Goal: Information Seeking & Learning: Find specific fact

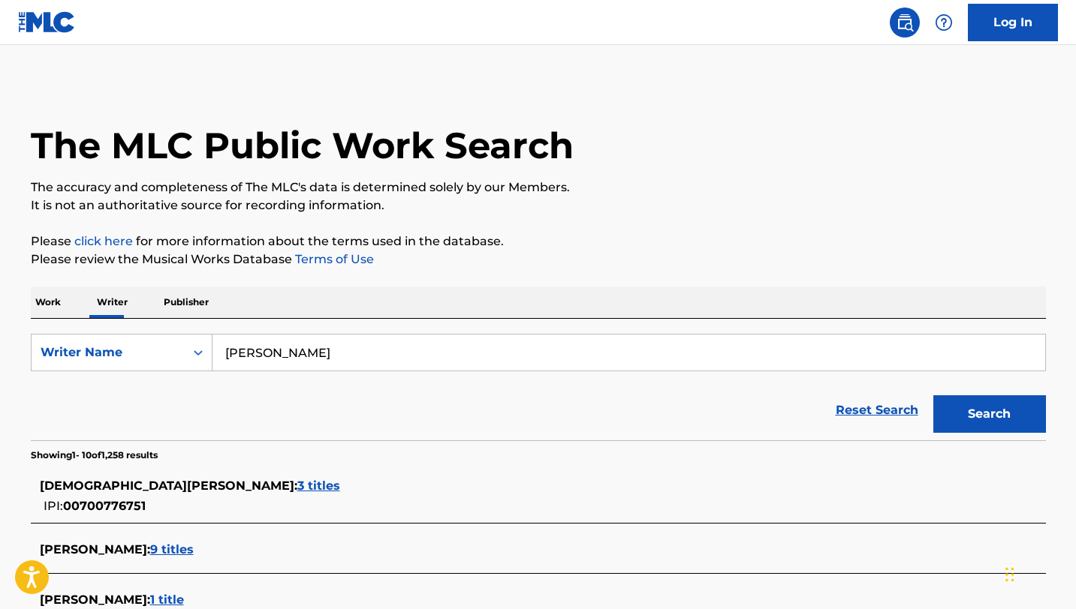
click at [391, 346] on input "[PERSON_NAME]" at bounding box center [628, 353] width 832 height 36
type input "C"
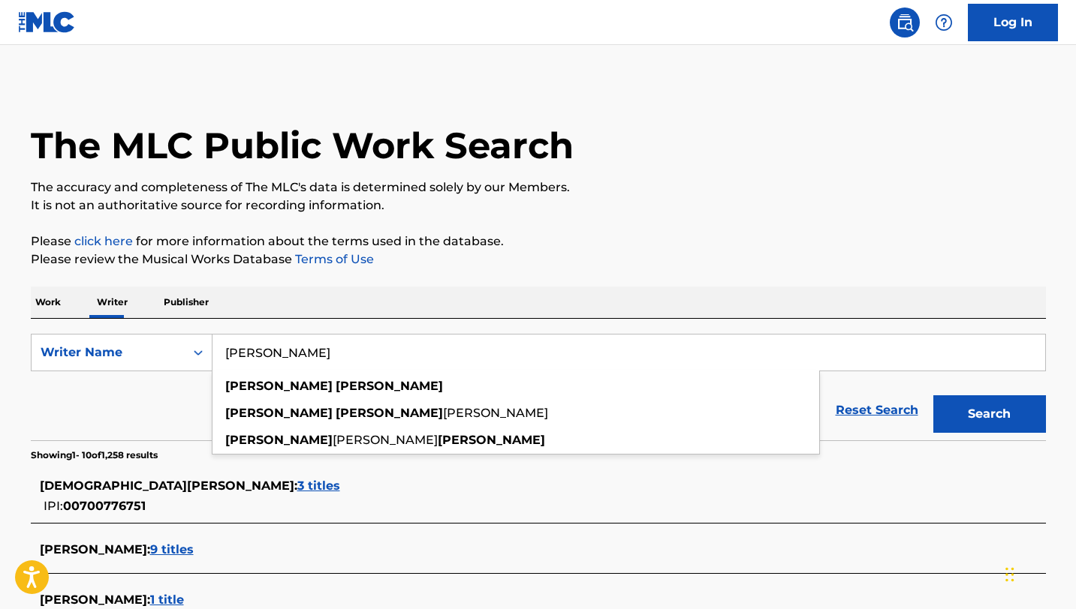
click at [933, 396] on button "Search" at bounding box center [989, 415] width 113 height 38
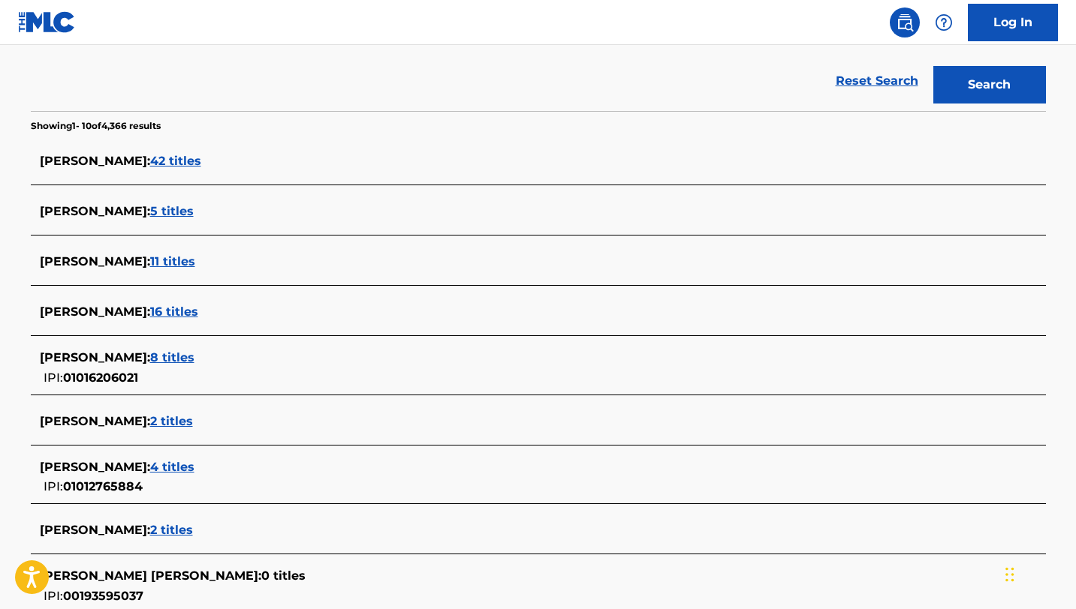
scroll to position [340, 0]
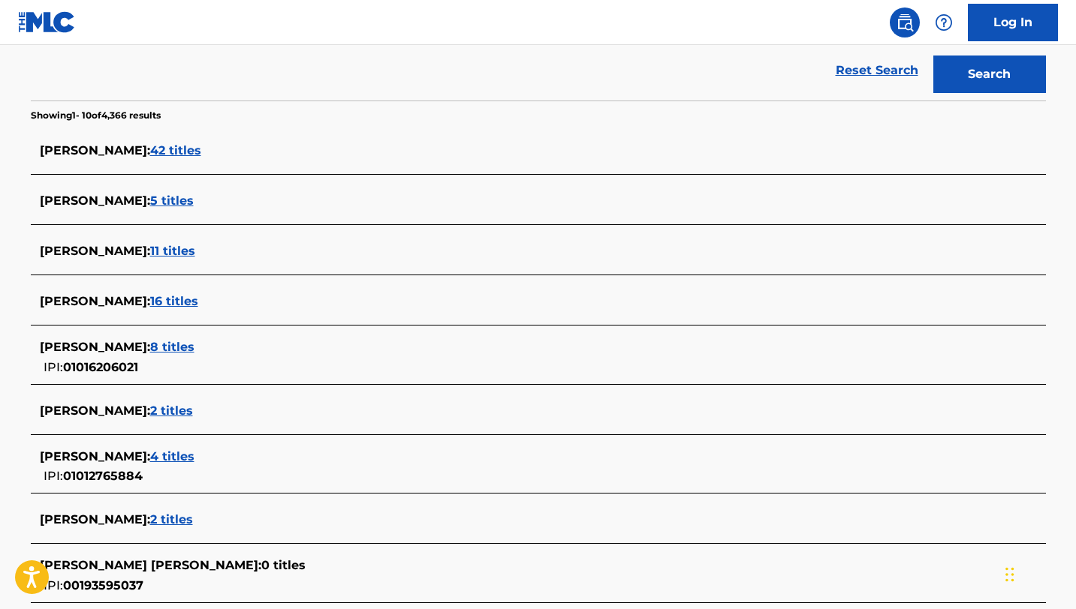
click at [118, 303] on span "[PERSON_NAME] :" at bounding box center [95, 301] width 110 height 14
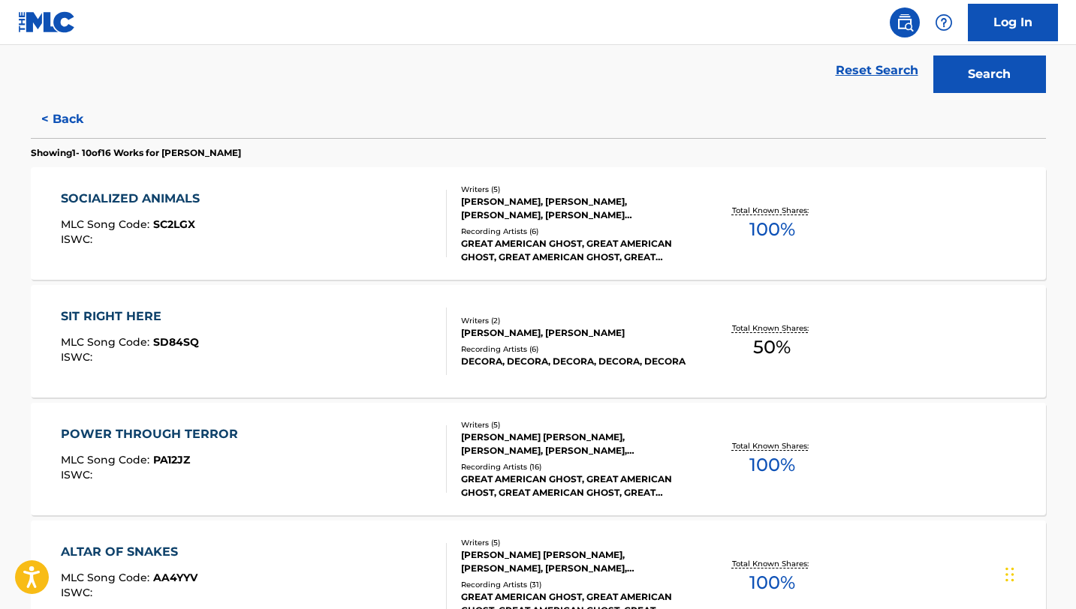
scroll to position [0, 0]
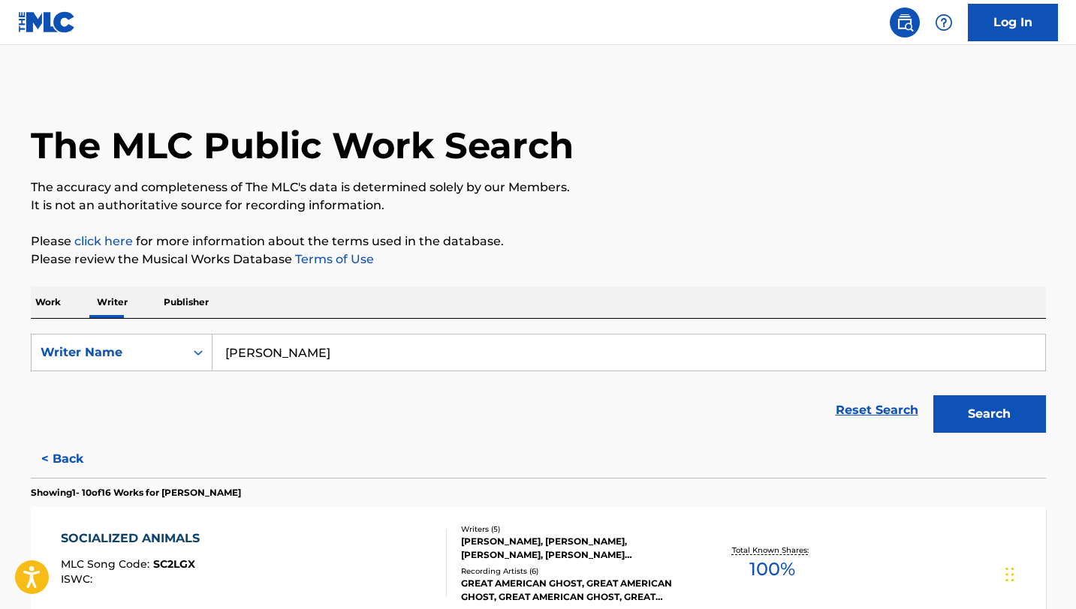
click at [372, 368] on input "[PERSON_NAME]" at bounding box center [628, 353] width 832 height 36
type input "E"
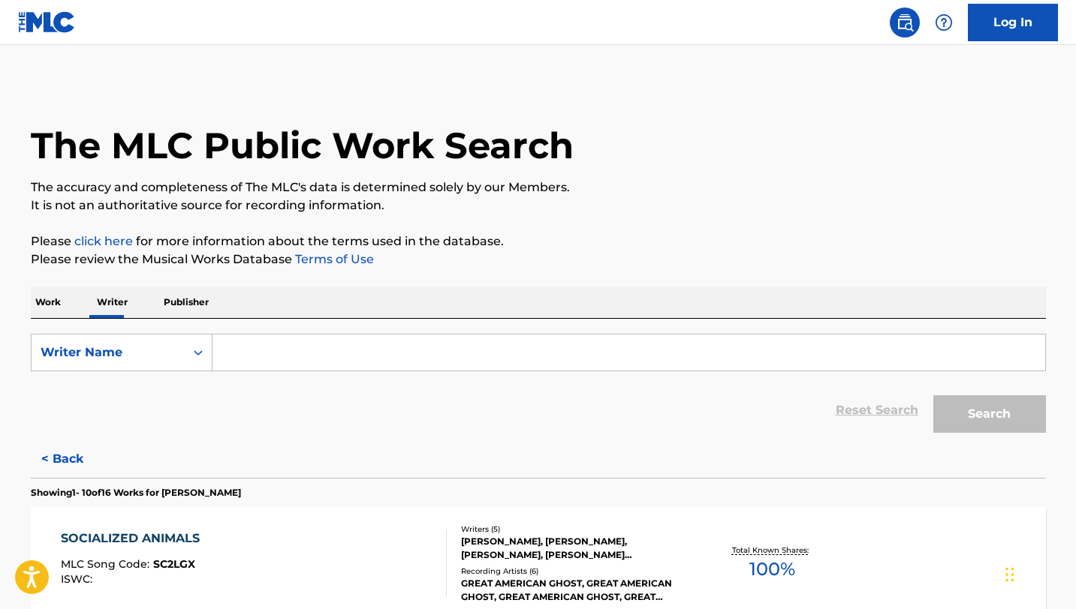
type input "a"
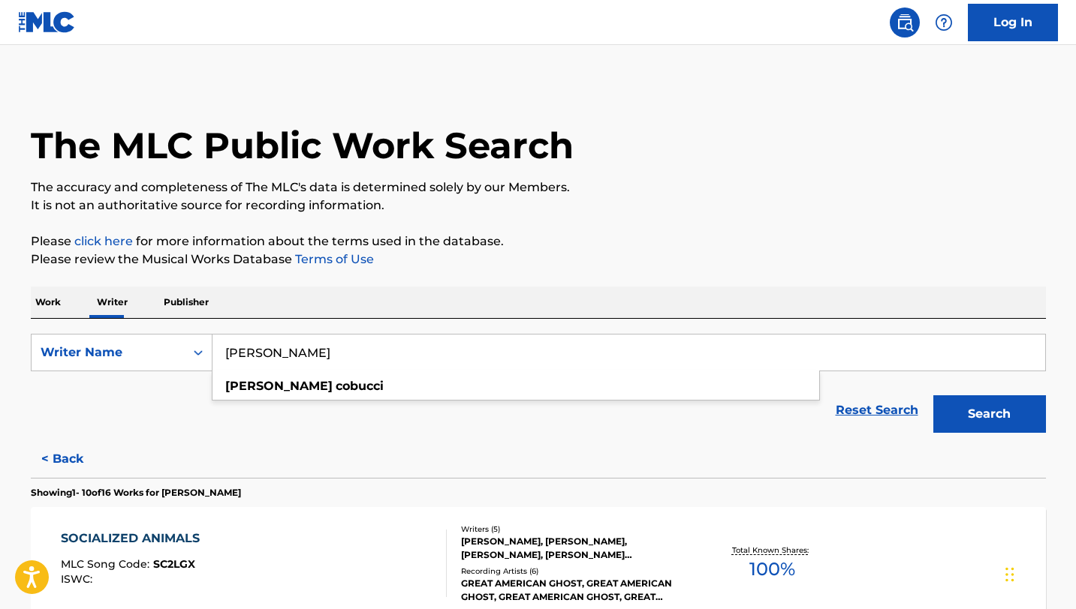
click at [933, 396] on button "Search" at bounding box center [989, 415] width 113 height 38
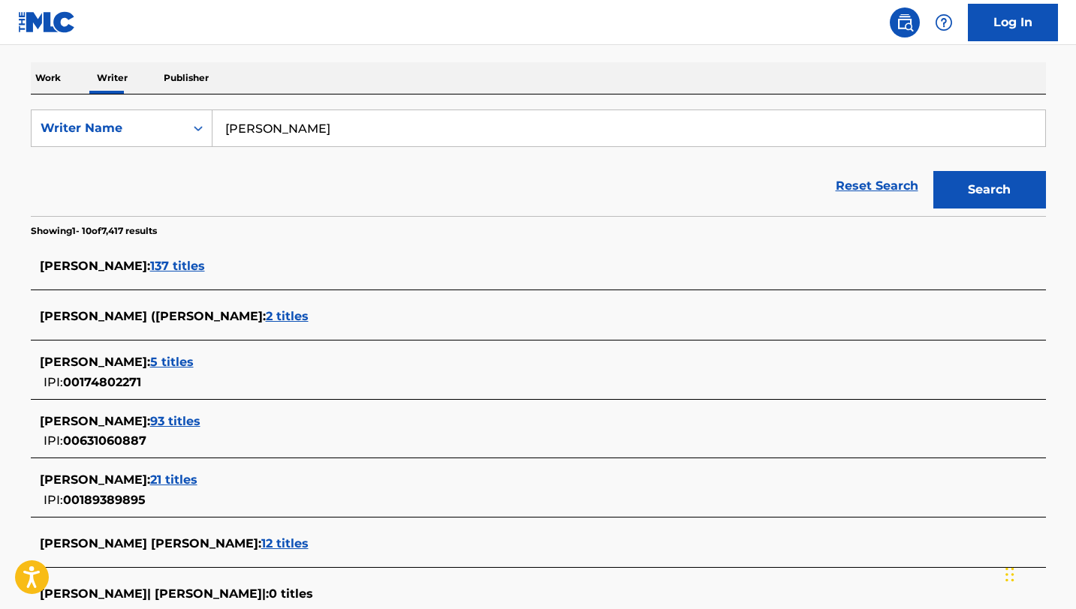
scroll to position [231, 0]
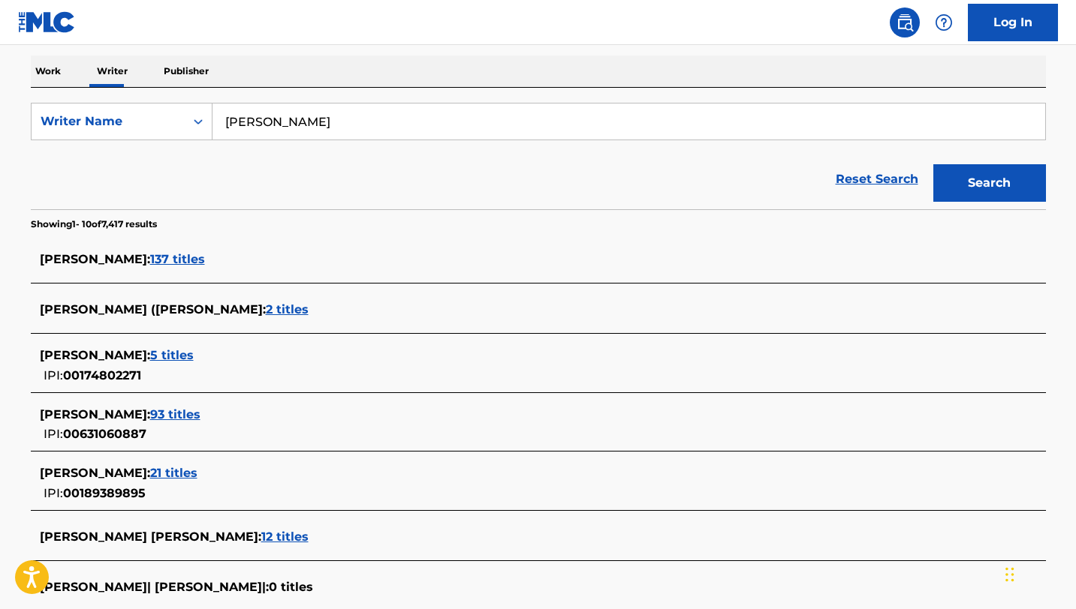
click at [120, 406] on div "[PERSON_NAME] : 93 titles" at bounding box center [519, 415] width 958 height 18
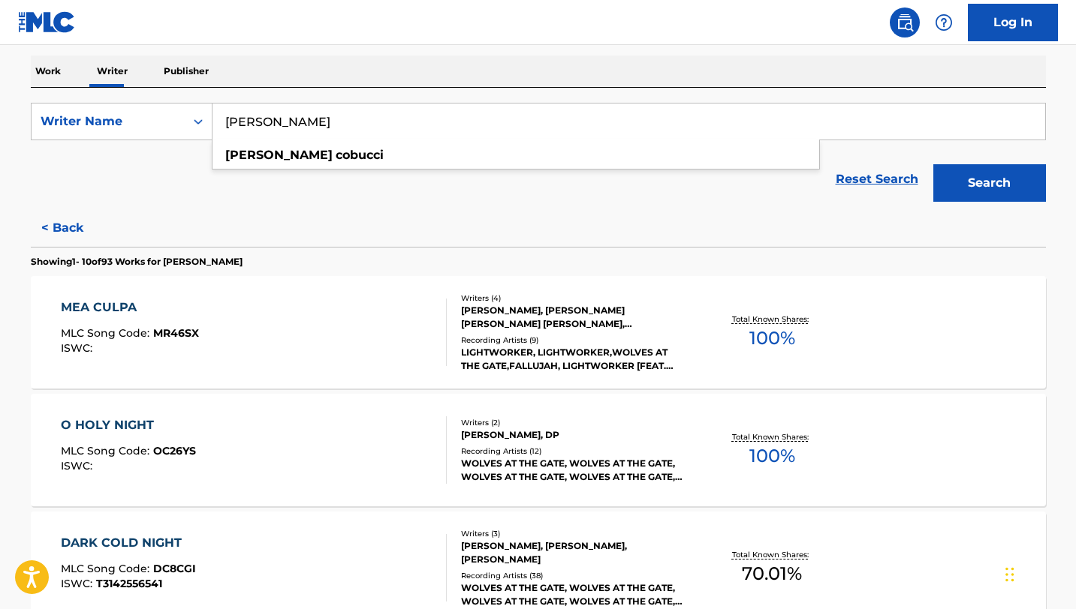
drag, startPoint x: 348, startPoint y: 118, endPoint x: 253, endPoint y: 122, distance: 95.4
click at [252, 122] on input "[PERSON_NAME]" at bounding box center [628, 122] width 832 height 36
type input "S"
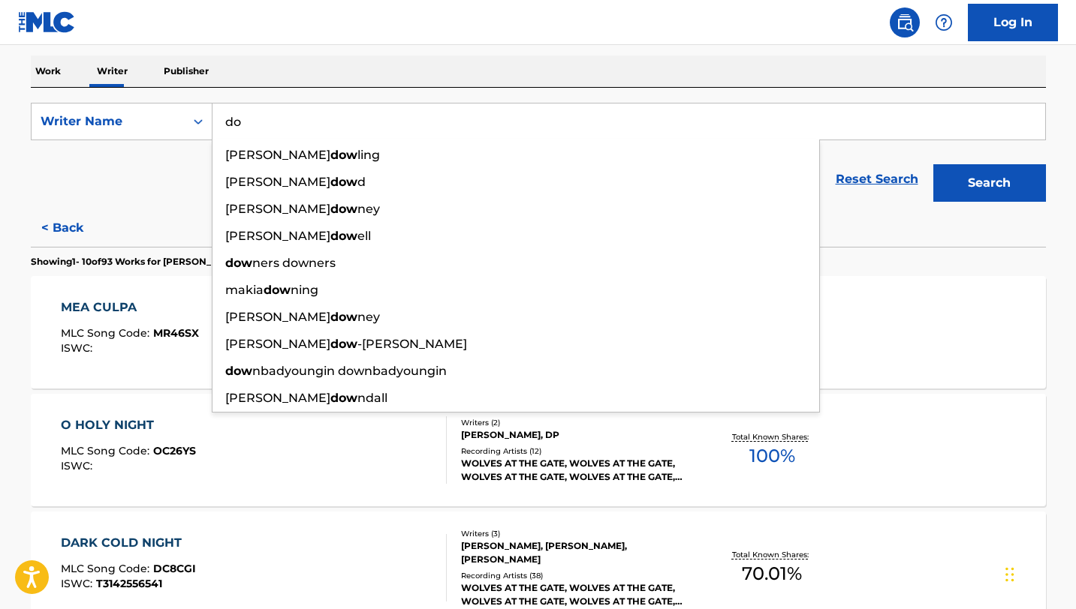
type input "d"
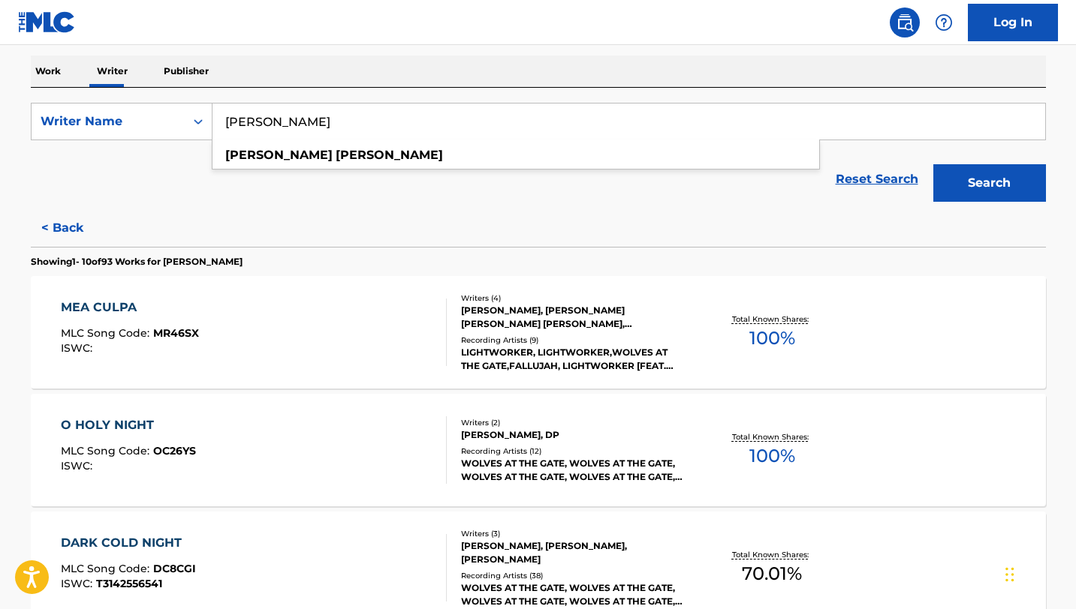
click at [933, 164] on button "Search" at bounding box center [989, 183] width 113 height 38
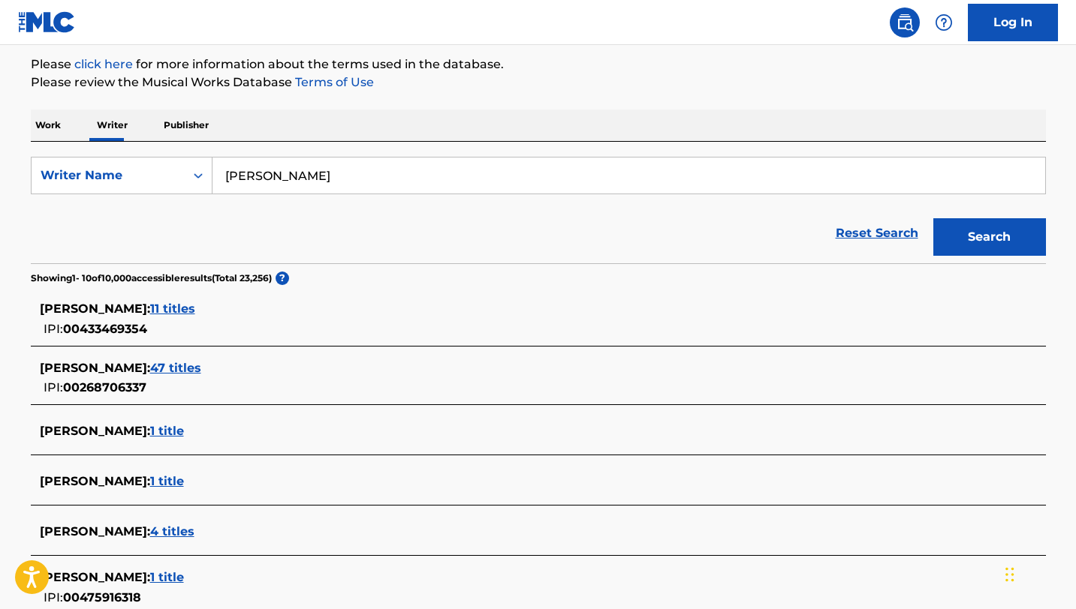
scroll to position [117, 0]
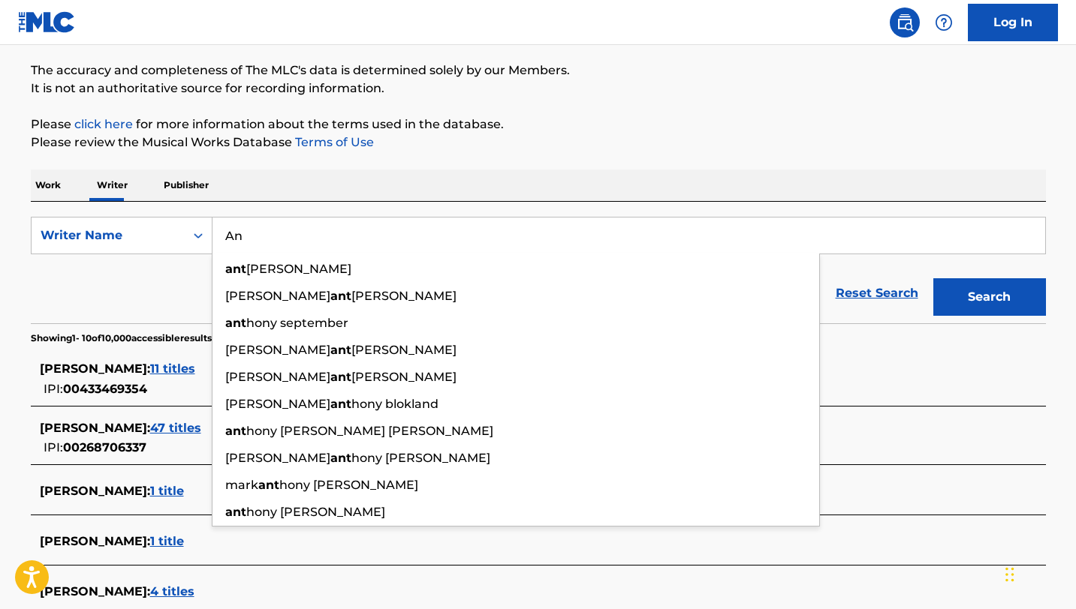
type input "A"
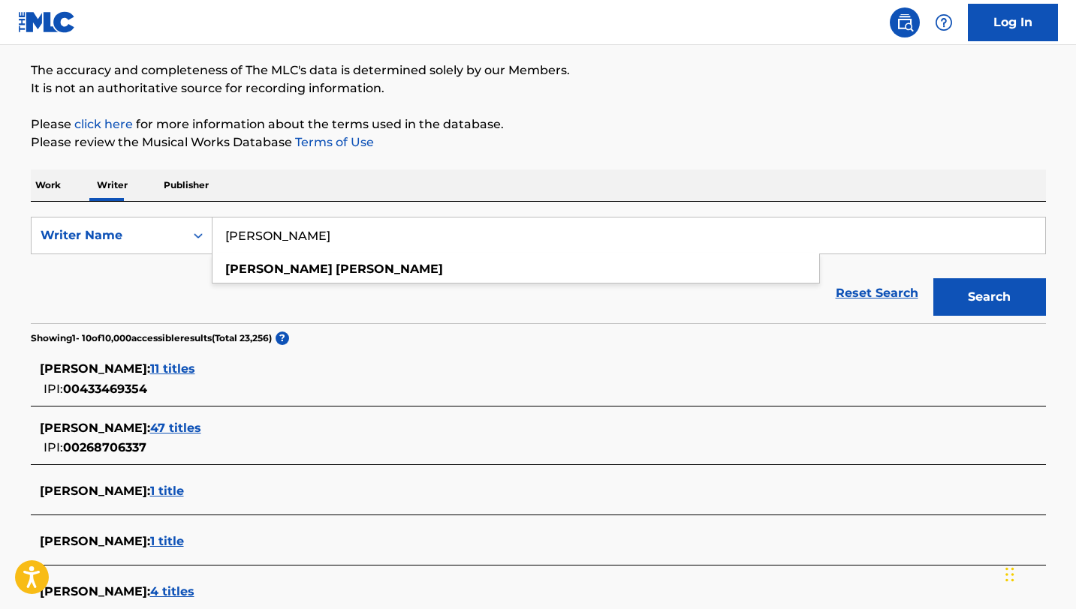
click at [933, 278] on button "Search" at bounding box center [989, 297] width 113 height 38
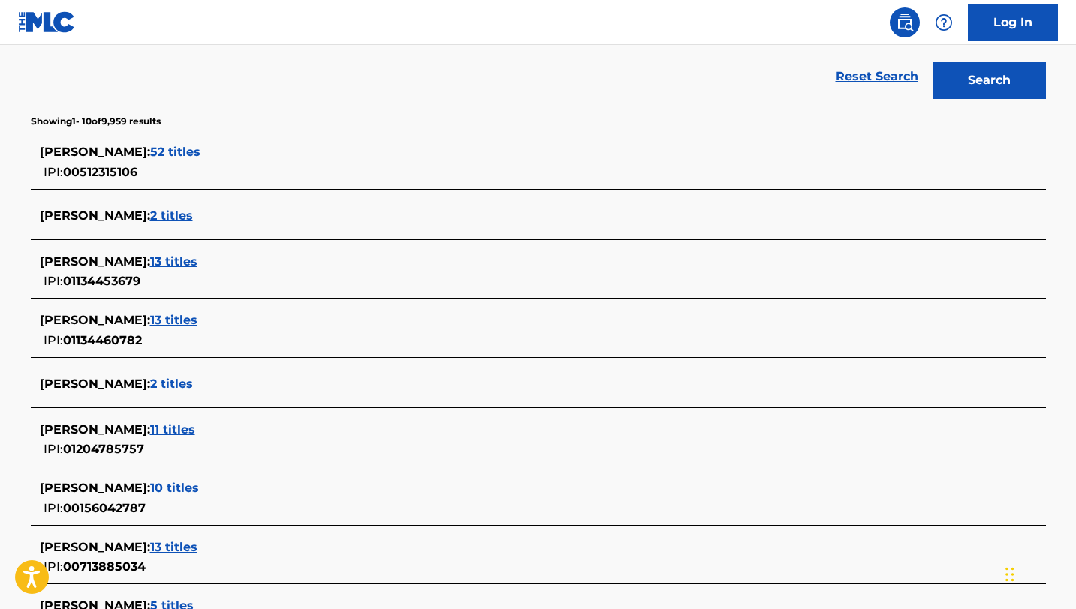
scroll to position [355, 0]
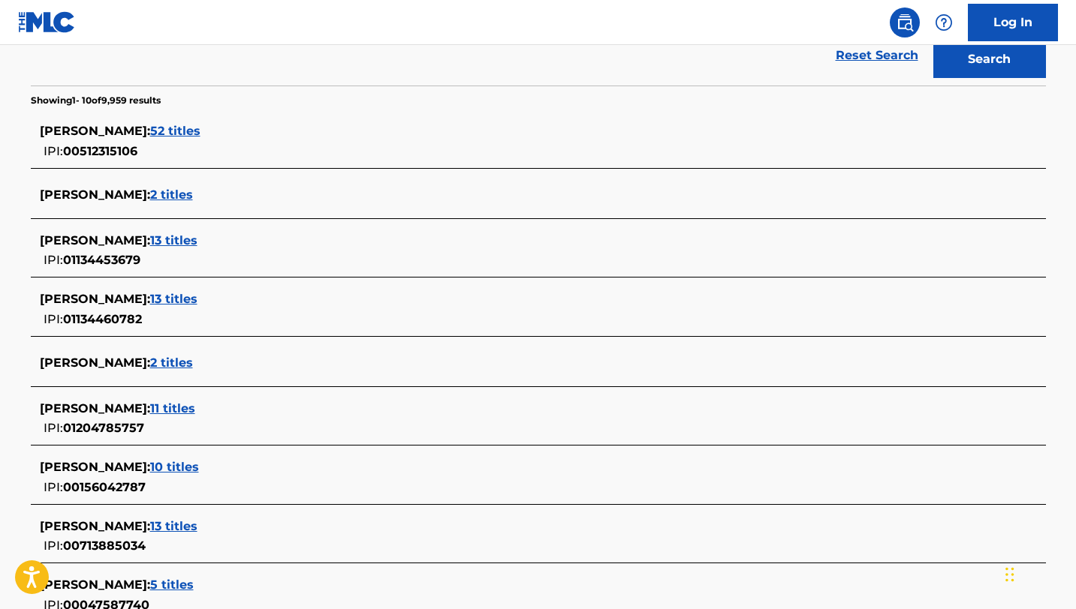
click at [128, 193] on span "[PERSON_NAME] :" at bounding box center [95, 195] width 110 height 14
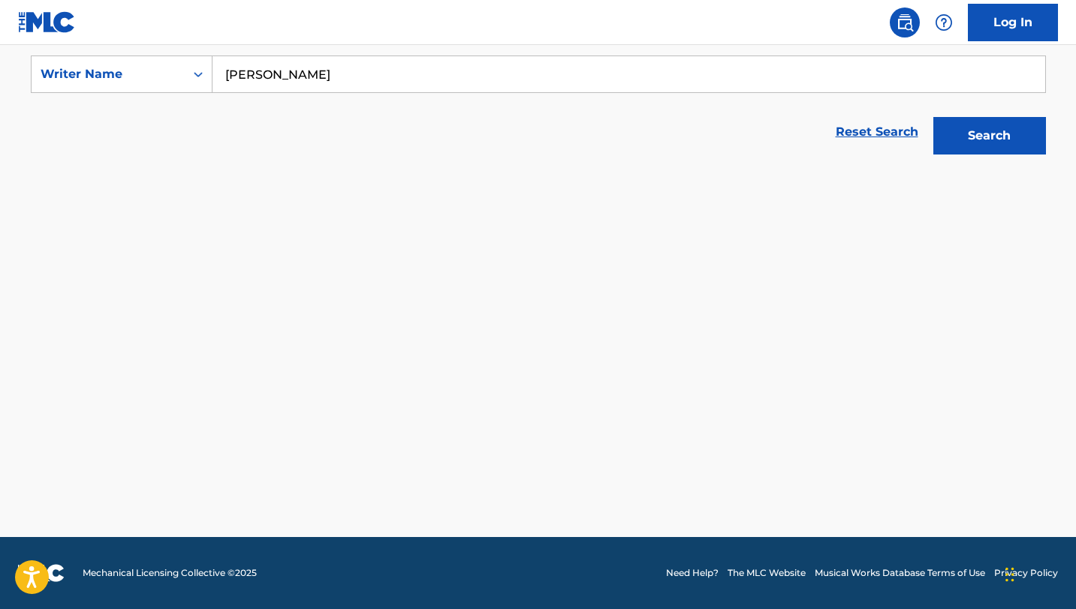
scroll to position [278, 0]
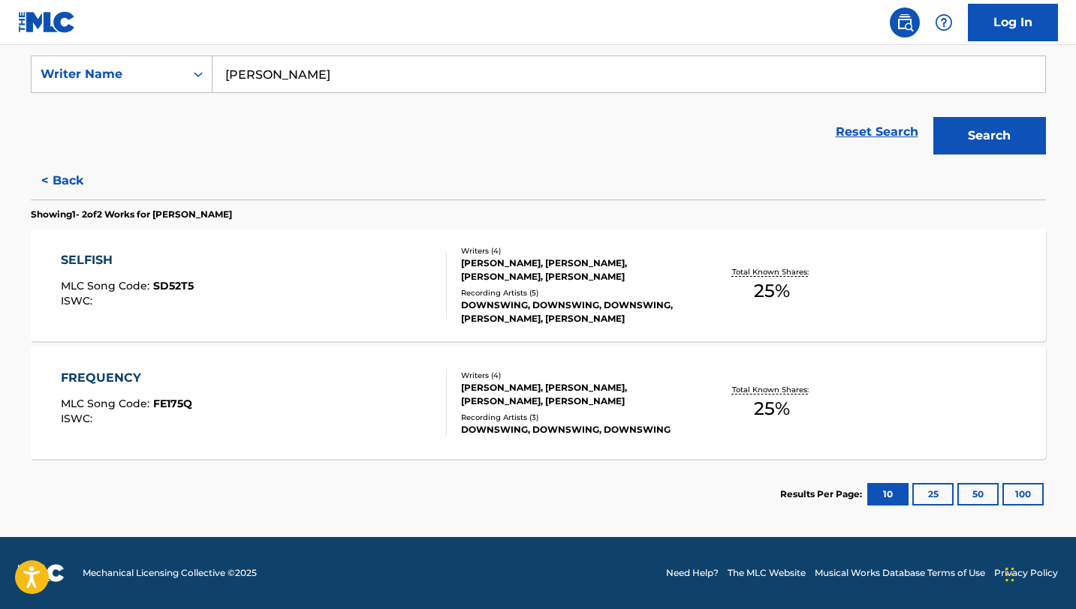
click at [370, 71] on input "[PERSON_NAME]" at bounding box center [628, 74] width 832 height 36
click at [933, 117] on button "Search" at bounding box center [989, 136] width 113 height 38
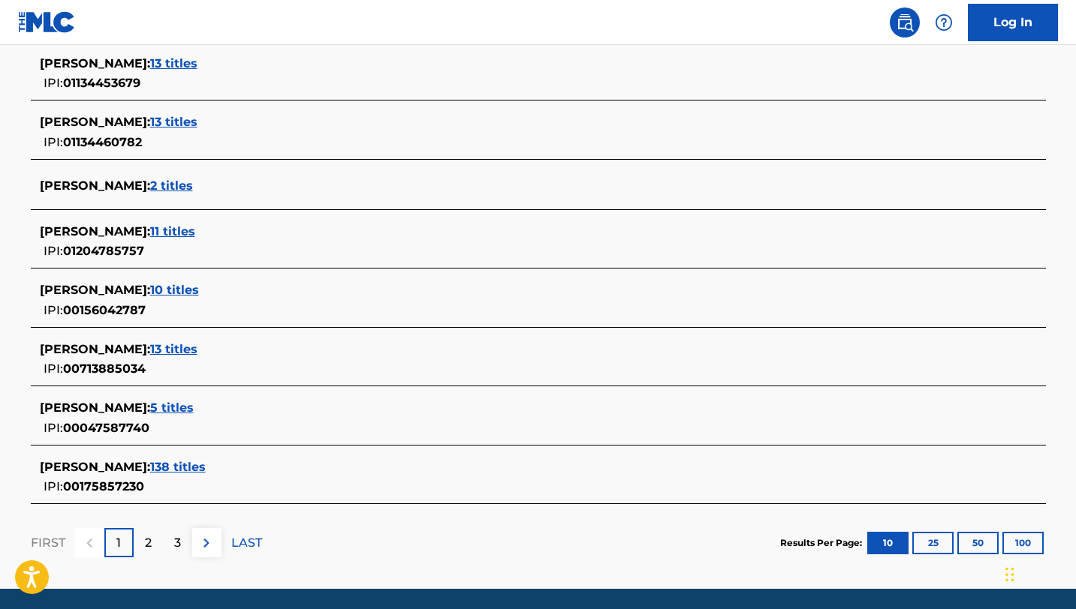
scroll to position [561, 0]
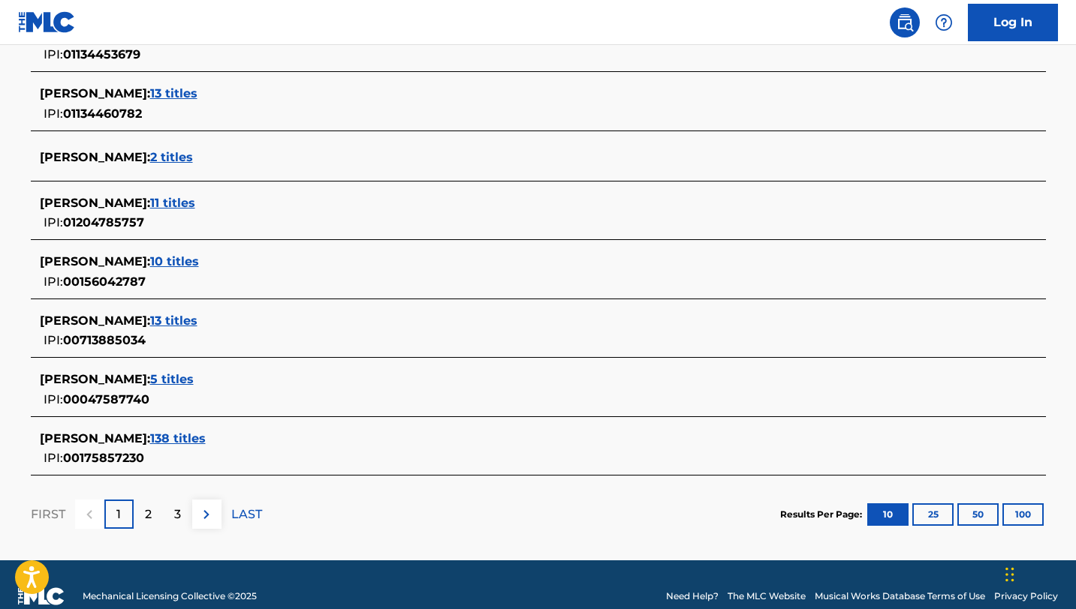
click at [147, 515] on p "2" at bounding box center [148, 515] width 7 height 18
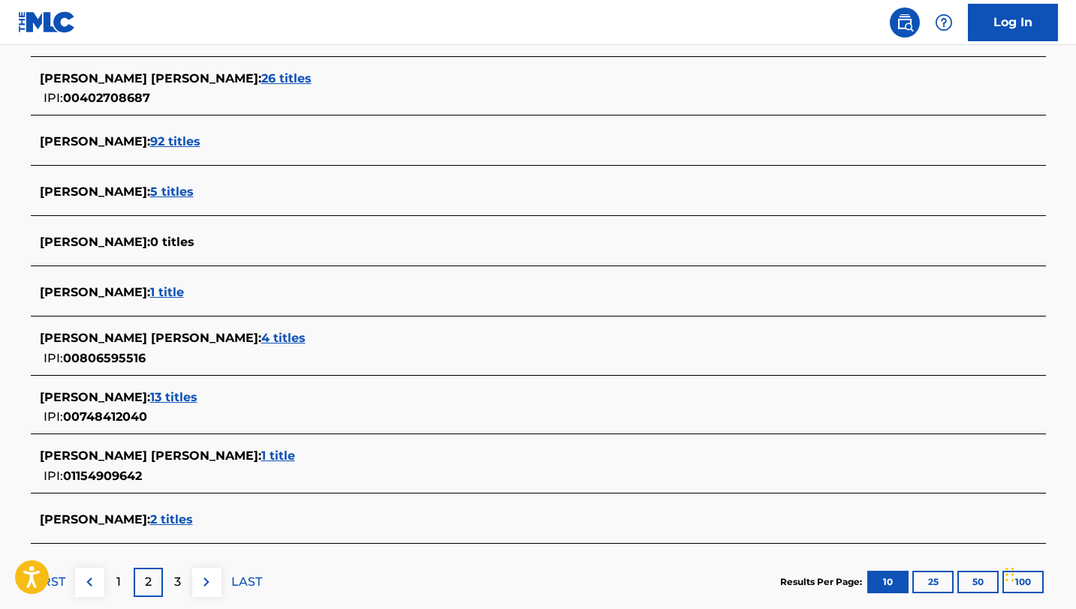
scroll to position [466, 0]
click at [174, 576] on p "3" at bounding box center [177, 583] width 7 height 18
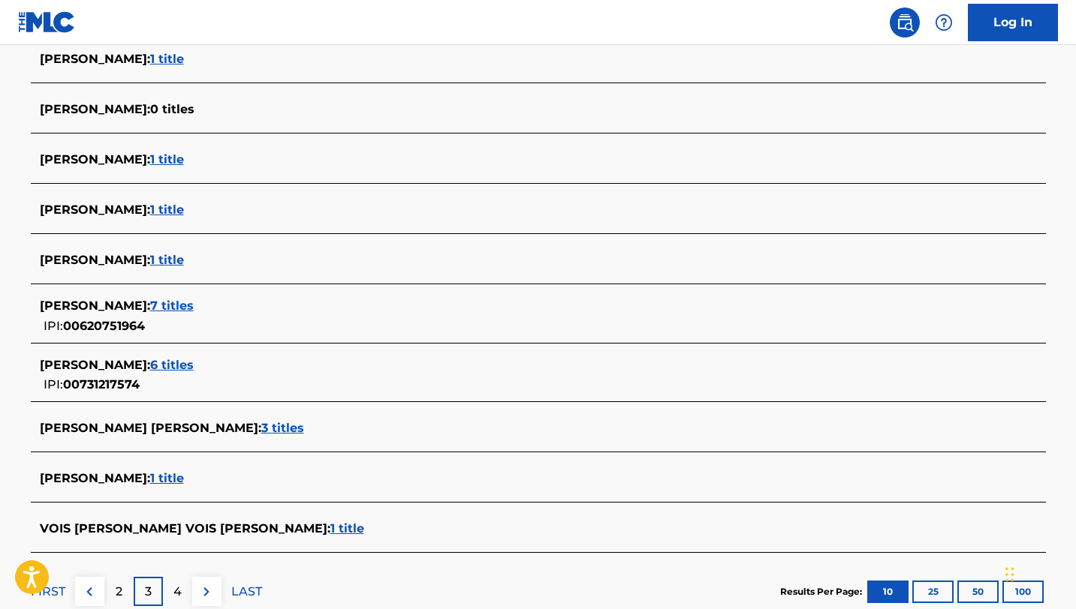
scroll to position [532, 0]
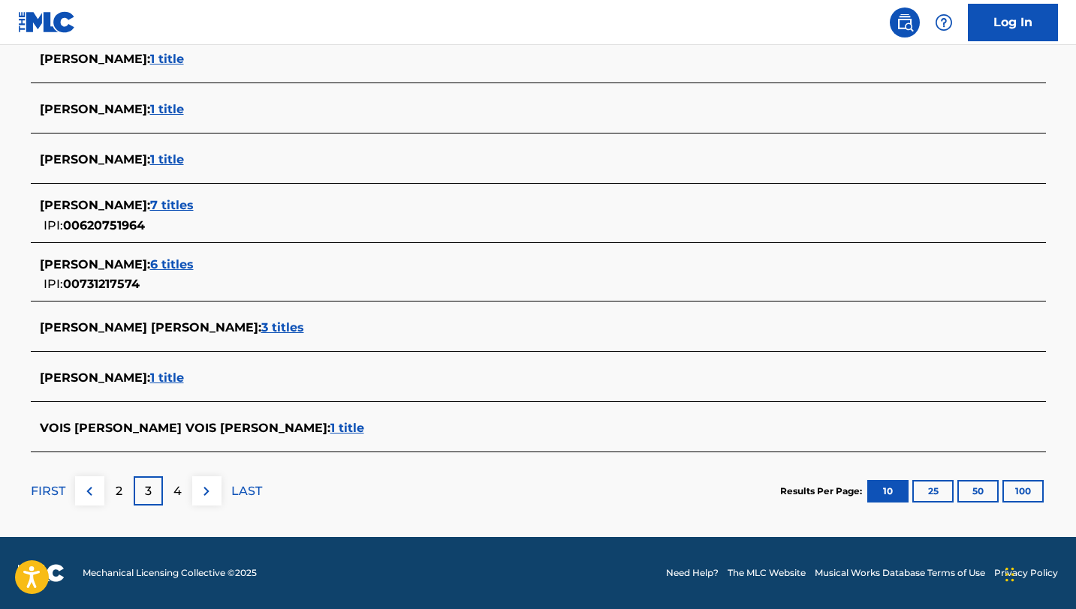
click at [116, 486] on p "2" at bounding box center [119, 492] width 7 height 18
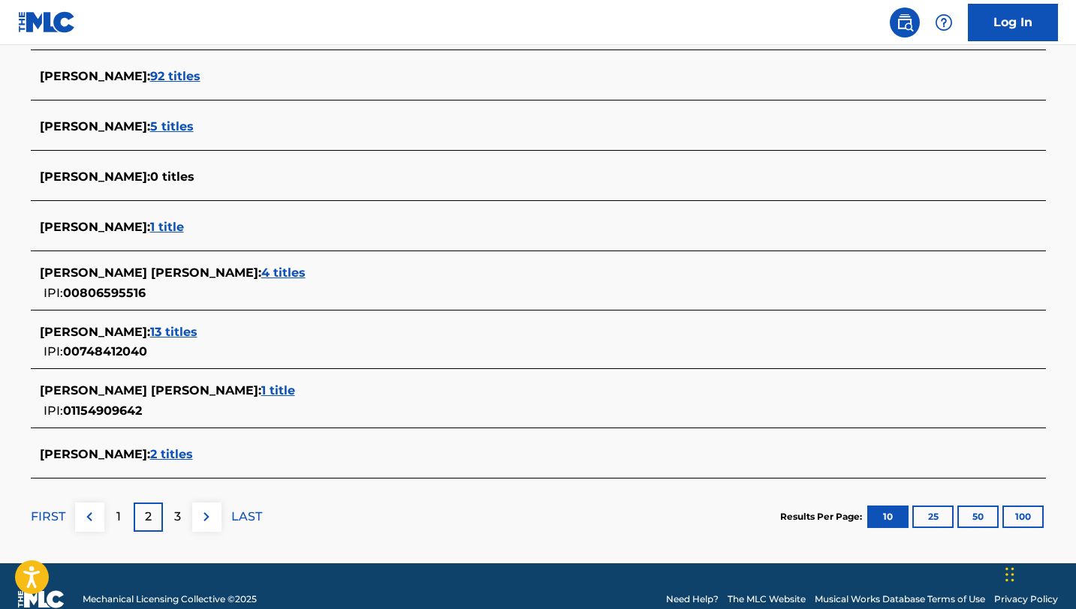
click at [117, 516] on p "1" at bounding box center [118, 517] width 5 height 18
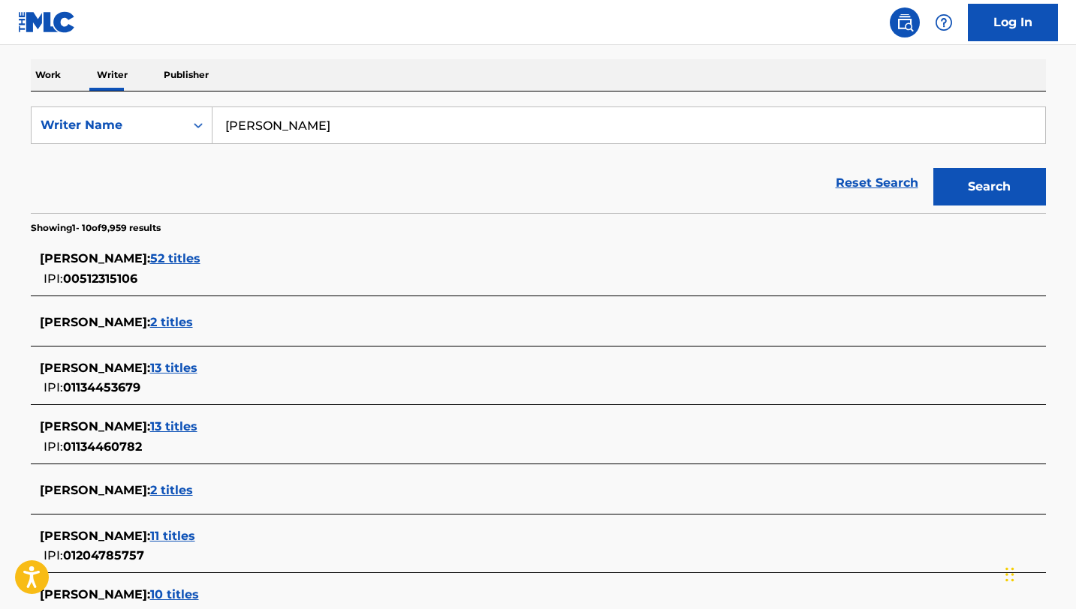
scroll to position [217, 0]
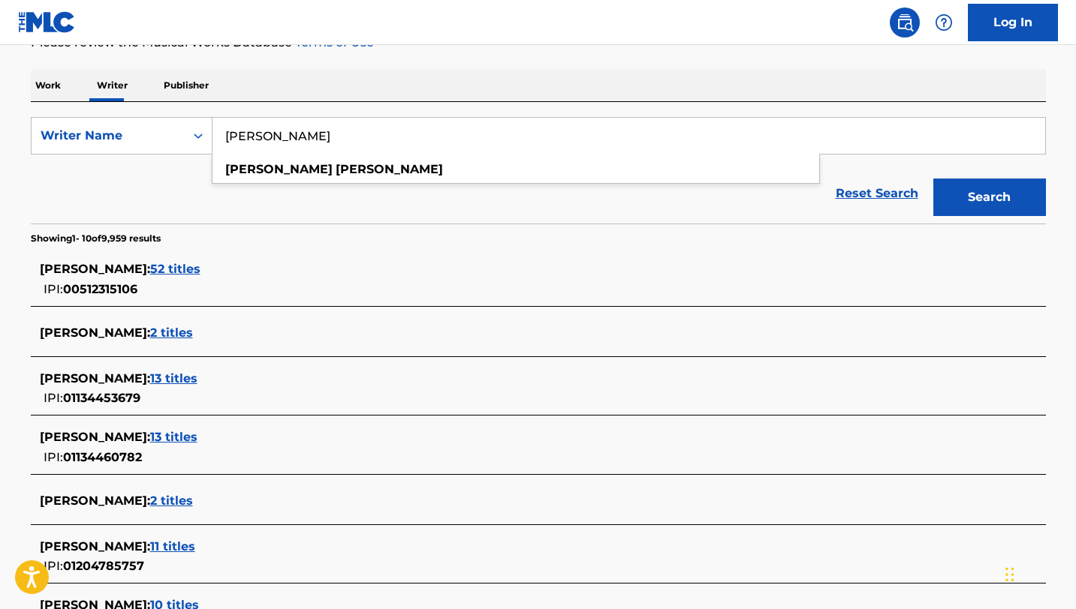
click at [345, 137] on input "[PERSON_NAME]" at bounding box center [628, 136] width 832 height 36
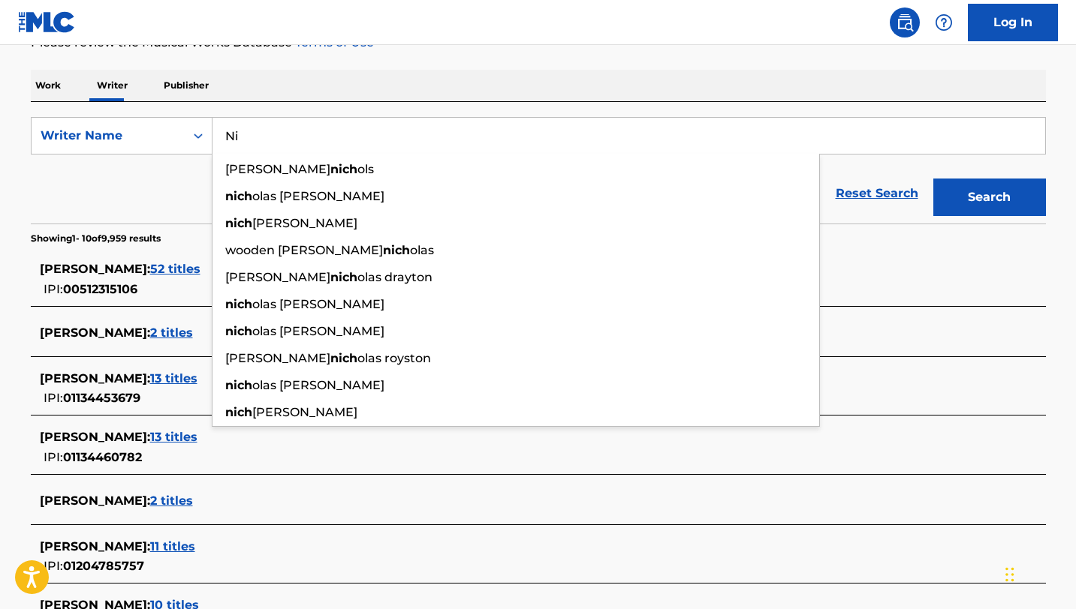
type input "N"
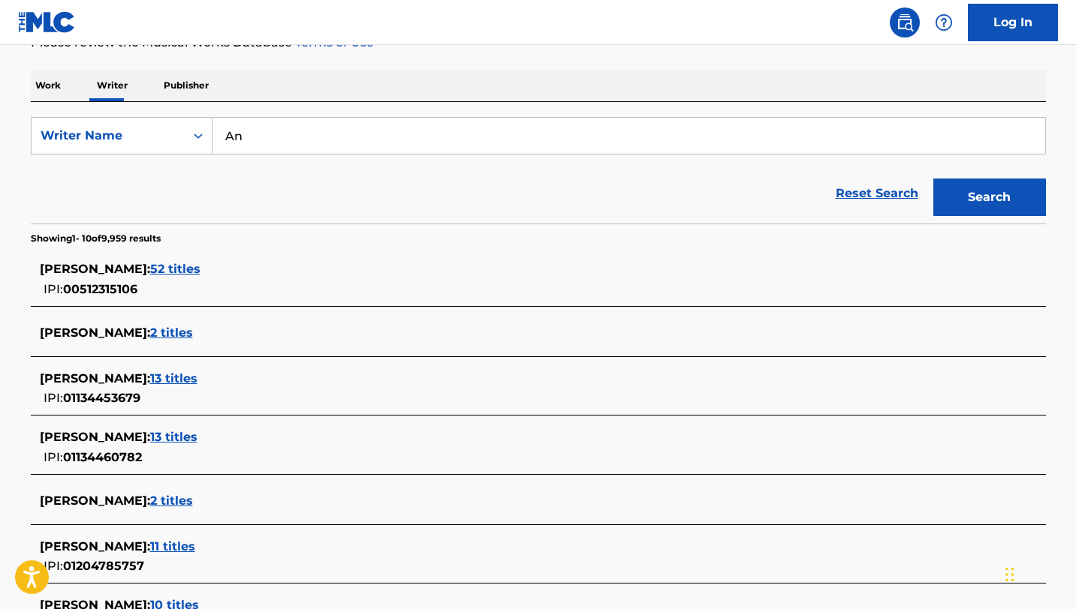
type input "A"
click at [933, 179] on button "Search" at bounding box center [989, 198] width 113 height 38
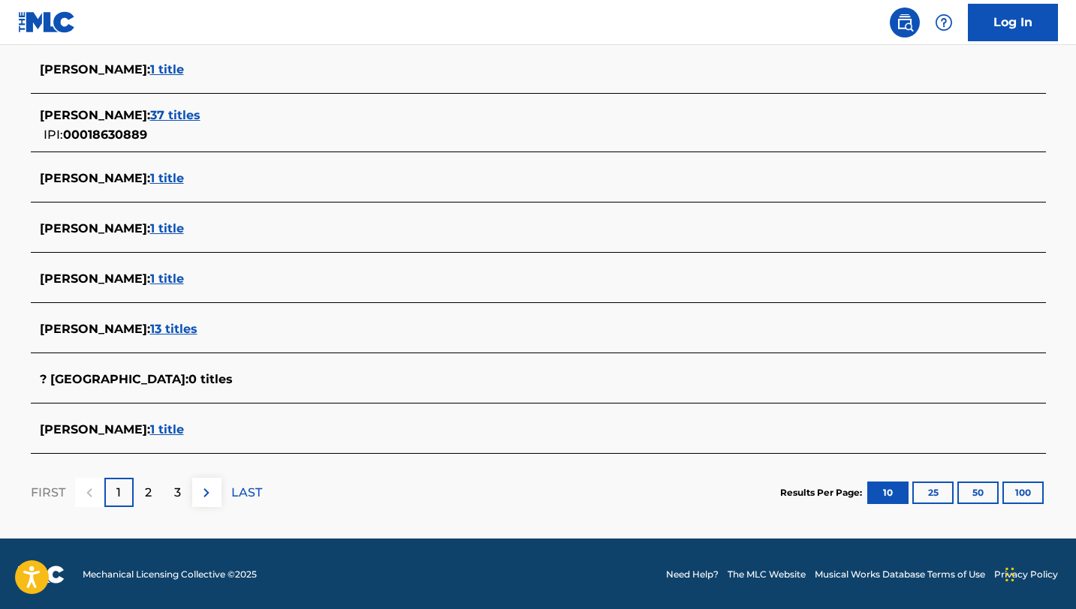
scroll to position [532, 0]
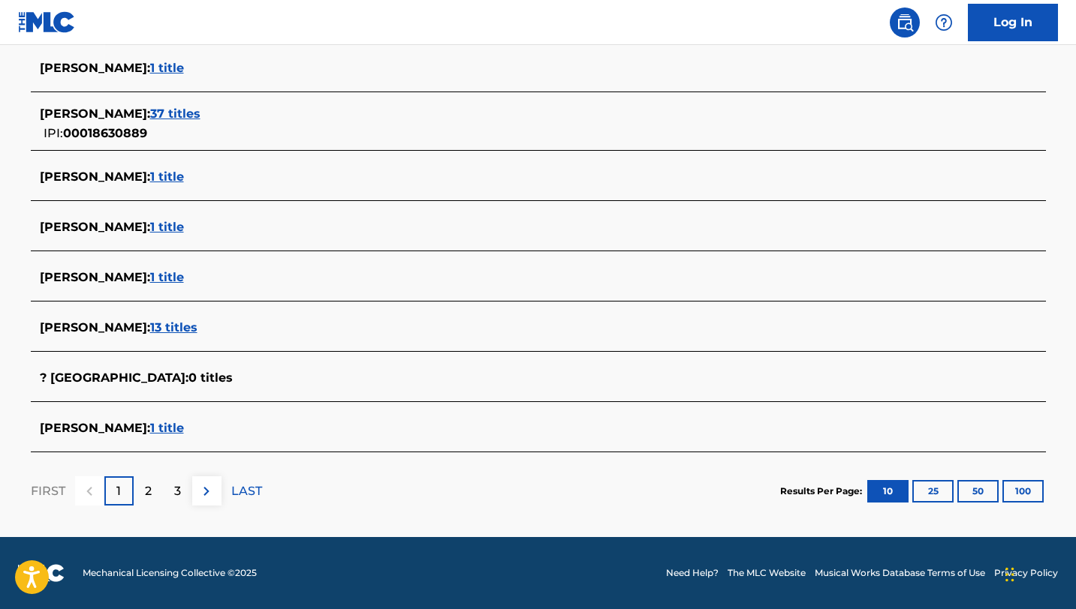
click at [149, 495] on p "2" at bounding box center [148, 492] width 7 height 18
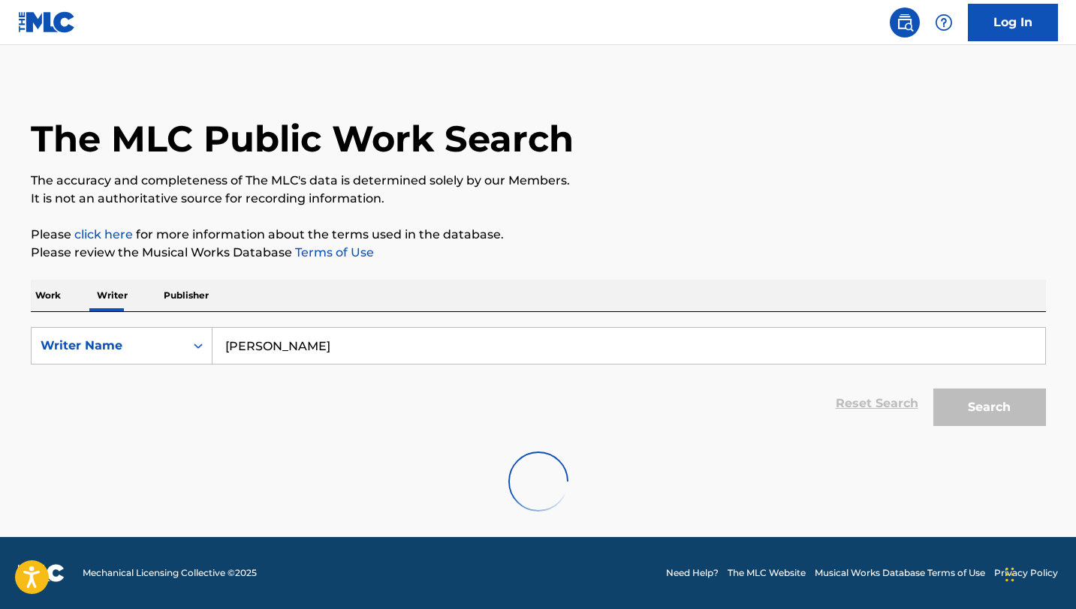
scroll to position [523, 0]
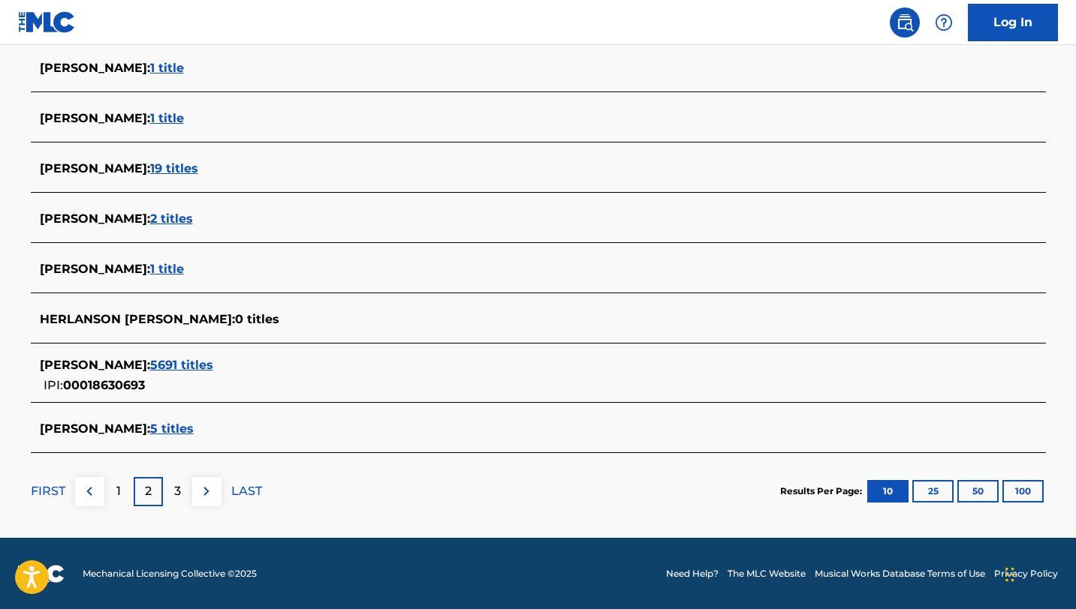
click at [179, 495] on p "3" at bounding box center [177, 492] width 7 height 18
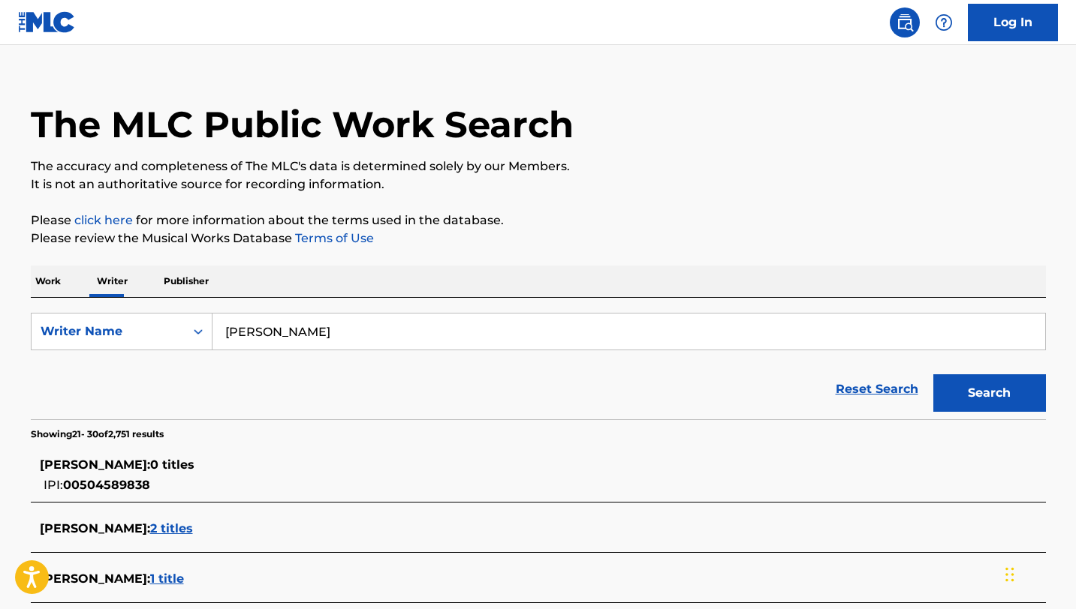
scroll to position [20, 0]
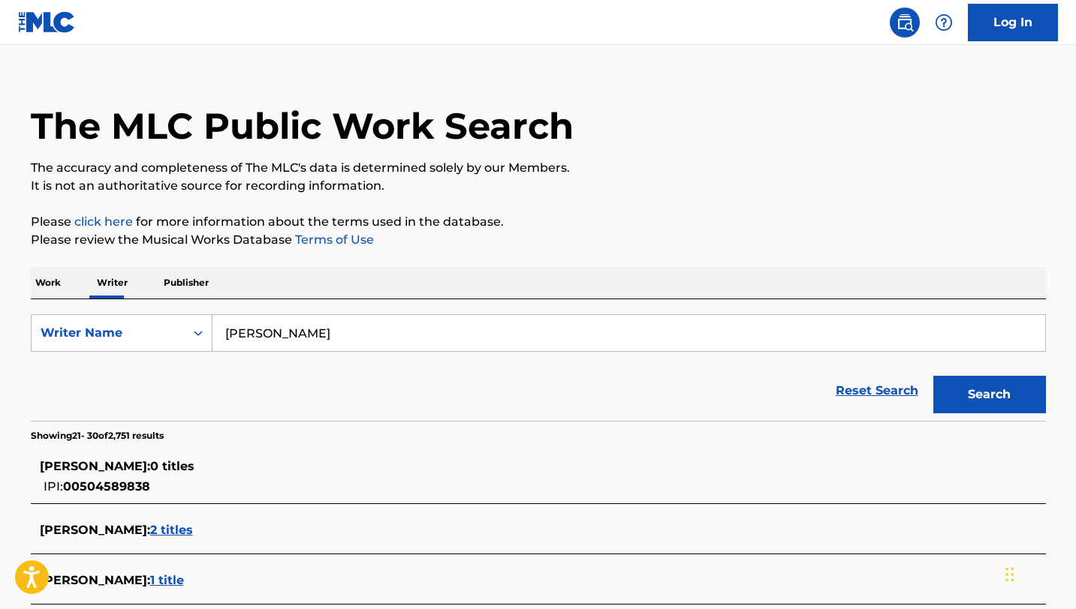
click at [342, 337] on input "[PERSON_NAME]" at bounding box center [628, 333] width 832 height 36
type input "H"
click at [933, 376] on button "Search" at bounding box center [989, 395] width 113 height 38
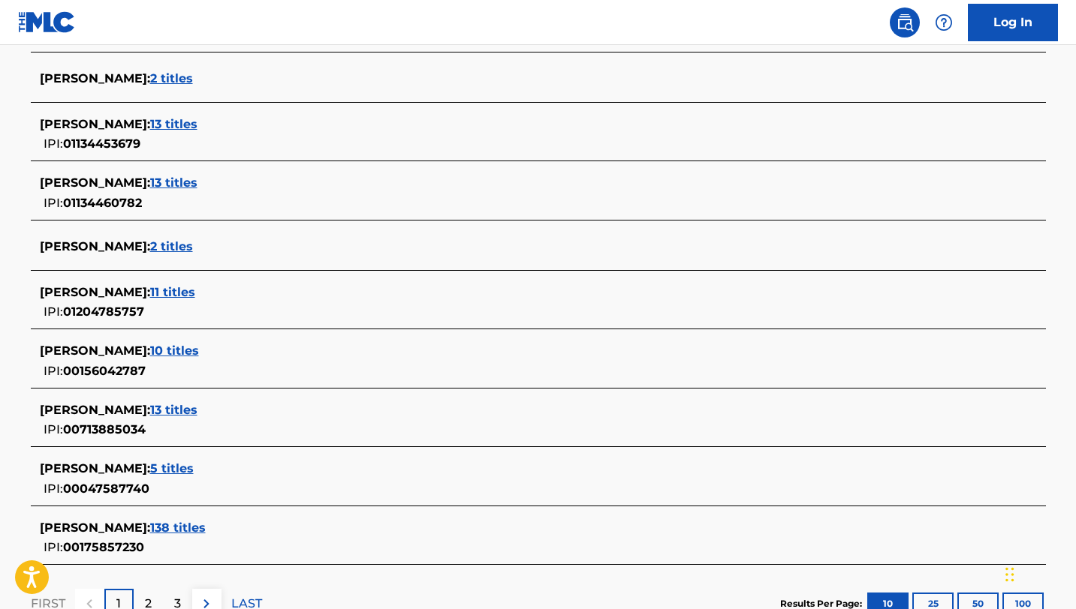
scroll to position [584, 0]
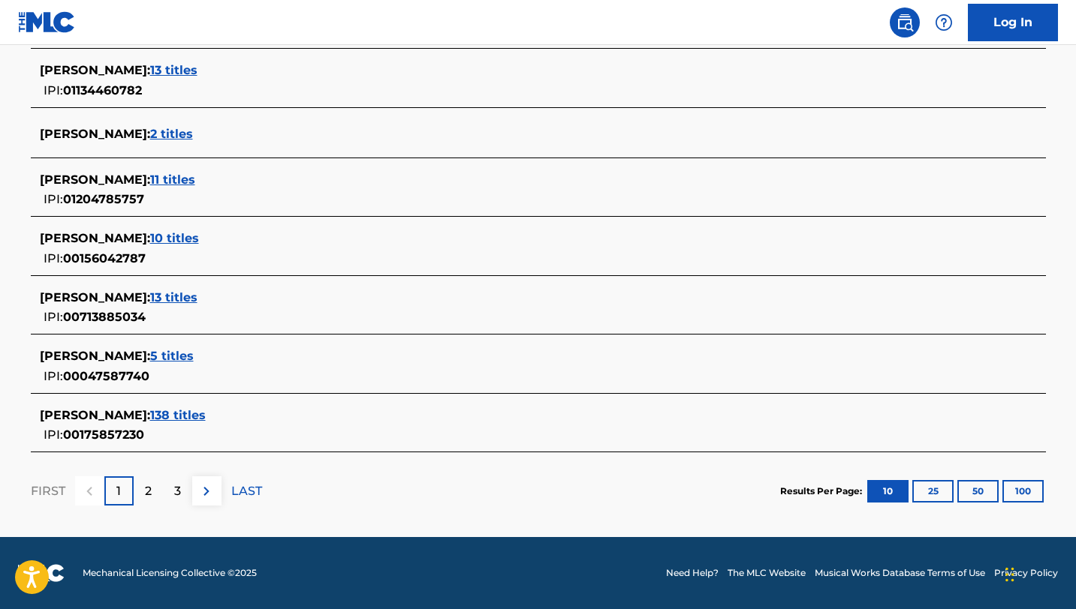
click at [149, 492] on p "2" at bounding box center [148, 492] width 7 height 18
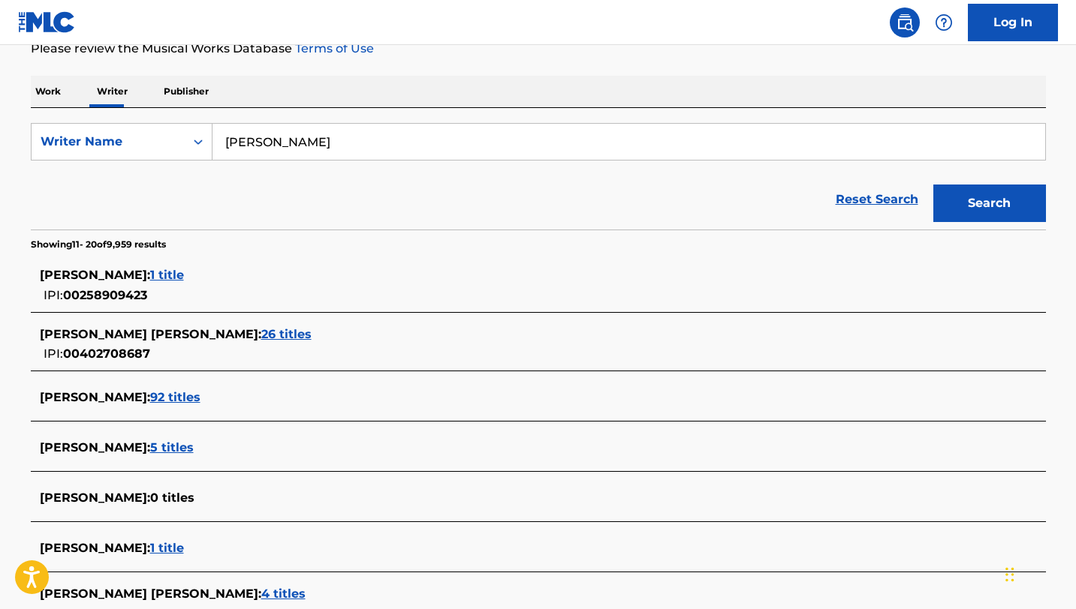
scroll to position [230, 0]
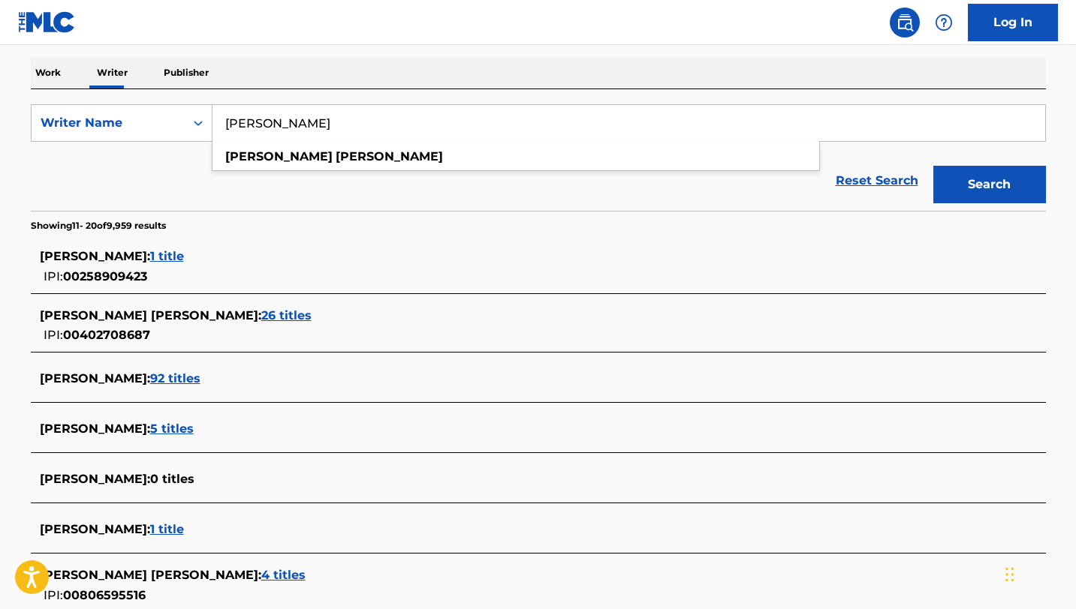
click at [363, 123] on input "[PERSON_NAME]" at bounding box center [628, 123] width 832 height 36
click at [275, 126] on input "[PERSON_NAME]" at bounding box center [628, 123] width 832 height 36
click at [363, 122] on input "[PERSON_NAME]" at bounding box center [628, 123] width 832 height 36
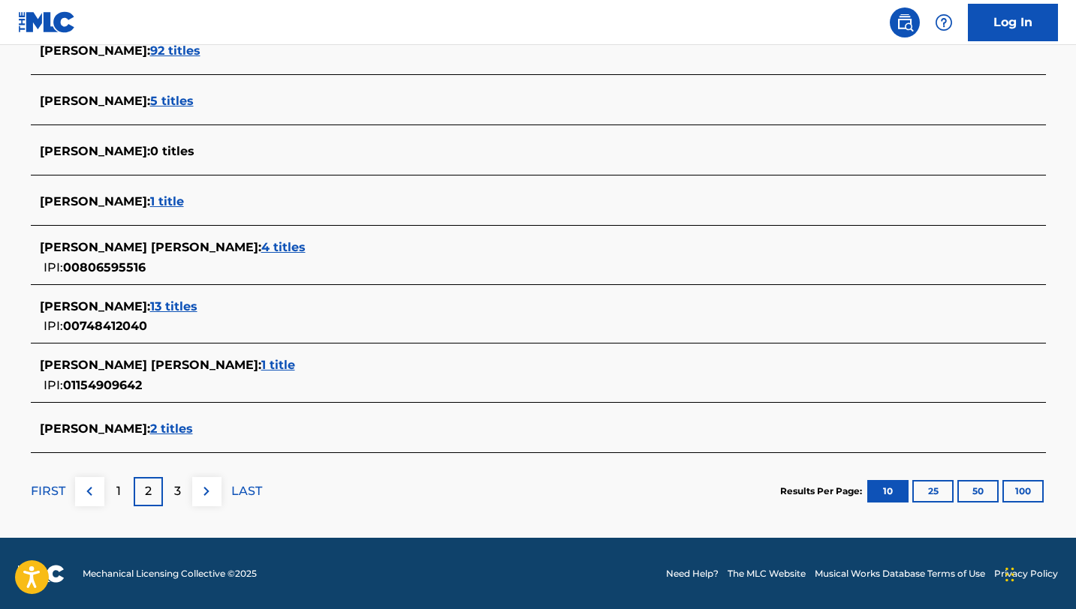
click at [178, 493] on p "3" at bounding box center [177, 492] width 7 height 18
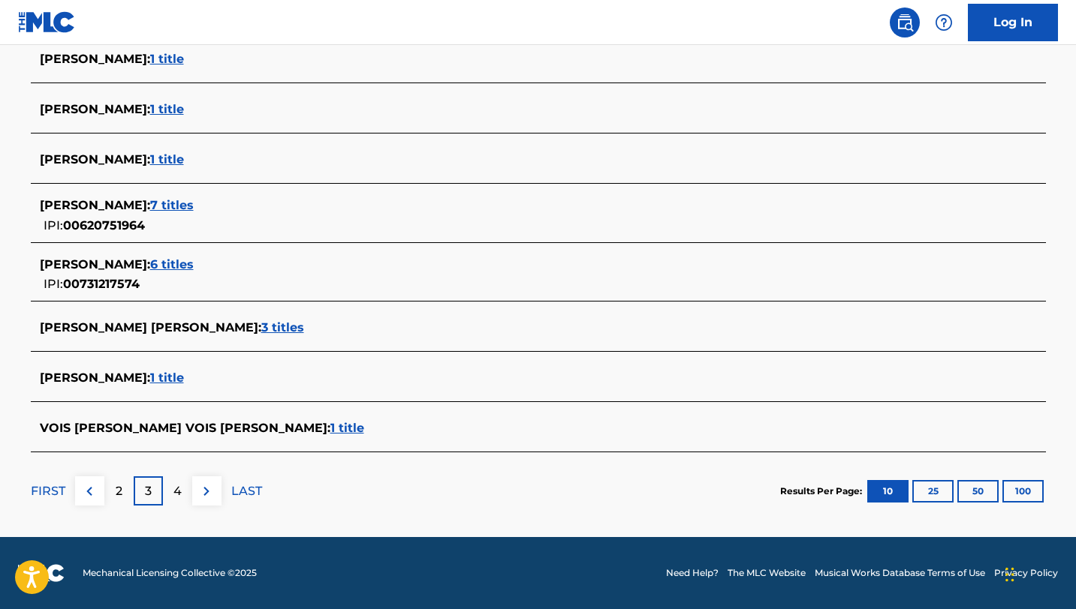
click at [176, 488] on p "4" at bounding box center [177, 492] width 8 height 18
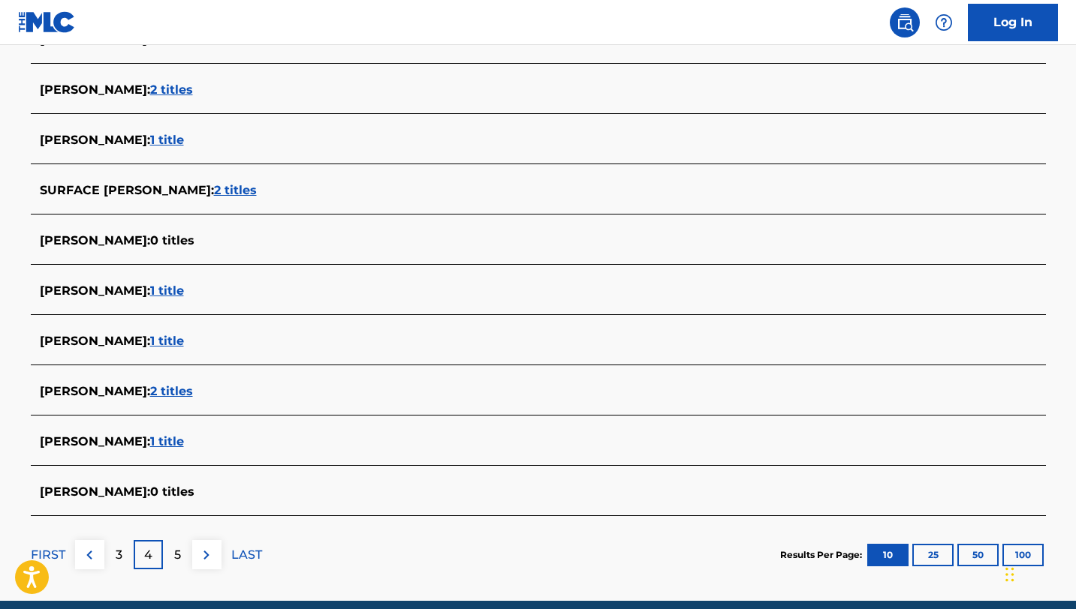
scroll to position [435, 0]
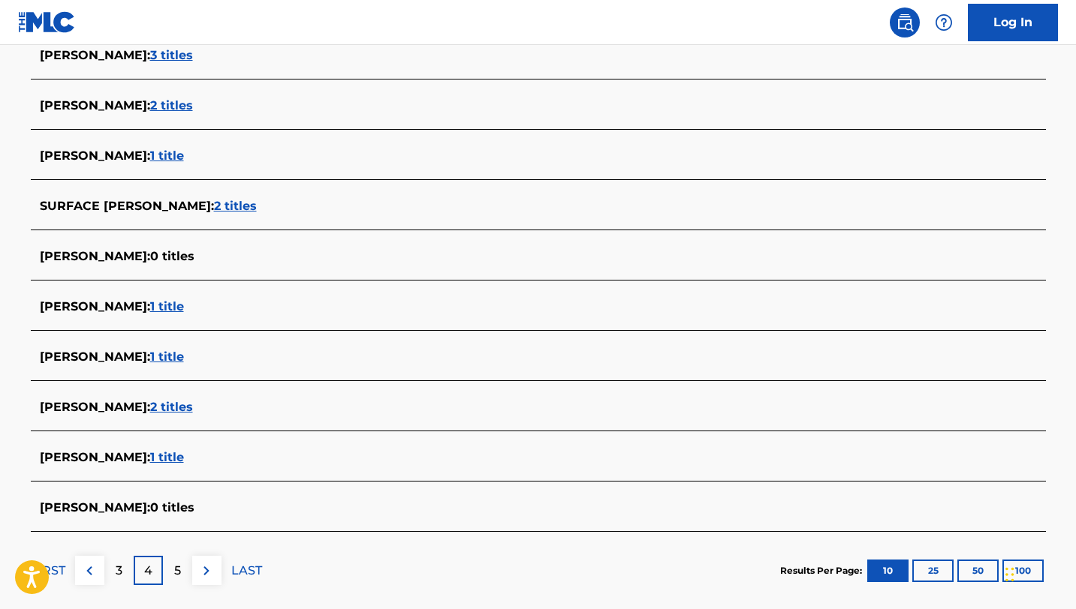
click at [124, 573] on div "3" at bounding box center [118, 570] width 29 height 29
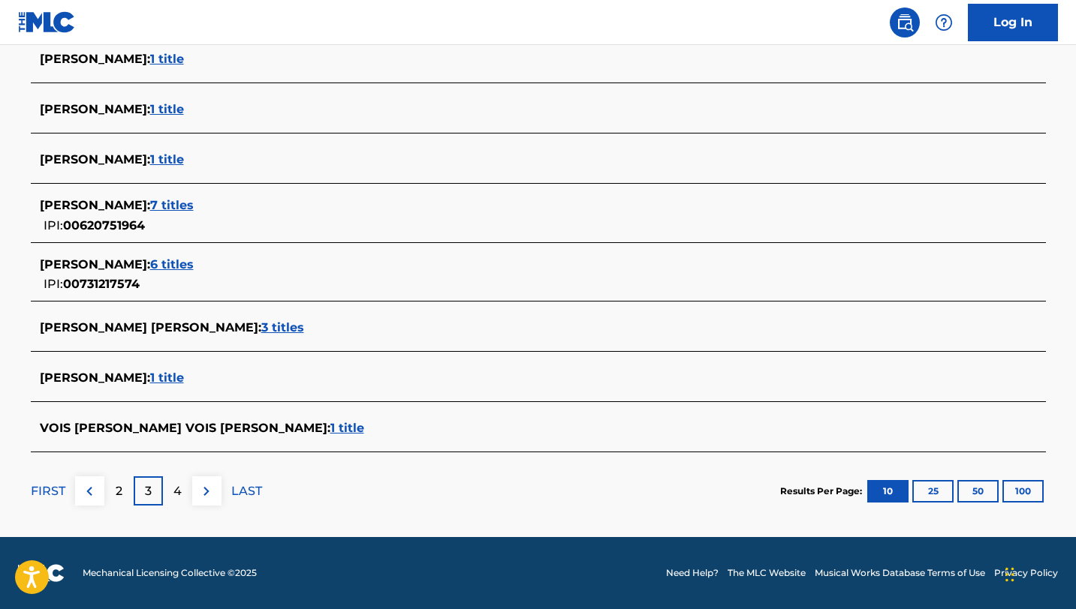
click at [119, 495] on p "2" at bounding box center [119, 492] width 7 height 18
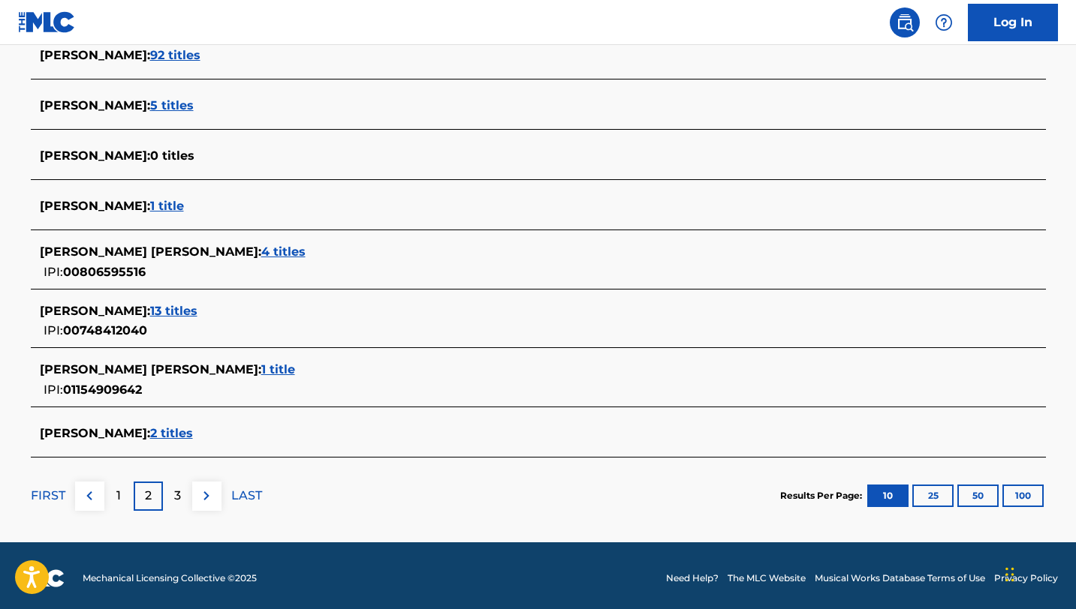
click at [119, 496] on p "1" at bounding box center [118, 496] width 5 height 18
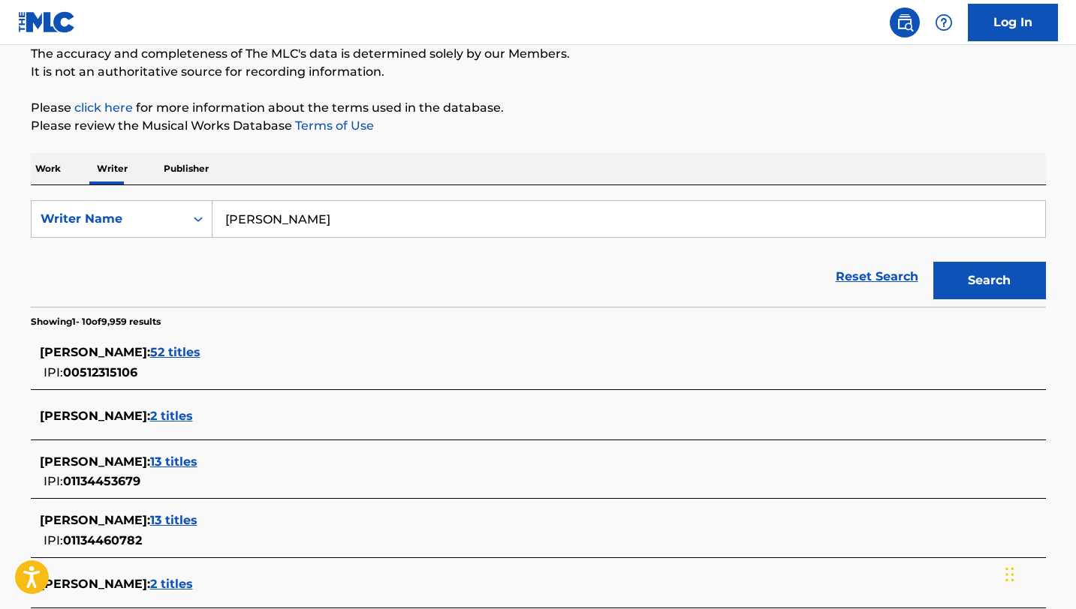
scroll to position [196, 0]
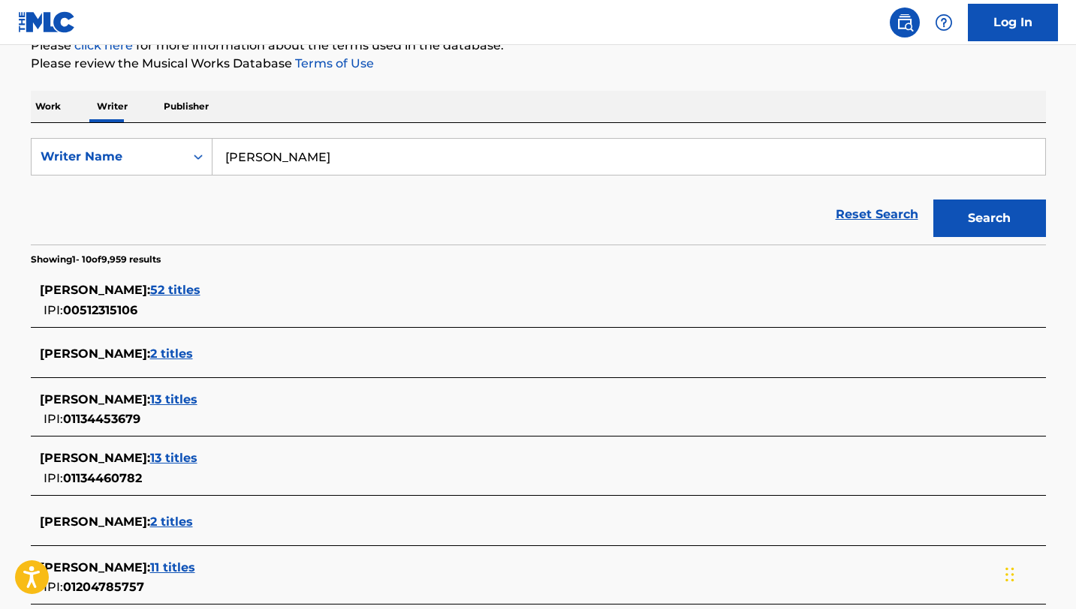
click at [150, 351] on span "[PERSON_NAME] :" at bounding box center [95, 354] width 110 height 14
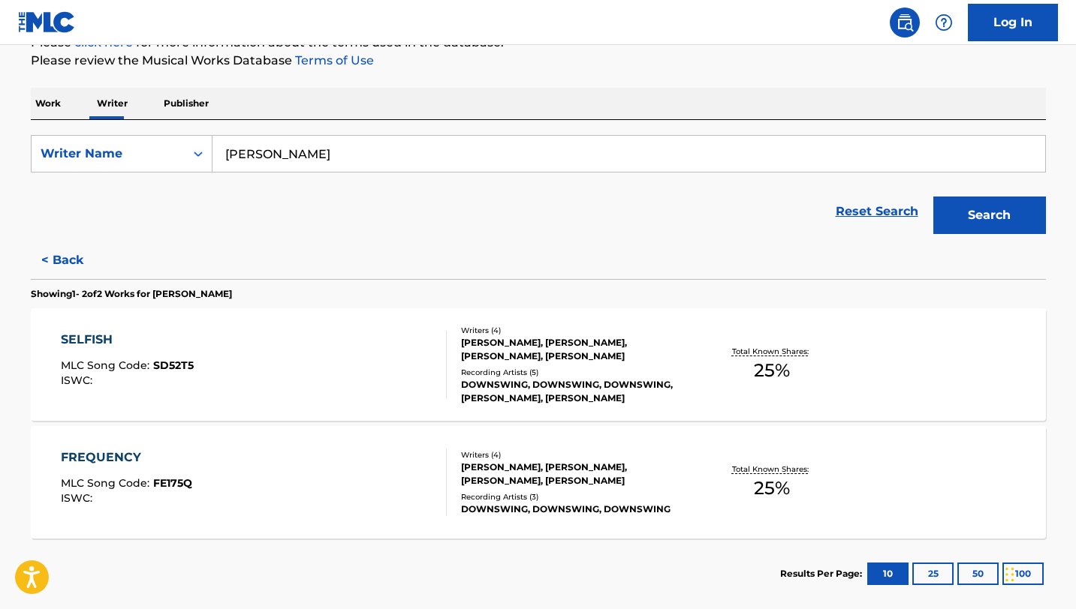
scroll to position [278, 0]
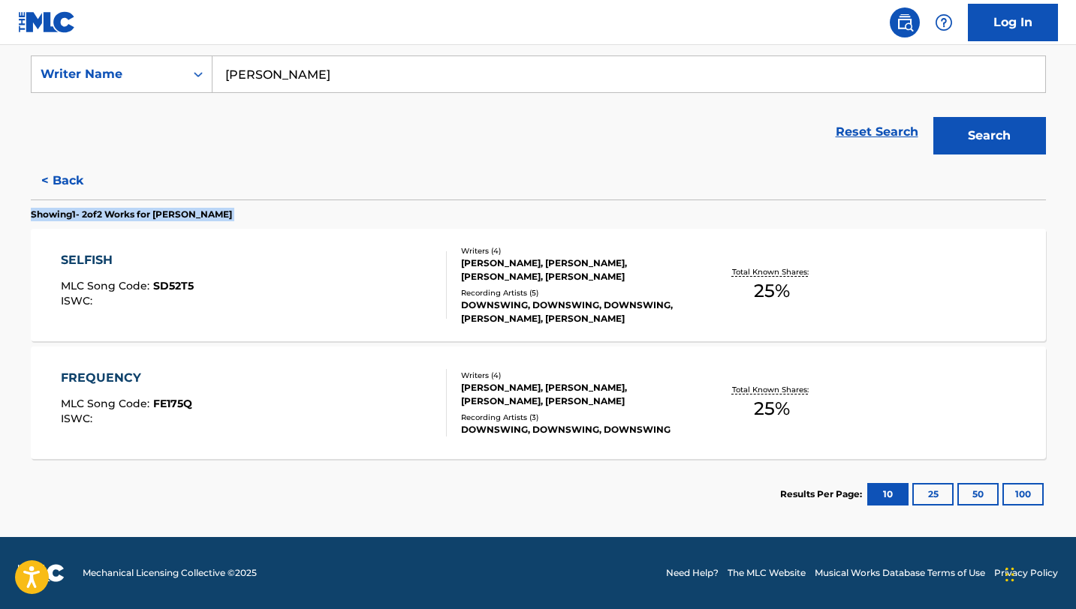
drag, startPoint x: 31, startPoint y: 214, endPoint x: 78, endPoint y: 238, distance: 53.0
click at [78, 238] on div "Showing 1 - 2 of 2 Works for [PERSON_NAME] SELFISH MLC Song Code : SD52T5 ISWC …" at bounding box center [538, 365] width 1015 height 330
click at [218, 167] on div "< Back Showing 1 - 2 of 2 Works for [PERSON_NAME] SELFISH MLC Song Code : SD52T…" at bounding box center [538, 346] width 1015 height 368
drag, startPoint x: 32, startPoint y: 215, endPoint x: 342, endPoint y: 209, distance: 310.0
click at [342, 212] on section "Showing 1 - 2 of 2 Works for [PERSON_NAME]" at bounding box center [538, 211] width 1015 height 22
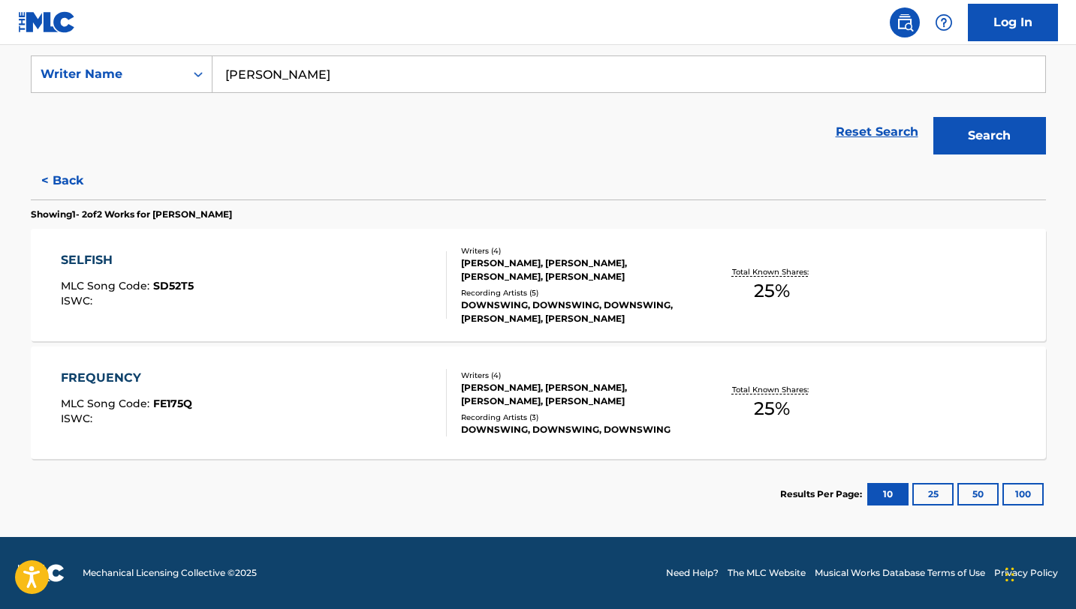
click at [342, 209] on section "Showing 1 - 2 of 2 Works for [PERSON_NAME]" at bounding box center [538, 211] width 1015 height 22
click at [369, 84] on input "[PERSON_NAME]" at bounding box center [628, 74] width 832 height 36
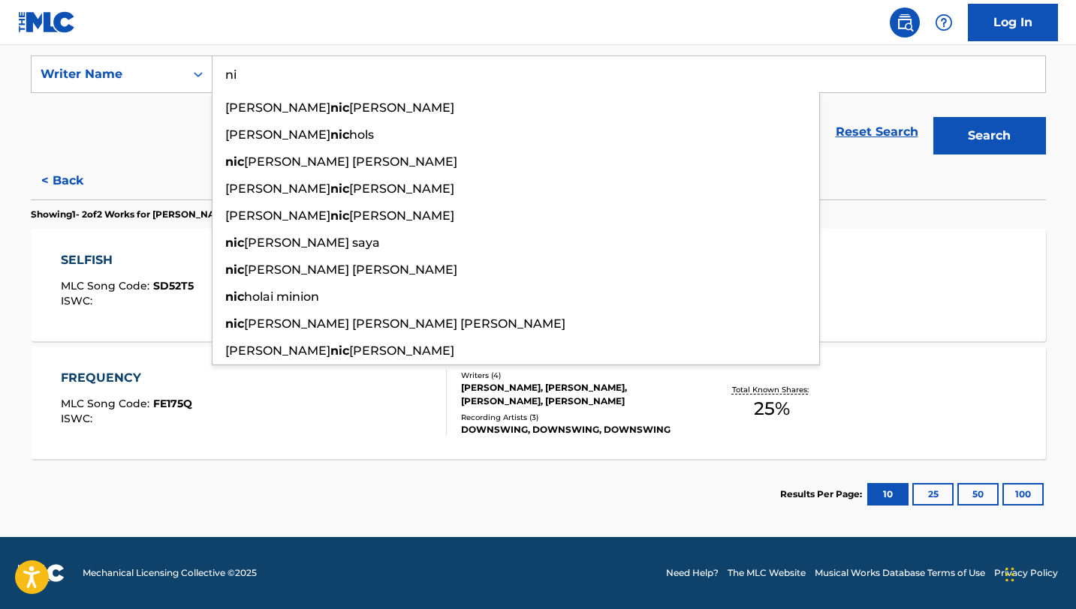
type input "n"
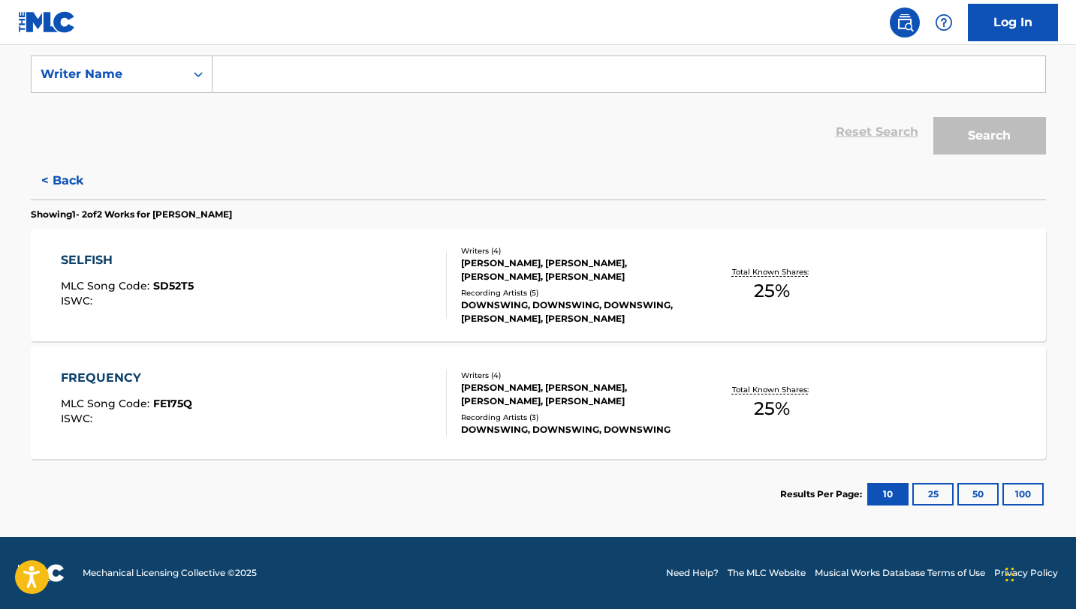
click at [322, 129] on div "Reset Search Search" at bounding box center [538, 132] width 1015 height 60
click at [244, 82] on input "Search Form" at bounding box center [628, 74] width 832 height 36
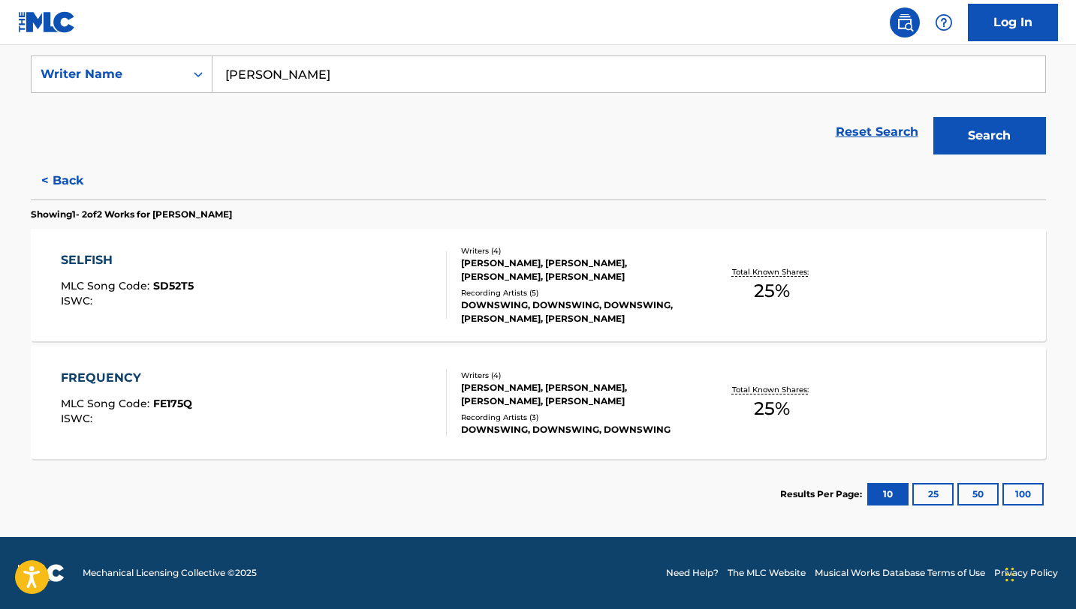
click at [933, 117] on button "Search" at bounding box center [989, 136] width 113 height 38
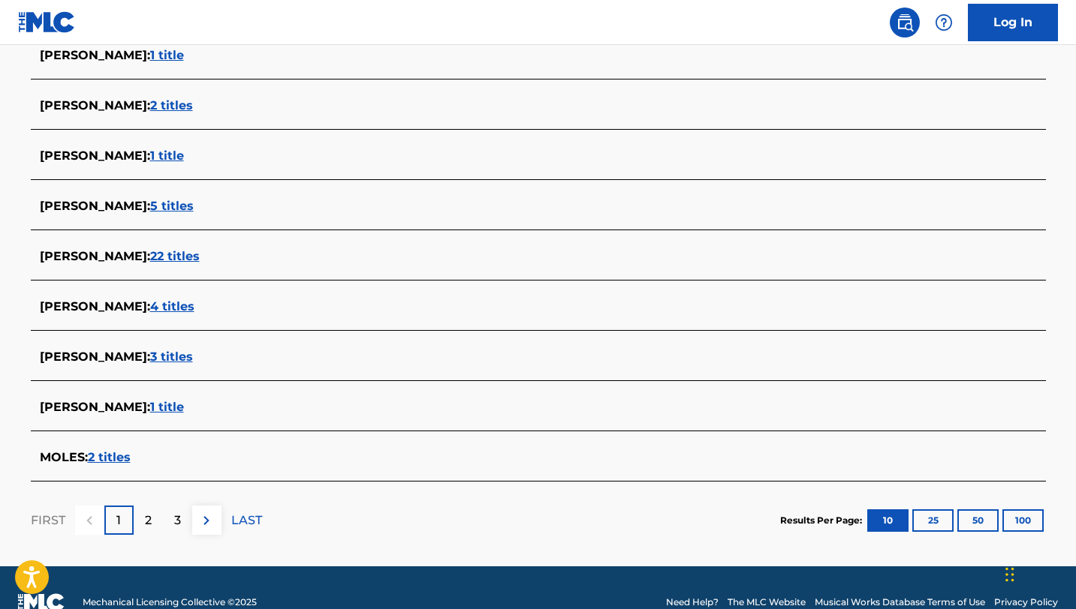
scroll to position [502, 0]
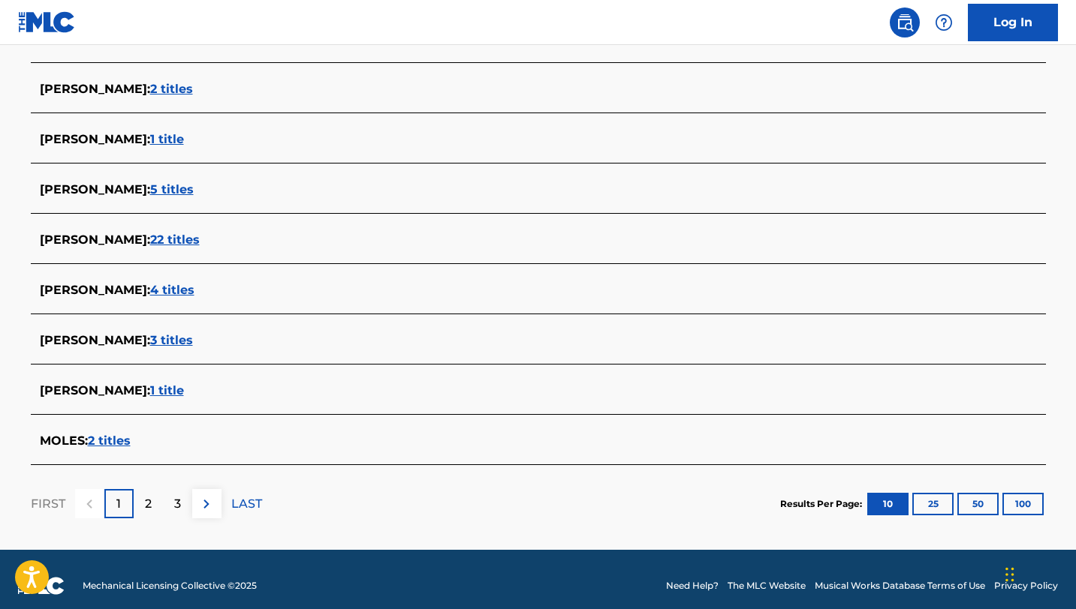
click at [149, 510] on p "2" at bounding box center [148, 504] width 7 height 18
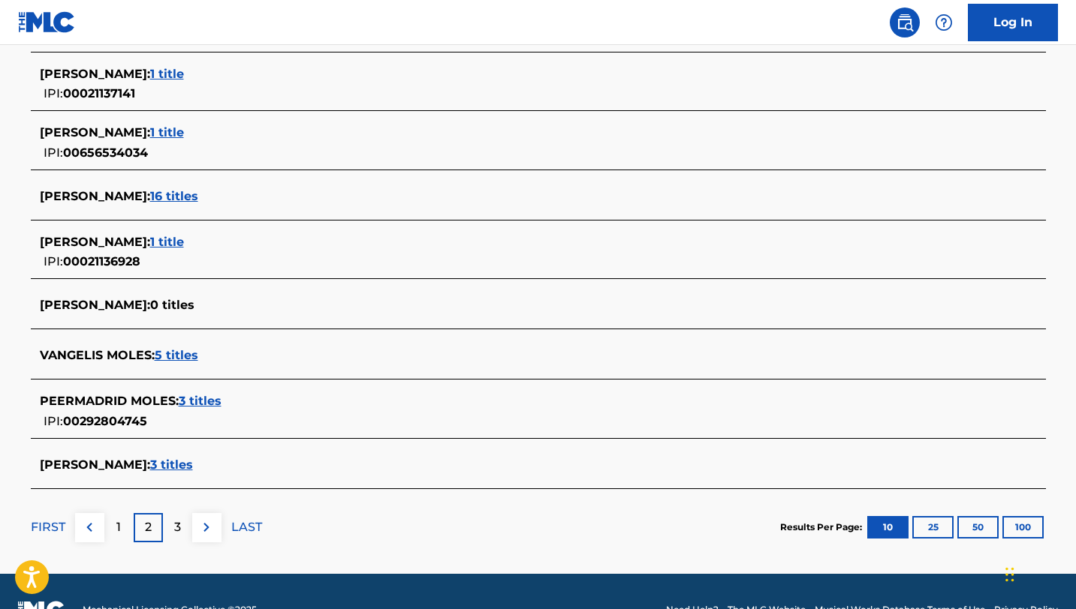
scroll to position [542, 0]
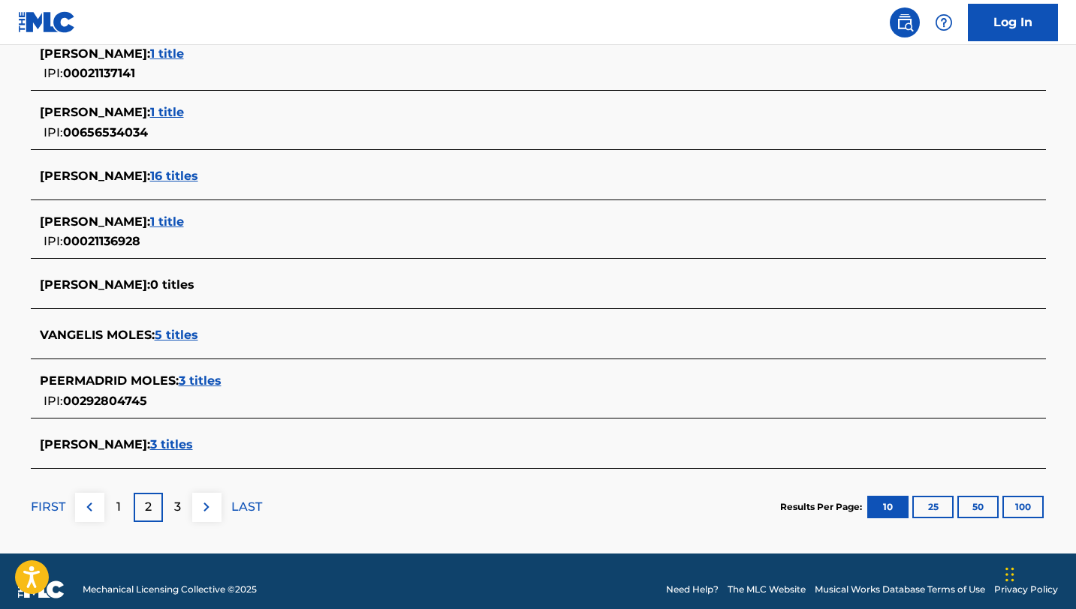
click at [175, 501] on p "3" at bounding box center [177, 507] width 7 height 18
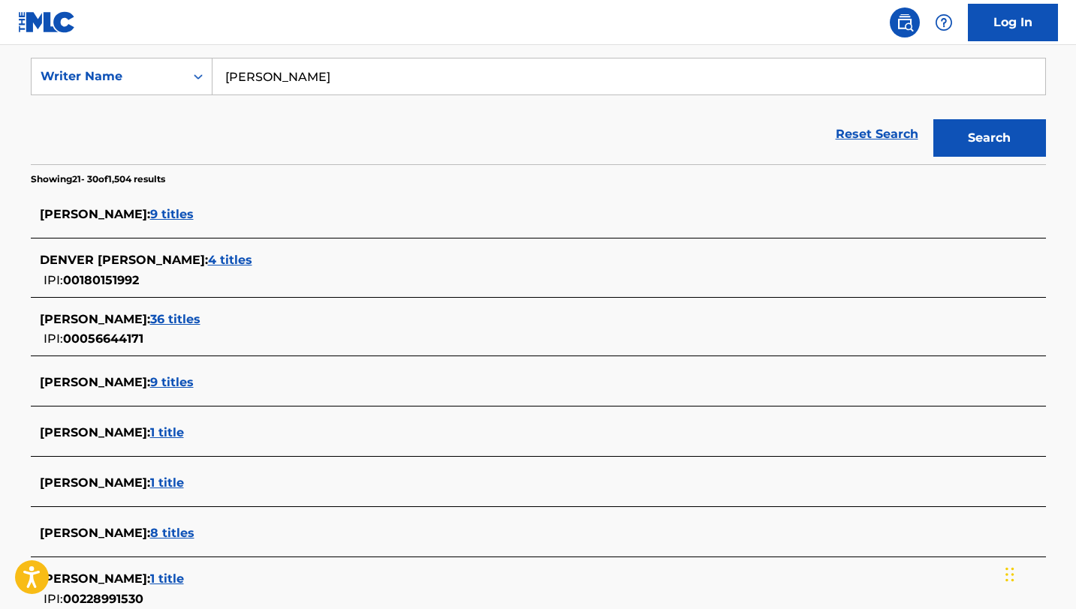
scroll to position [270, 0]
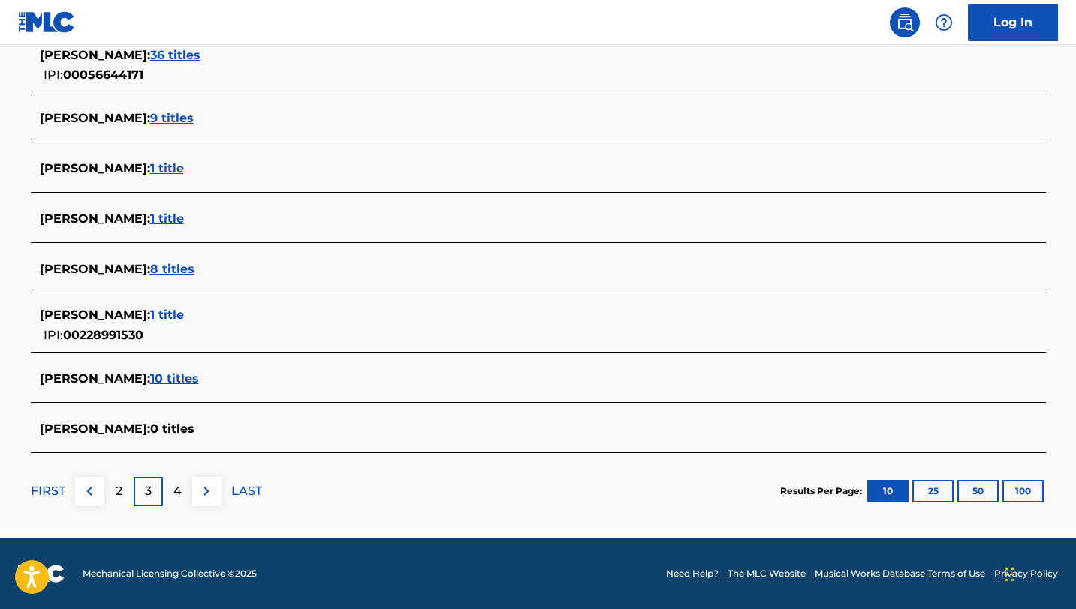
click at [116, 495] on p "2" at bounding box center [119, 492] width 7 height 18
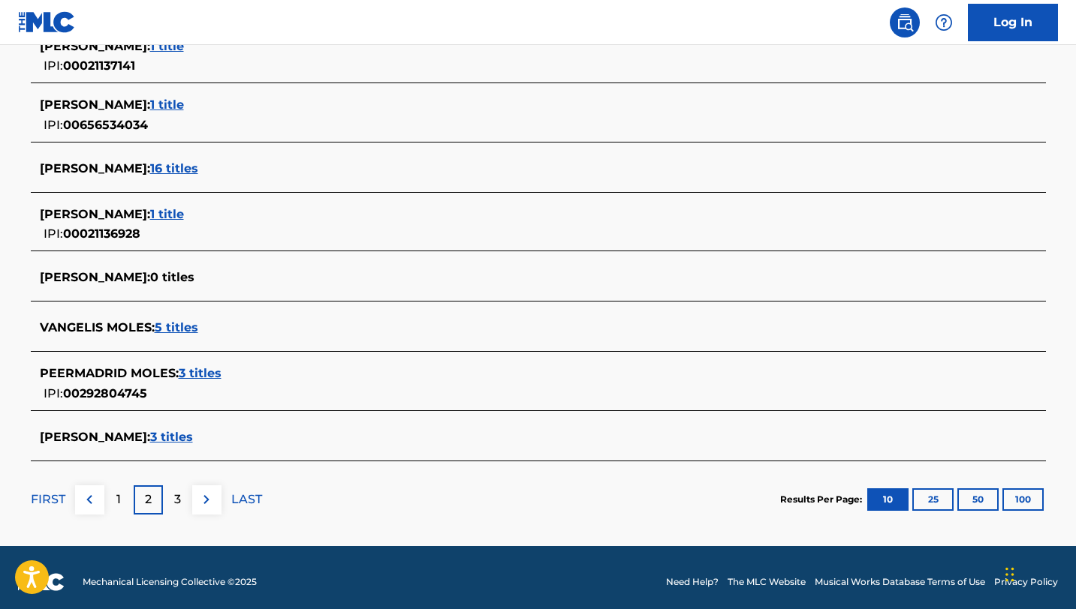
scroll to position [558, 0]
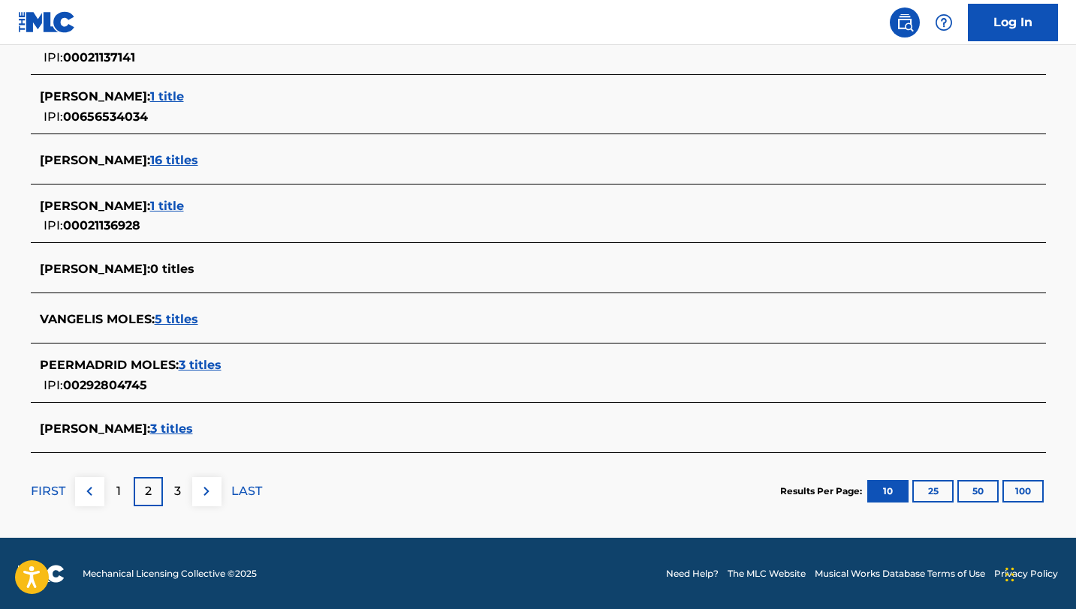
click at [122, 489] on div "1" at bounding box center [118, 491] width 29 height 29
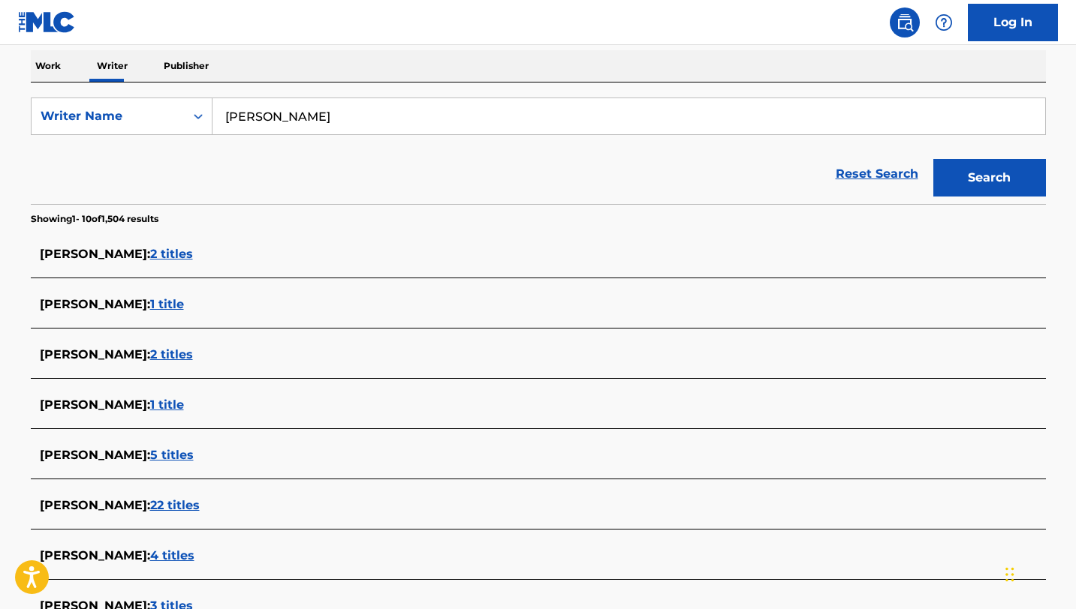
scroll to position [235, 0]
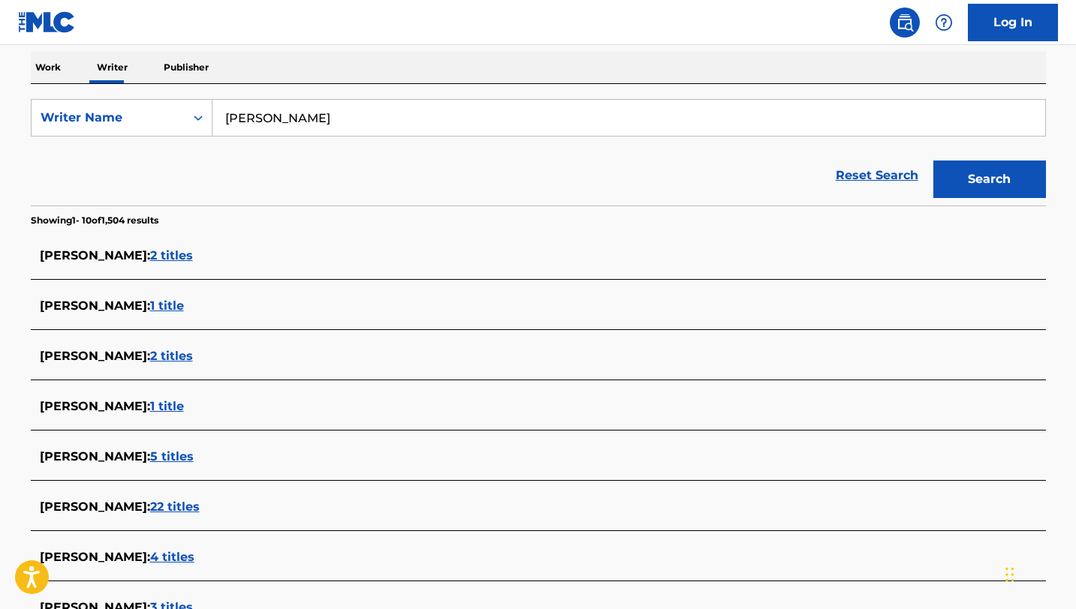
click at [320, 127] on input "[PERSON_NAME]" at bounding box center [628, 118] width 832 height 36
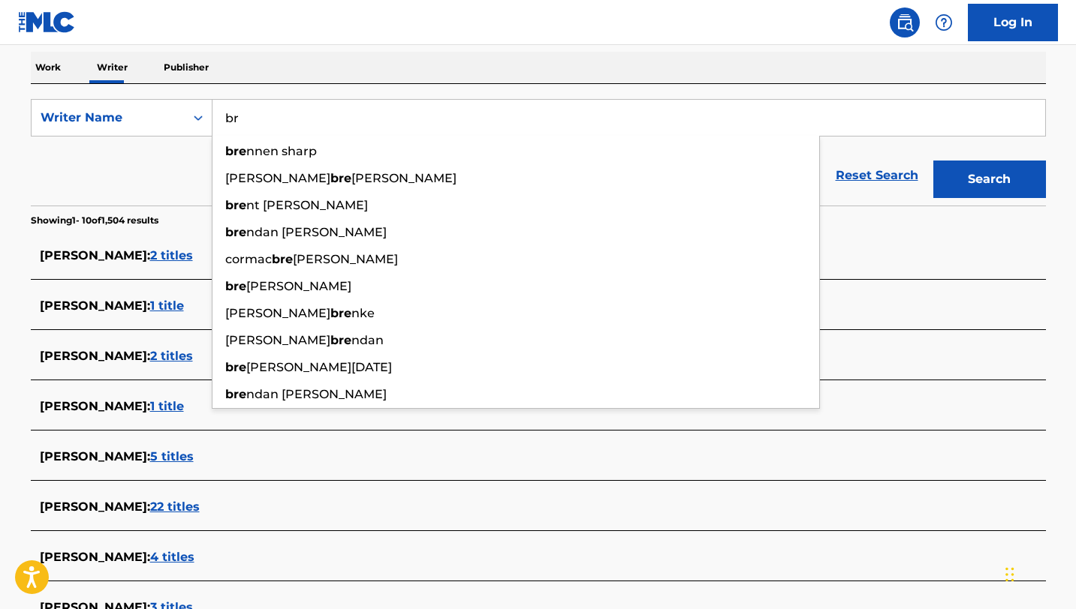
type input "b"
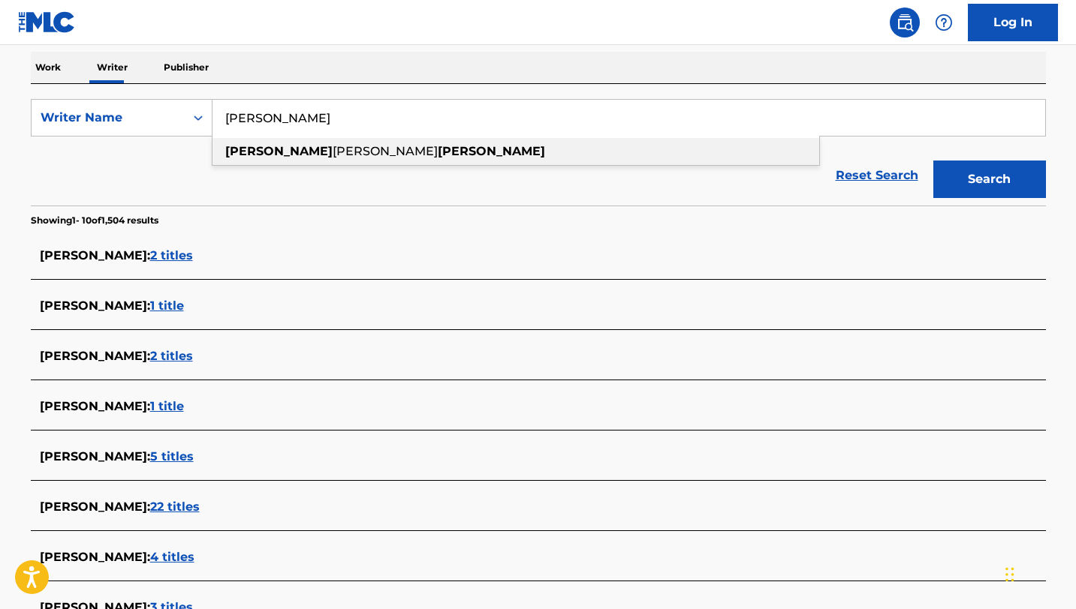
click at [333, 158] on span "[PERSON_NAME]" at bounding box center [385, 151] width 105 height 14
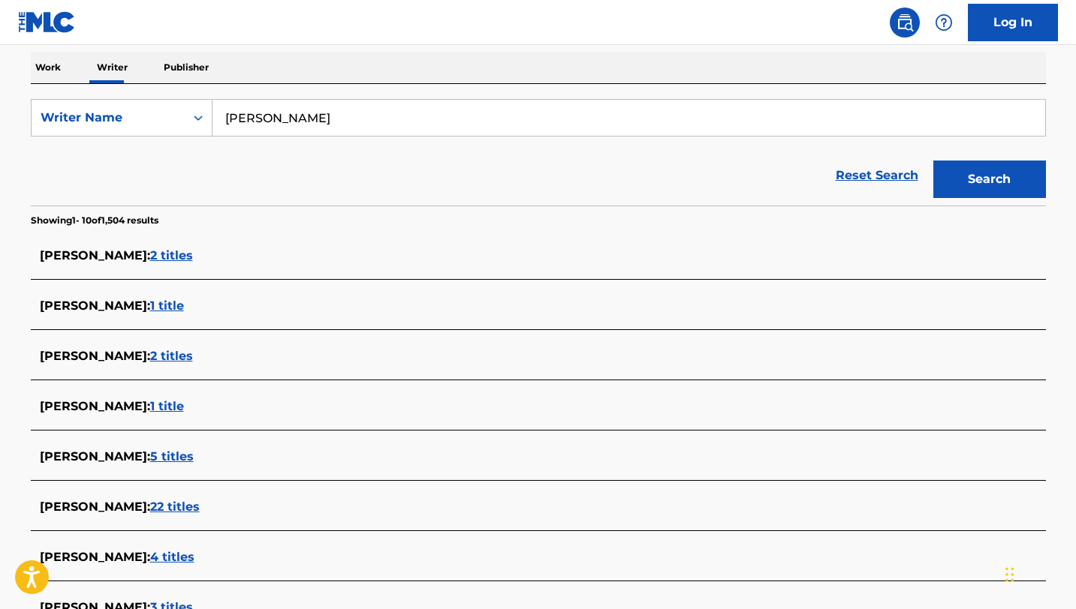
click at [933, 161] on button "Search" at bounding box center [989, 180] width 113 height 38
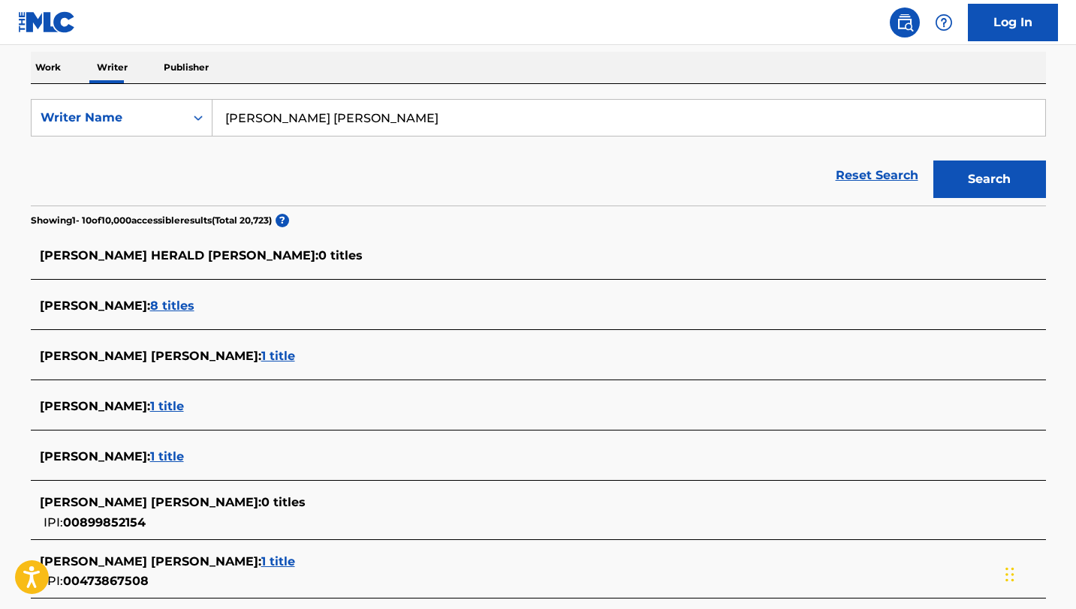
click at [225, 356] on span "[PERSON_NAME] [PERSON_NAME] :" at bounding box center [150, 356] width 221 height 14
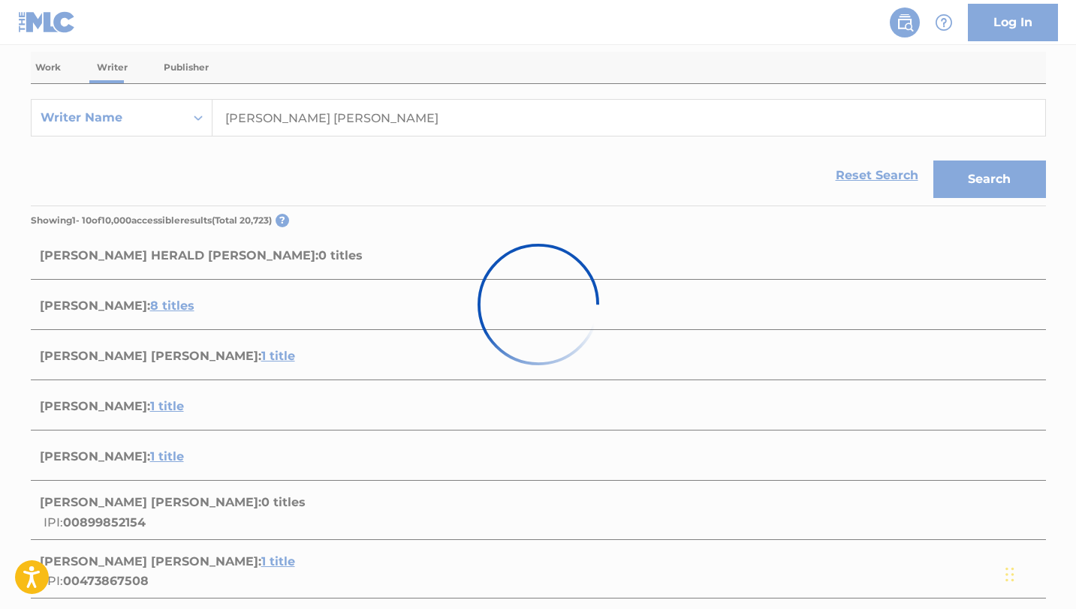
scroll to position [161, 0]
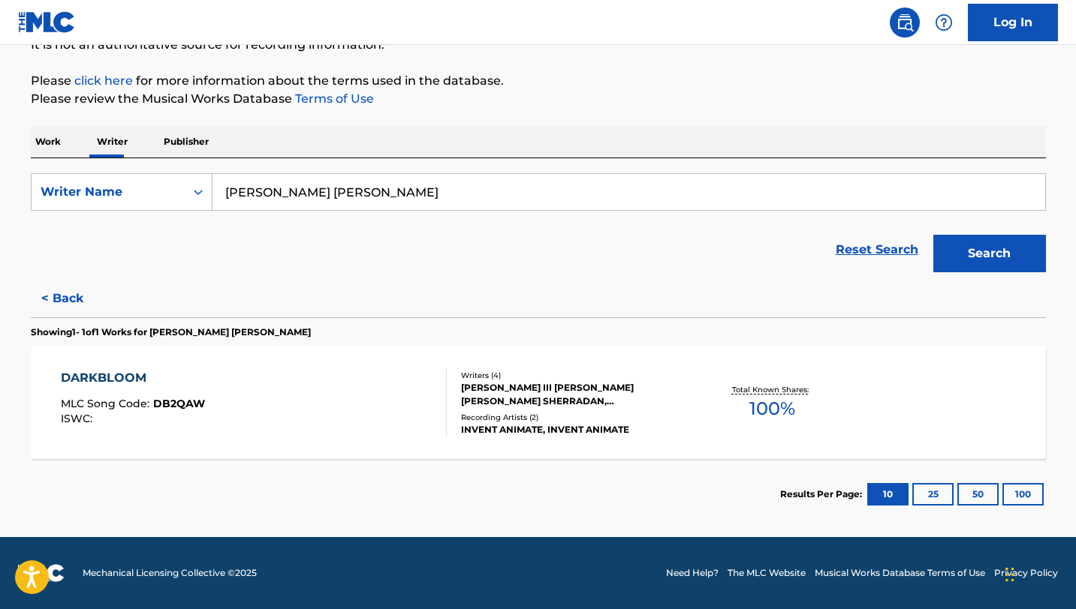
click at [424, 196] on input "[PERSON_NAME] [PERSON_NAME]" at bounding box center [628, 192] width 832 height 36
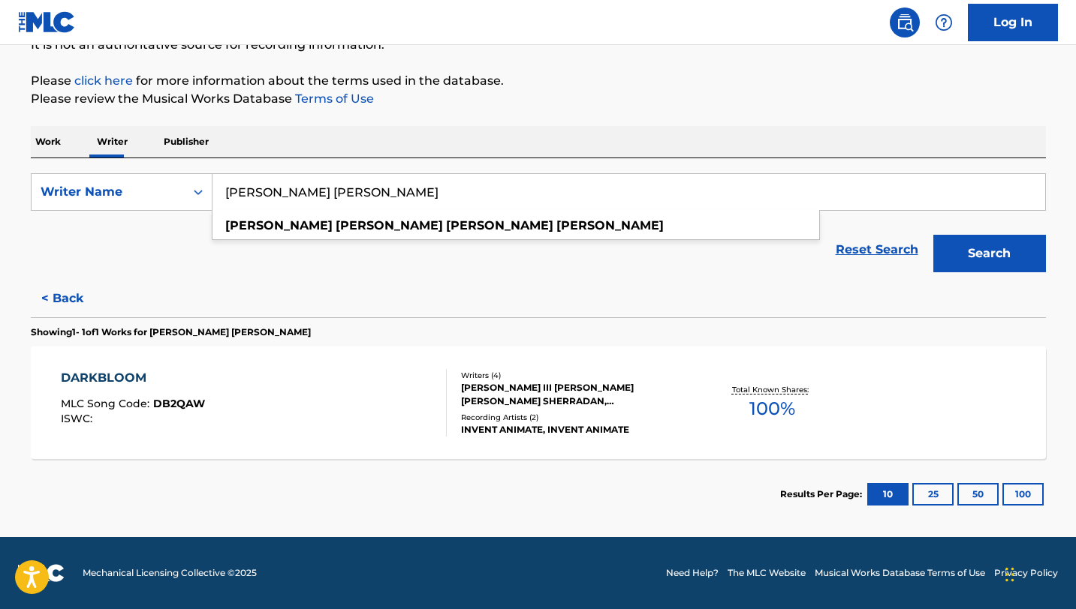
click at [363, 196] on input "[PERSON_NAME] [PERSON_NAME]" at bounding box center [628, 192] width 832 height 36
click at [933, 235] on button "Search" at bounding box center [989, 254] width 113 height 38
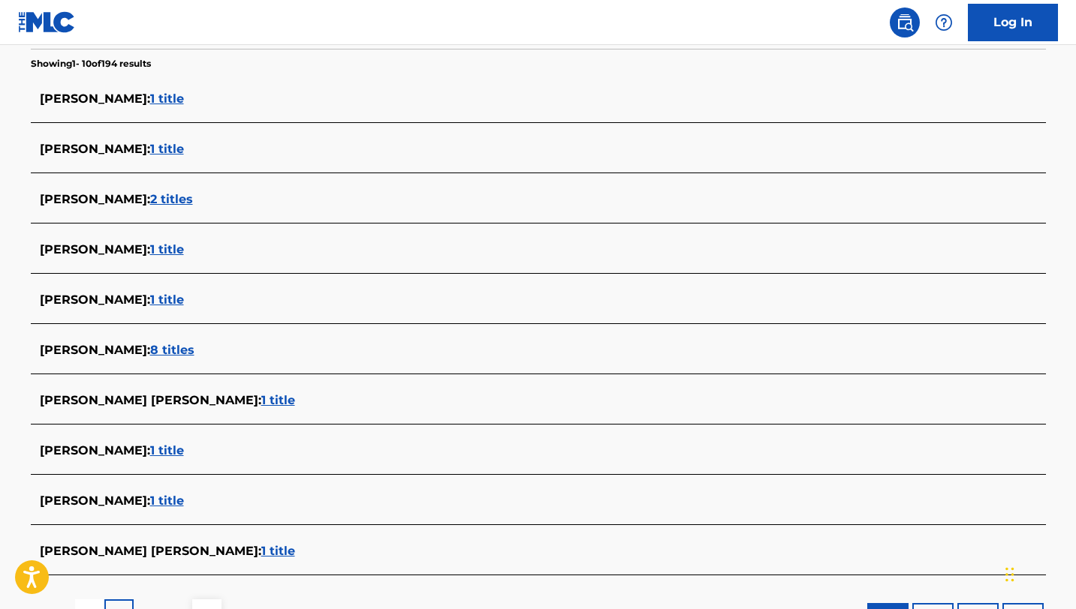
scroll to position [396, 0]
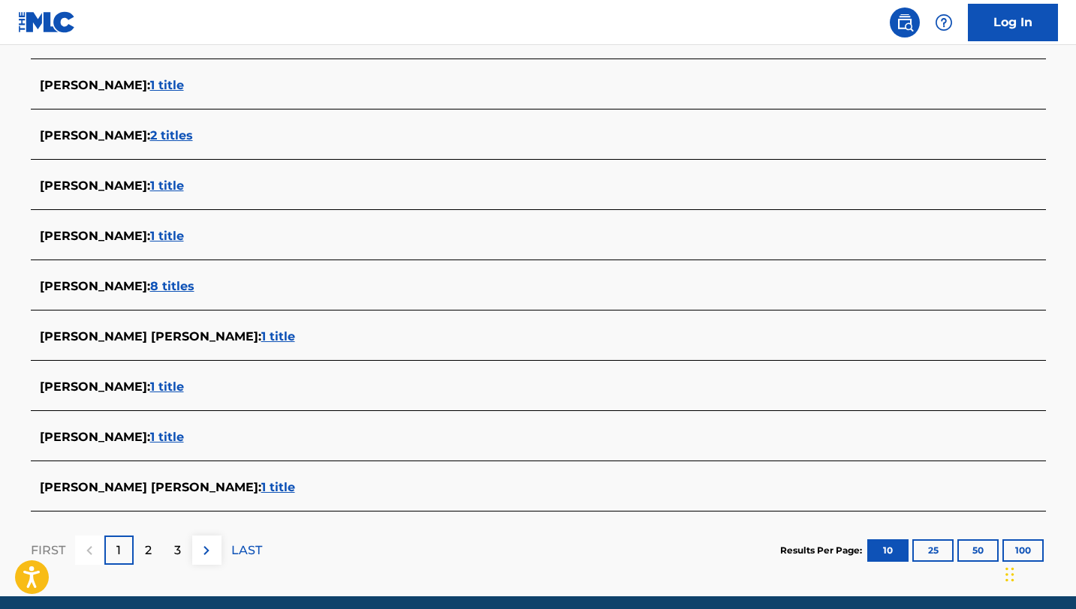
click at [149, 549] on p "2" at bounding box center [148, 551] width 7 height 18
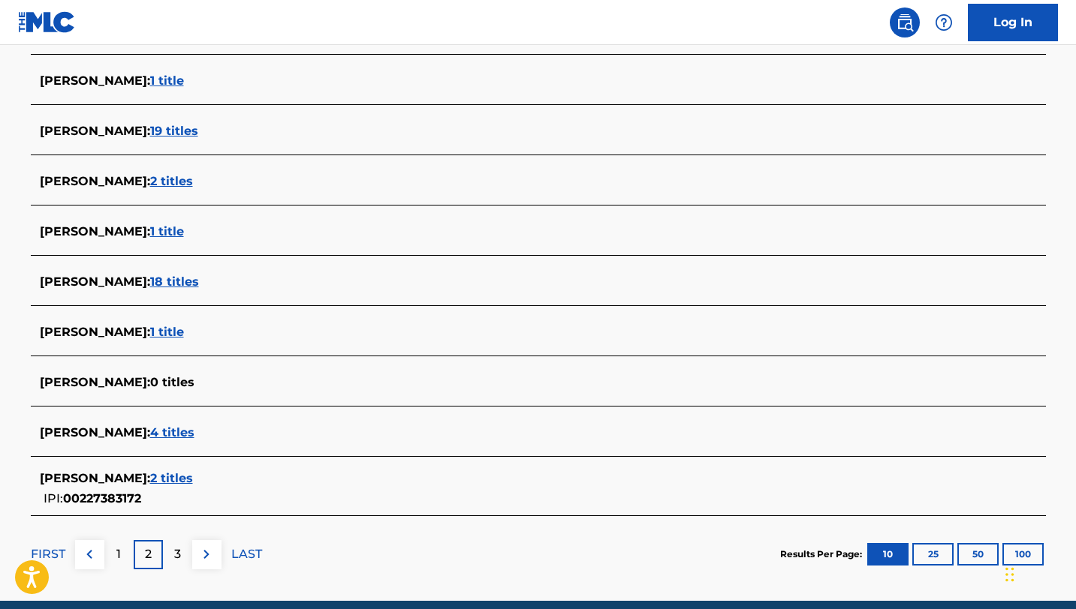
click at [176, 547] on p "3" at bounding box center [177, 555] width 7 height 18
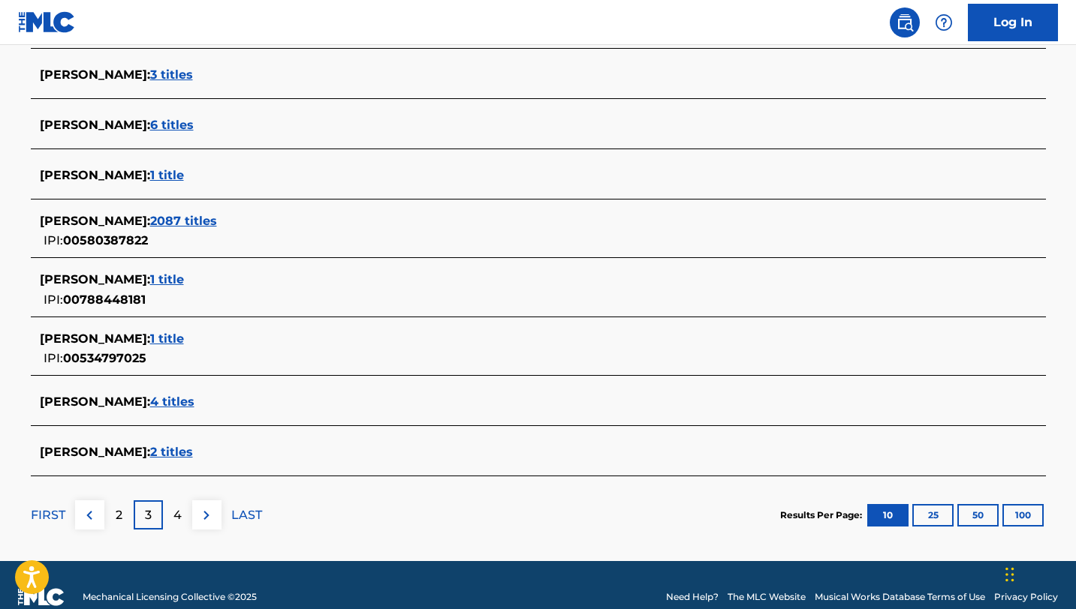
scroll to position [549, 0]
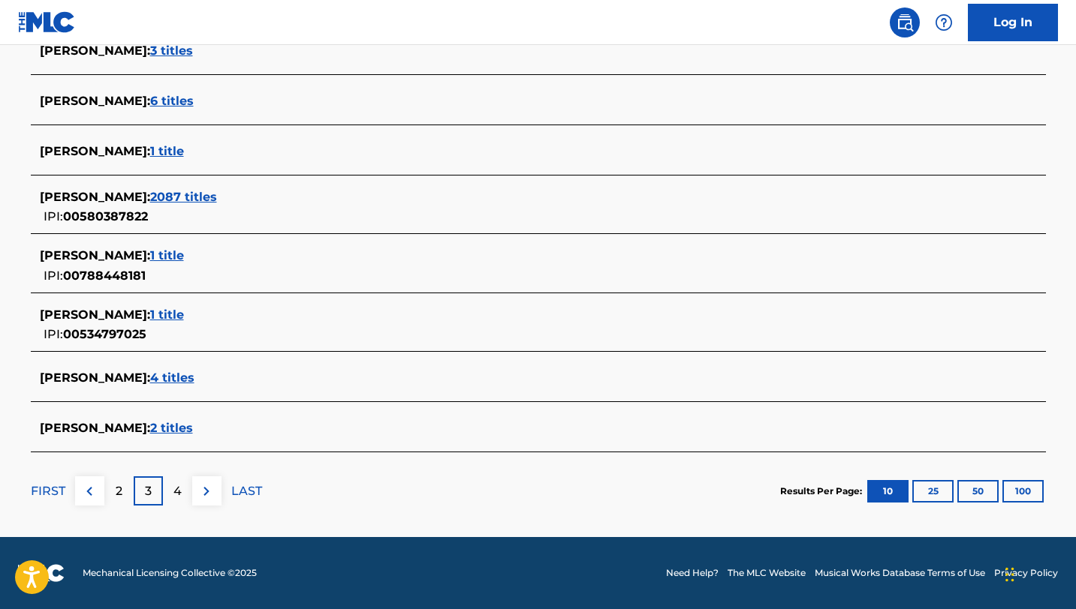
click at [124, 498] on div "2" at bounding box center [118, 491] width 29 height 29
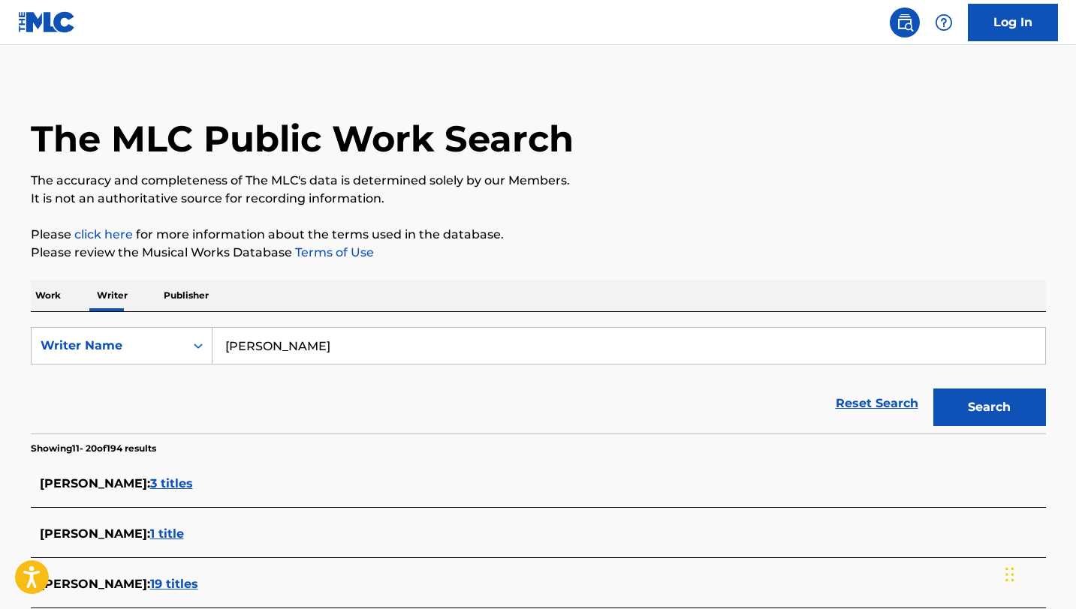
scroll to position [523, 0]
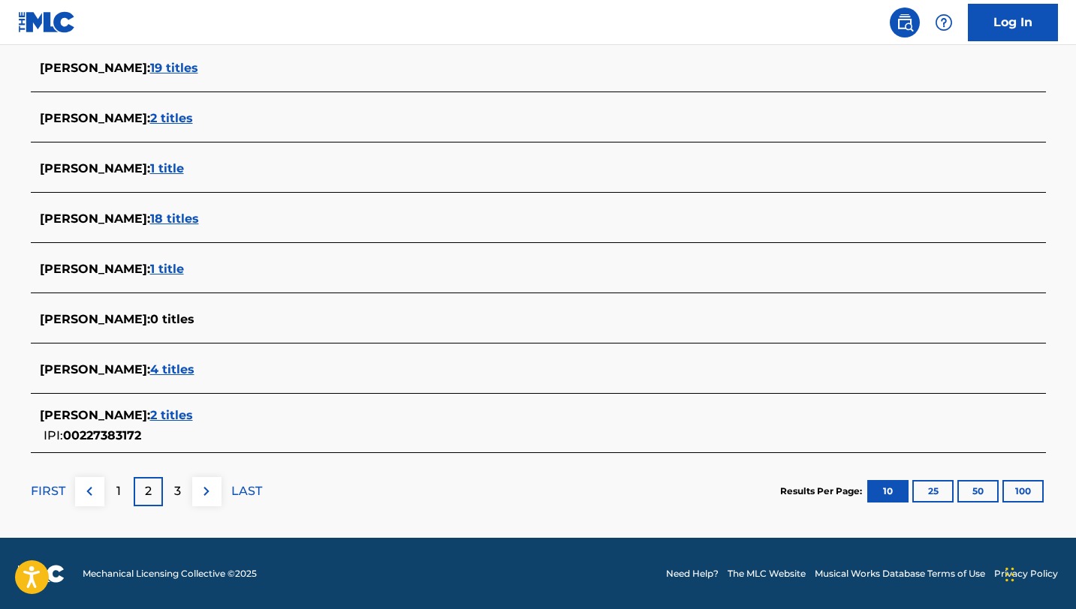
click at [116, 490] on p "1" at bounding box center [118, 492] width 5 height 18
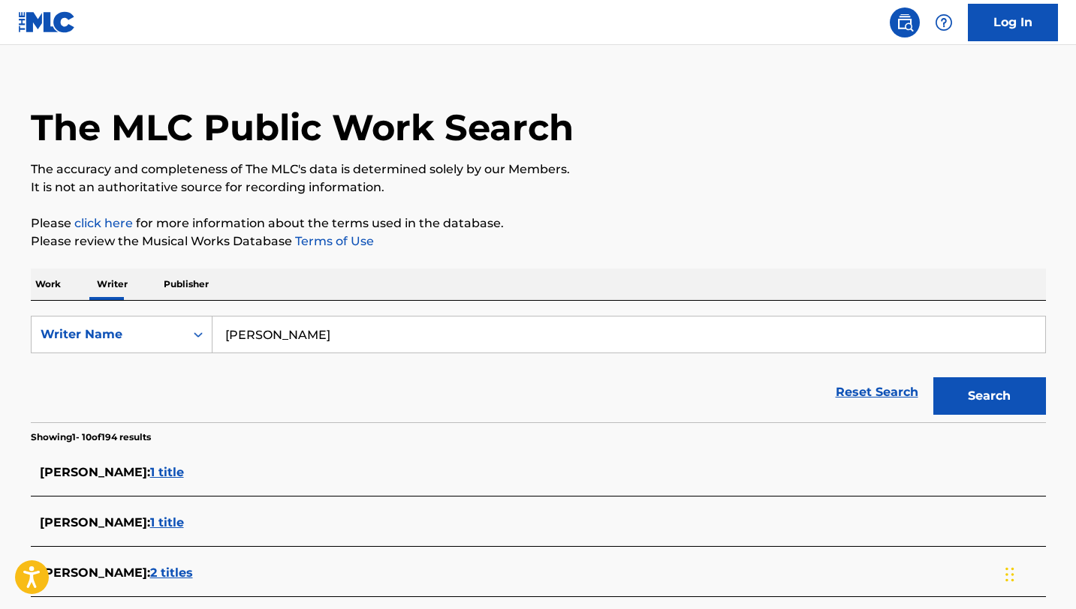
scroll to position [0, 0]
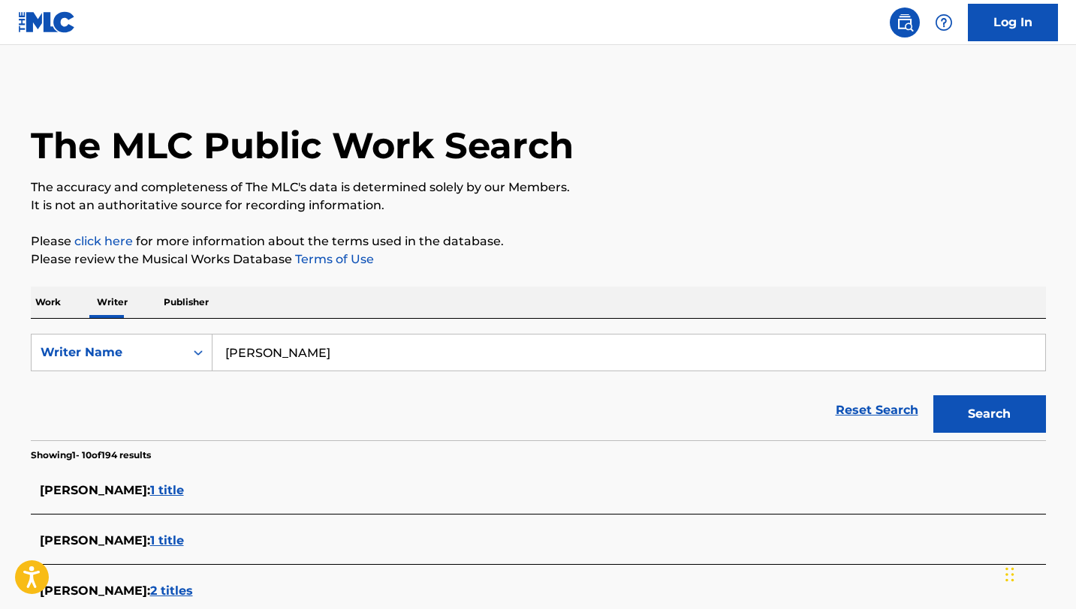
click at [398, 360] on input "[PERSON_NAME]" at bounding box center [628, 353] width 832 height 36
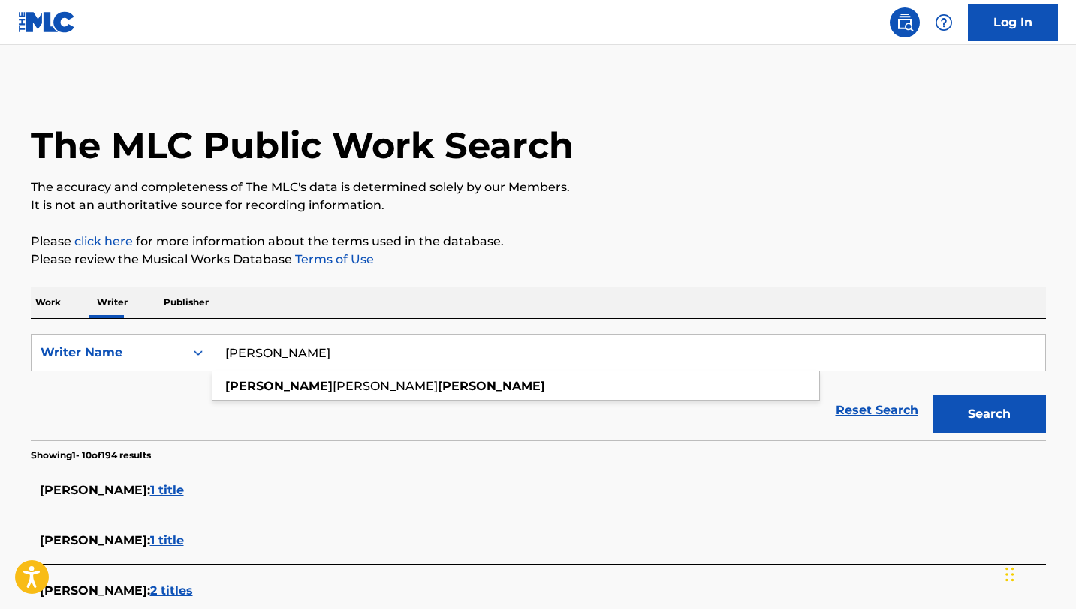
click at [486, 302] on div "Work Writer Publisher" at bounding box center [538, 303] width 1015 height 32
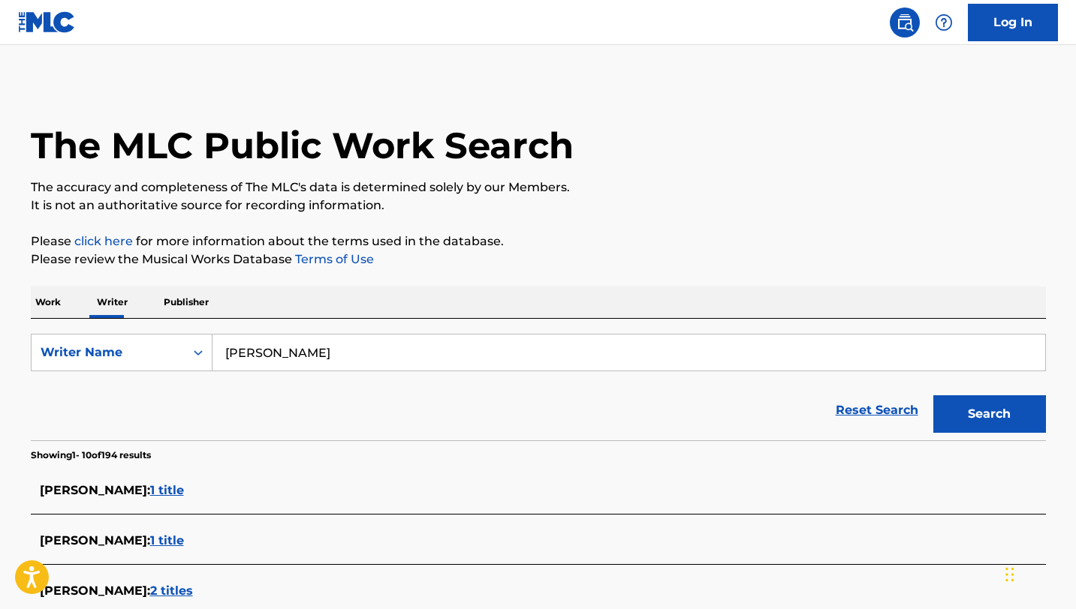
click at [480, 360] on input "[PERSON_NAME]" at bounding box center [628, 353] width 832 height 36
click at [716, 124] on div "The MLC Public Work Search" at bounding box center [538, 138] width 1015 height 110
click at [505, 355] on input "[PERSON_NAME]" at bounding box center [628, 353] width 832 height 36
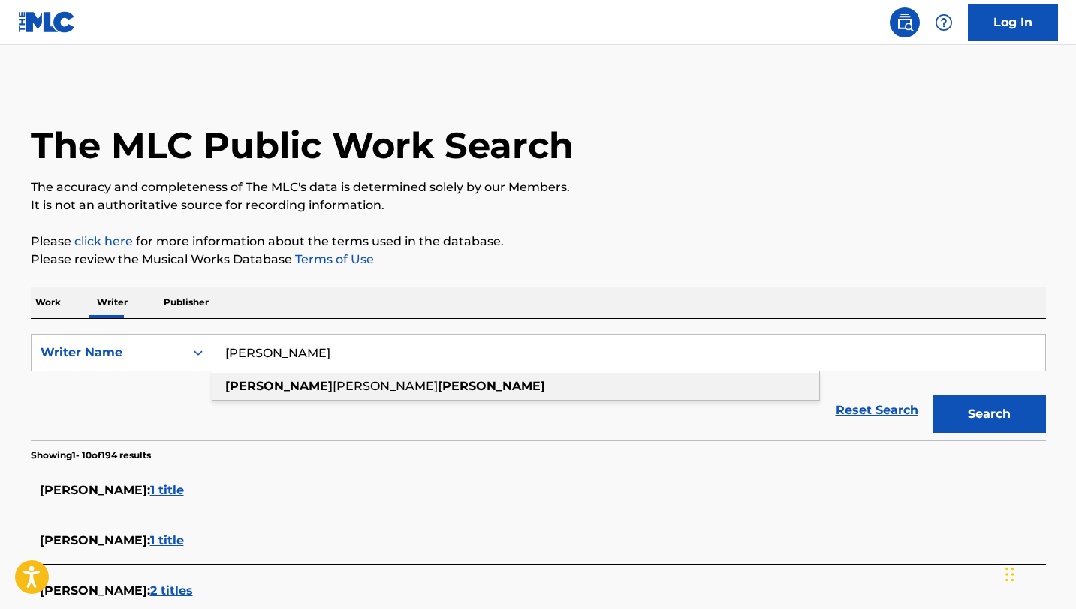
click at [483, 394] on div "[PERSON_NAME] [PERSON_NAME]" at bounding box center [515, 386] width 606 height 27
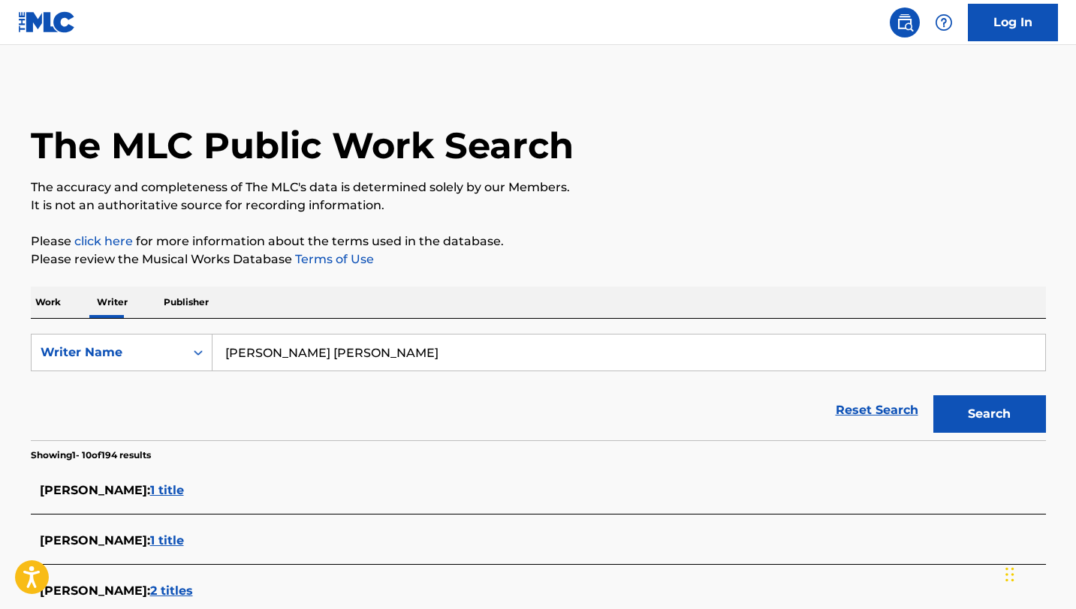
click at [933, 396] on button "Search" at bounding box center [989, 415] width 113 height 38
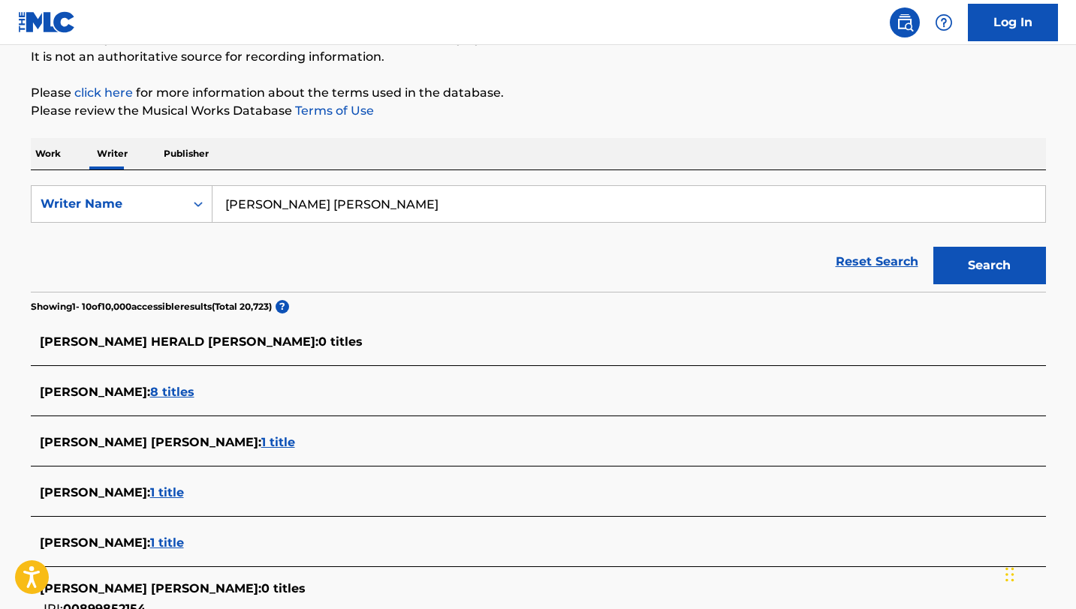
scroll to position [159, 0]
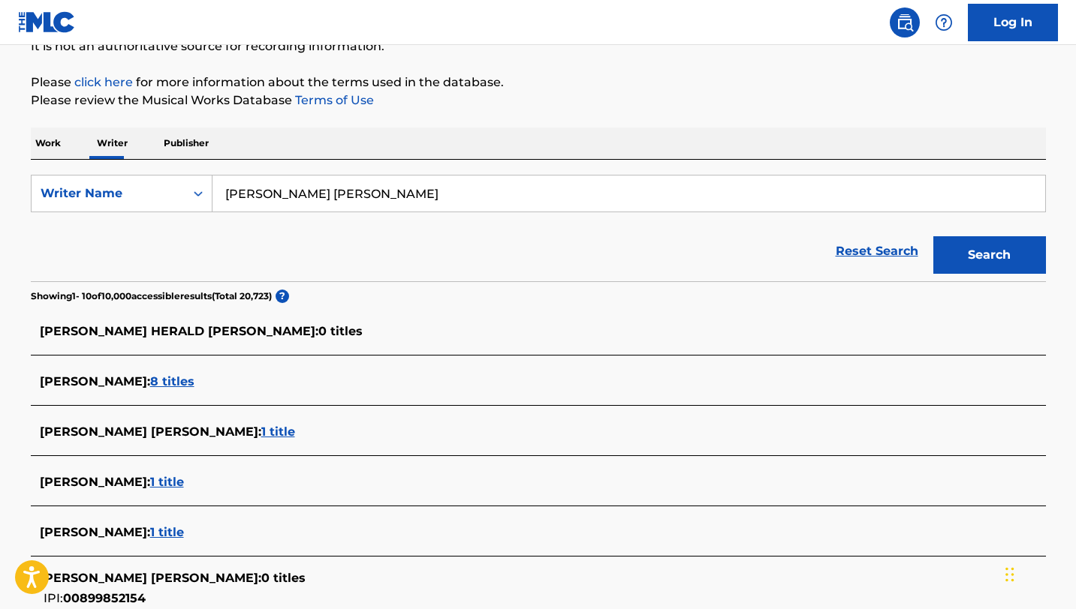
click at [571, 106] on p "Please review the Musical Works Database Terms of Use" at bounding box center [538, 101] width 1015 height 18
click at [472, 251] on div "Reset Search Search" at bounding box center [538, 251] width 1015 height 60
click at [676, 114] on div "The MLC Public Work Search The accuracy and completeness of The MLC's data is d…" at bounding box center [538, 417] width 1051 height 988
click at [655, 125] on div "The MLC Public Work Search The accuracy and completeness of The MLC's data is d…" at bounding box center [538, 417] width 1051 height 988
click at [664, 122] on div "The MLC Public Work Search The accuracy and completeness of The MLC's data is d…" at bounding box center [538, 417] width 1051 height 988
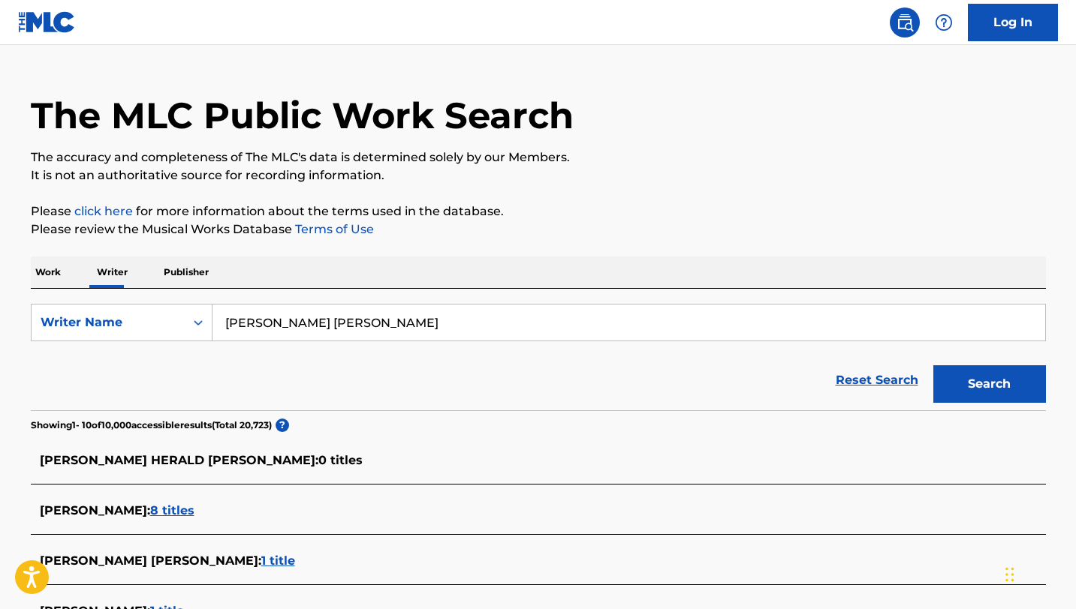
scroll to position [23, 0]
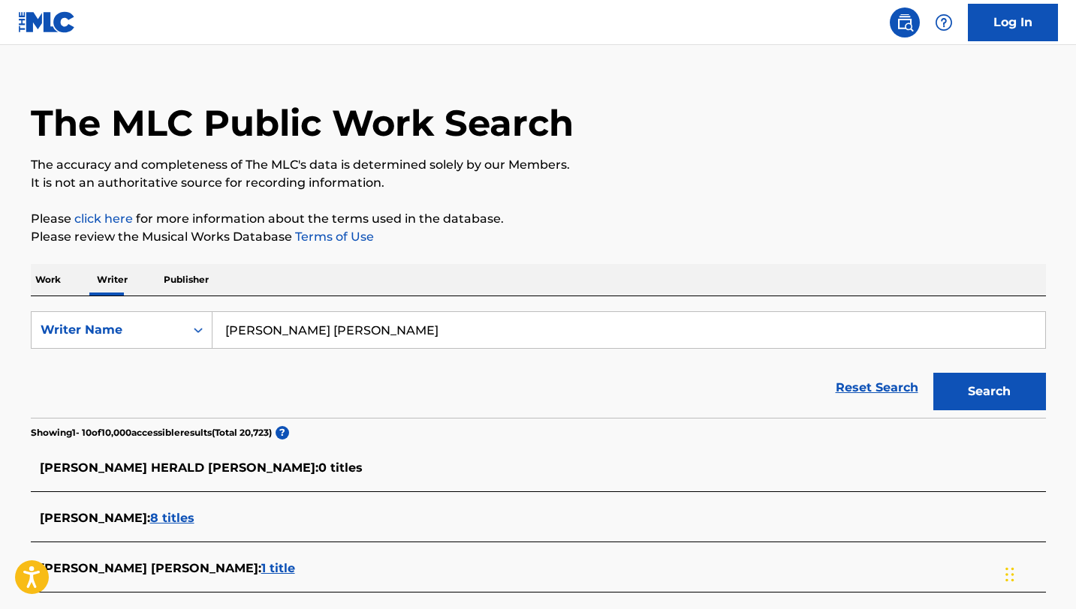
click at [664, 122] on div "The MLC Public Work Search" at bounding box center [538, 115] width 1015 height 110
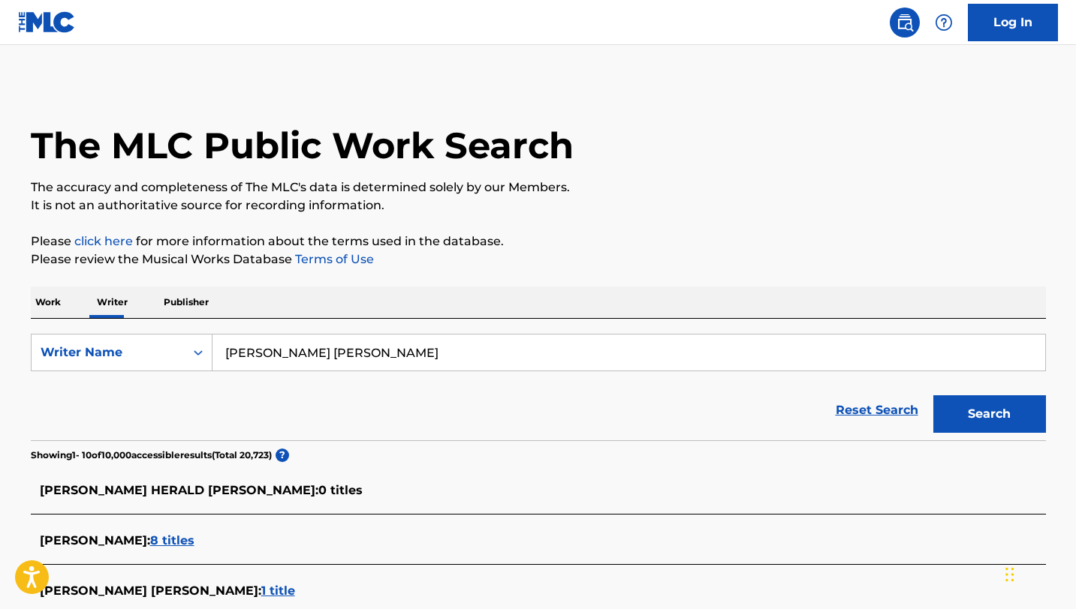
click at [423, 357] on input "[PERSON_NAME] [PERSON_NAME]" at bounding box center [628, 353] width 832 height 36
type input "k"
click at [933, 396] on button "Search" at bounding box center [989, 415] width 113 height 38
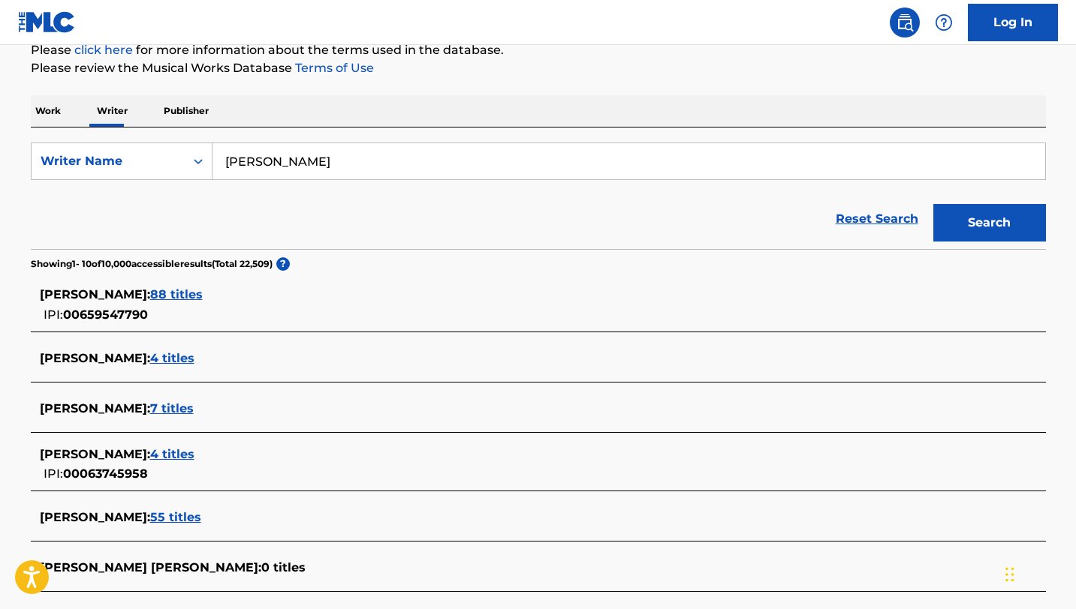
scroll to position [193, 0]
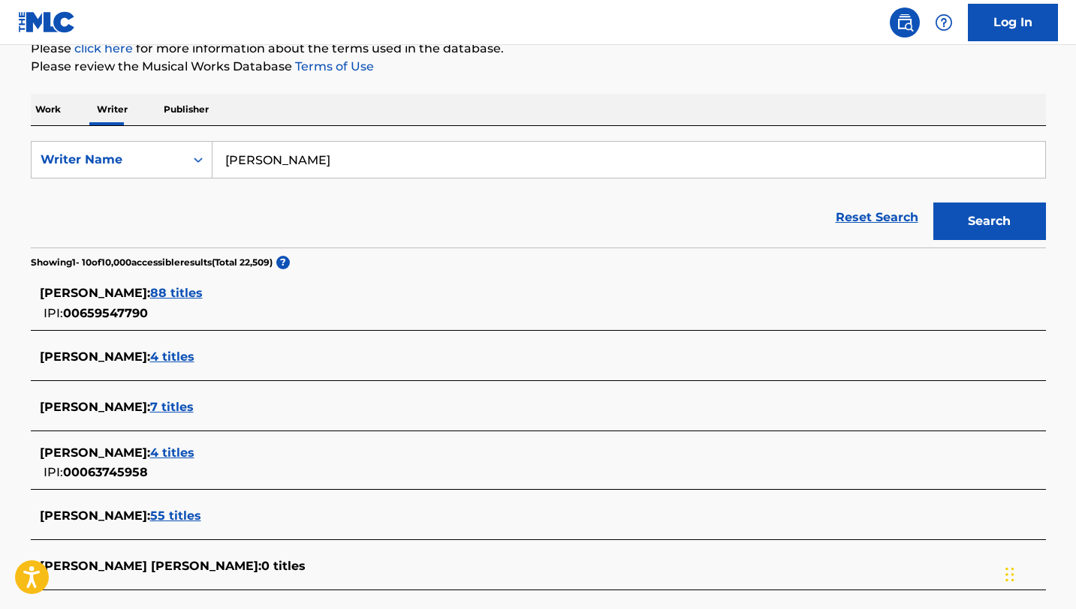
click at [102, 290] on span "[PERSON_NAME] :" at bounding box center [95, 293] width 110 height 14
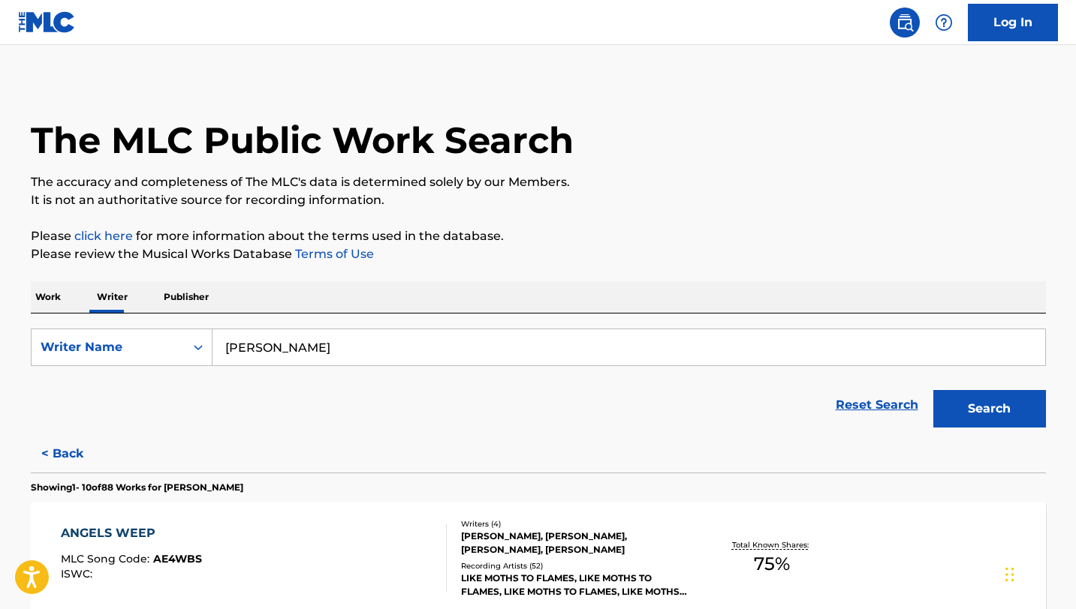
scroll to position [0, 0]
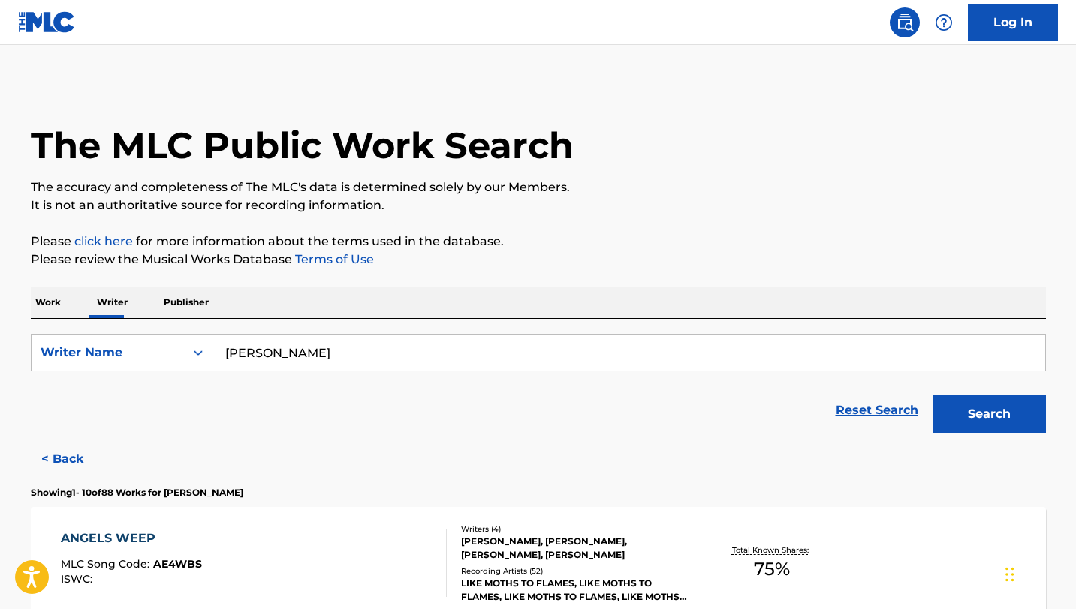
click at [372, 358] on input "[PERSON_NAME]" at bounding box center [628, 353] width 832 height 36
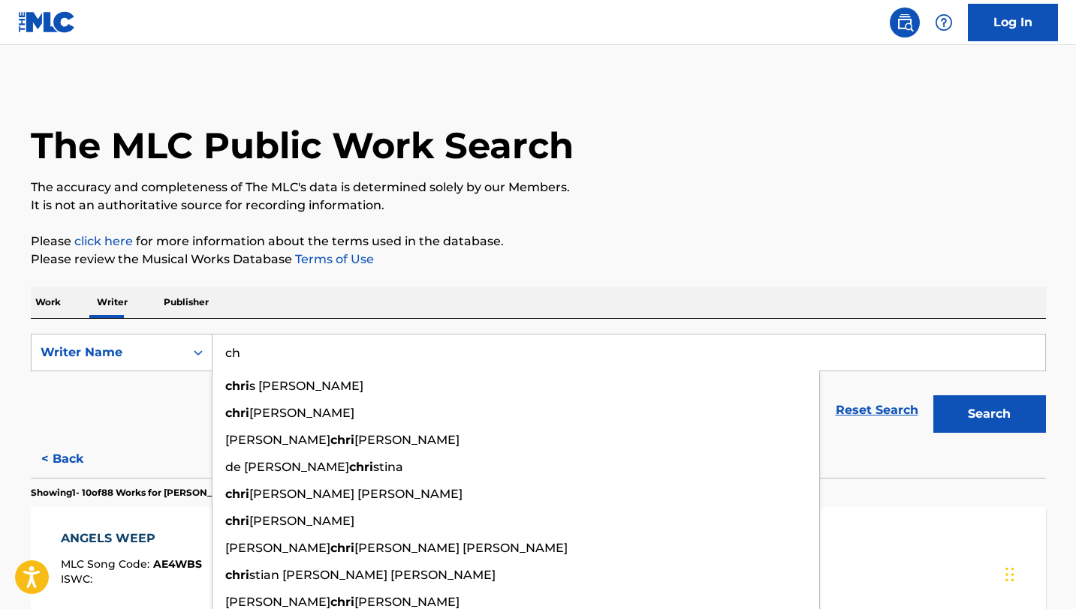
type input "c"
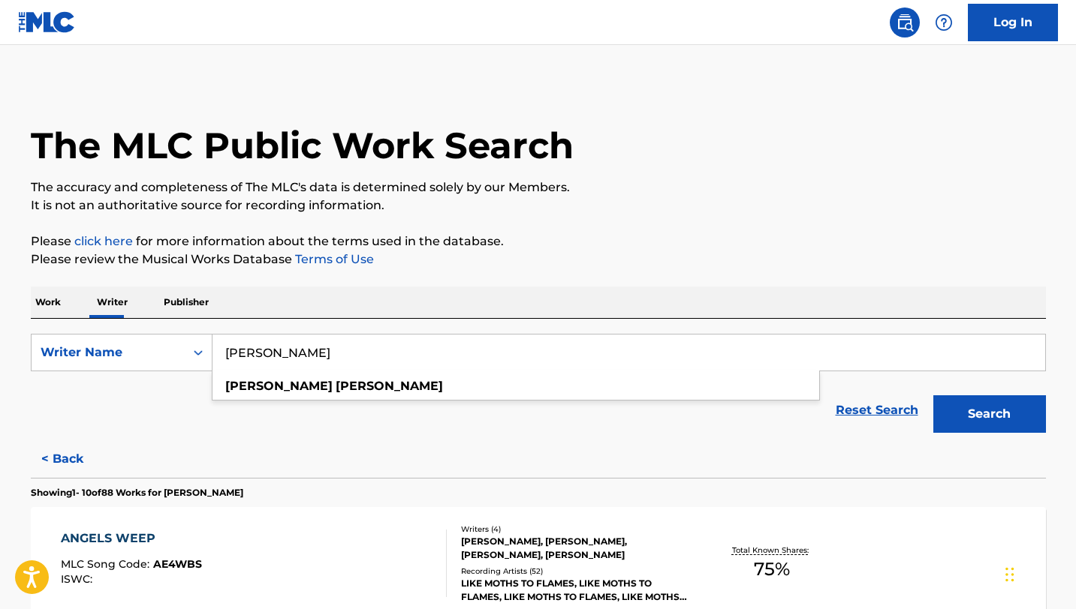
click at [933, 396] on button "Search" at bounding box center [989, 415] width 113 height 38
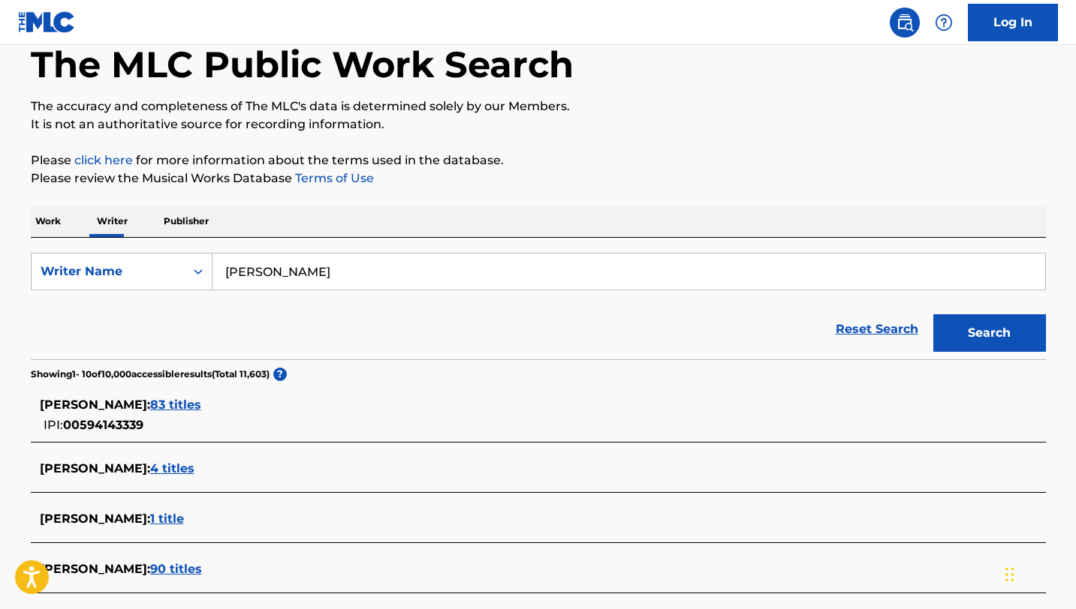
scroll to position [136, 0]
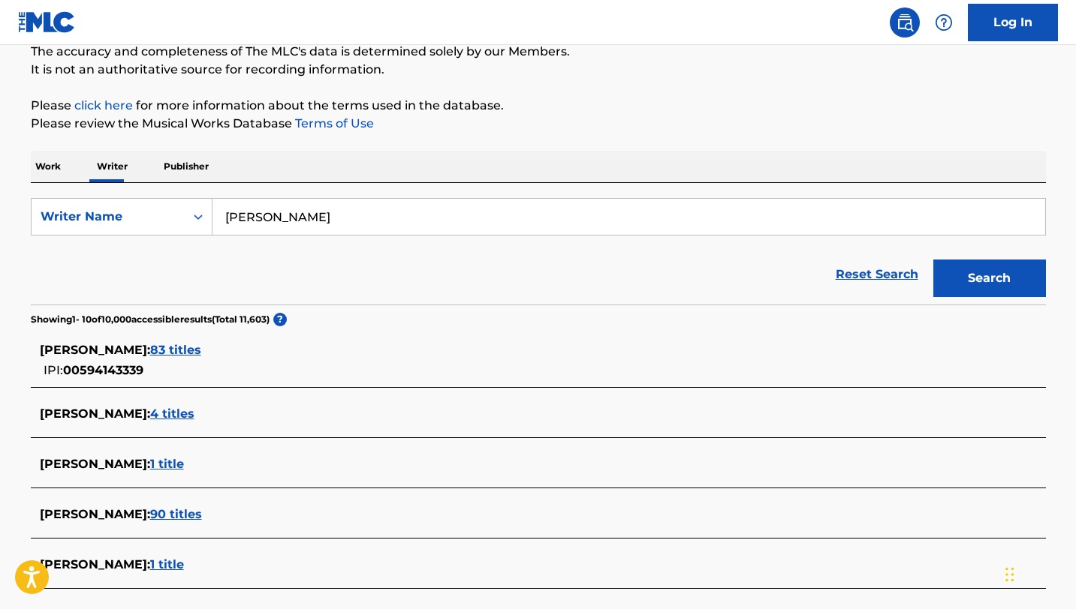
click at [79, 352] on span "[PERSON_NAME] :" at bounding box center [95, 350] width 110 height 14
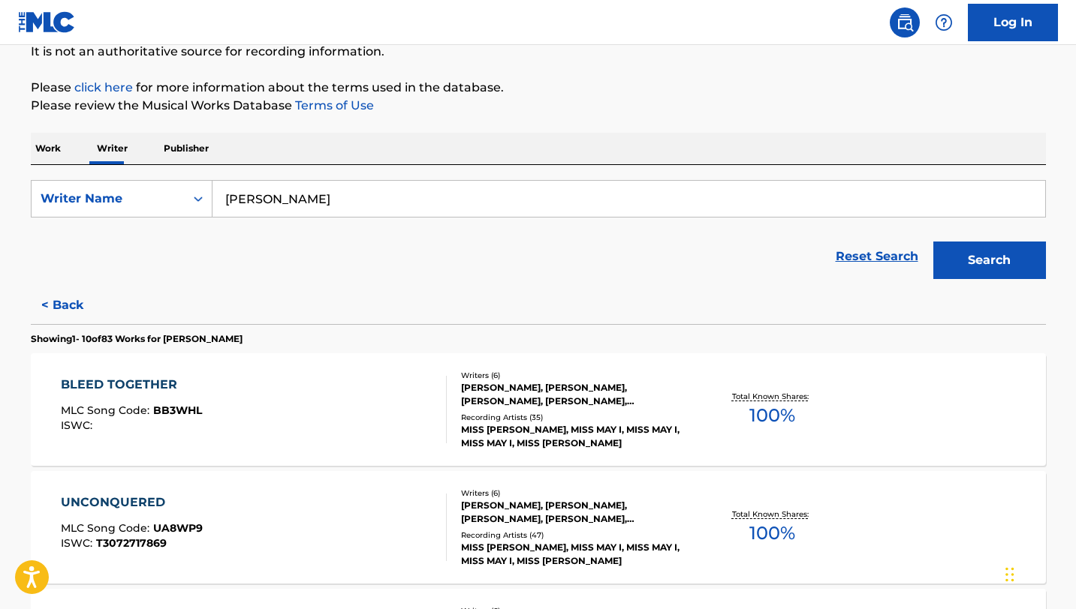
scroll to position [155, 0]
click at [377, 195] on input "[PERSON_NAME]" at bounding box center [628, 198] width 832 height 36
drag, startPoint x: 321, startPoint y: 197, endPoint x: 167, endPoint y: 197, distance: 153.9
click at [167, 197] on div "SearchWithCriteria41b04b77-6ed6-42f7-91e4-646c945d1135 Writer Name [PERSON_NAME…" at bounding box center [538, 198] width 1015 height 38
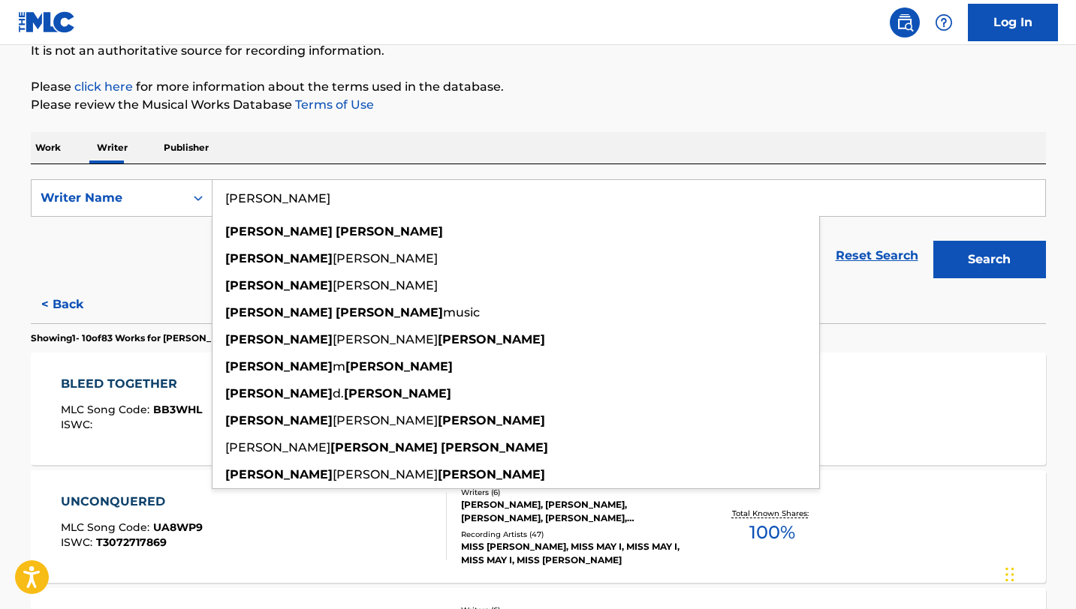
click at [933, 241] on button "Search" at bounding box center [989, 260] width 113 height 38
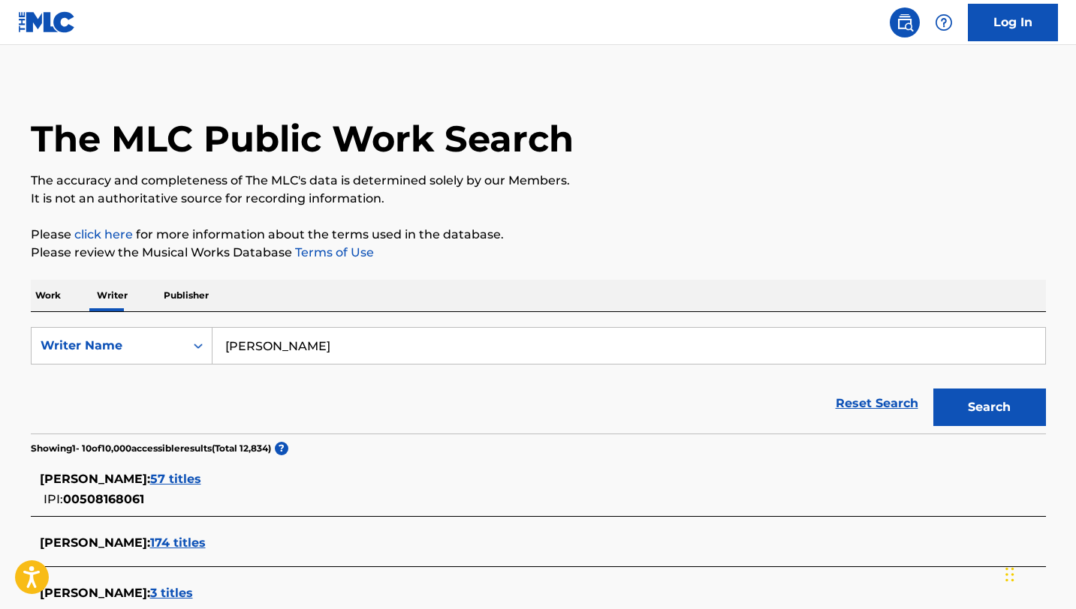
click at [128, 399] on div "Reset Search Search" at bounding box center [538, 404] width 1015 height 60
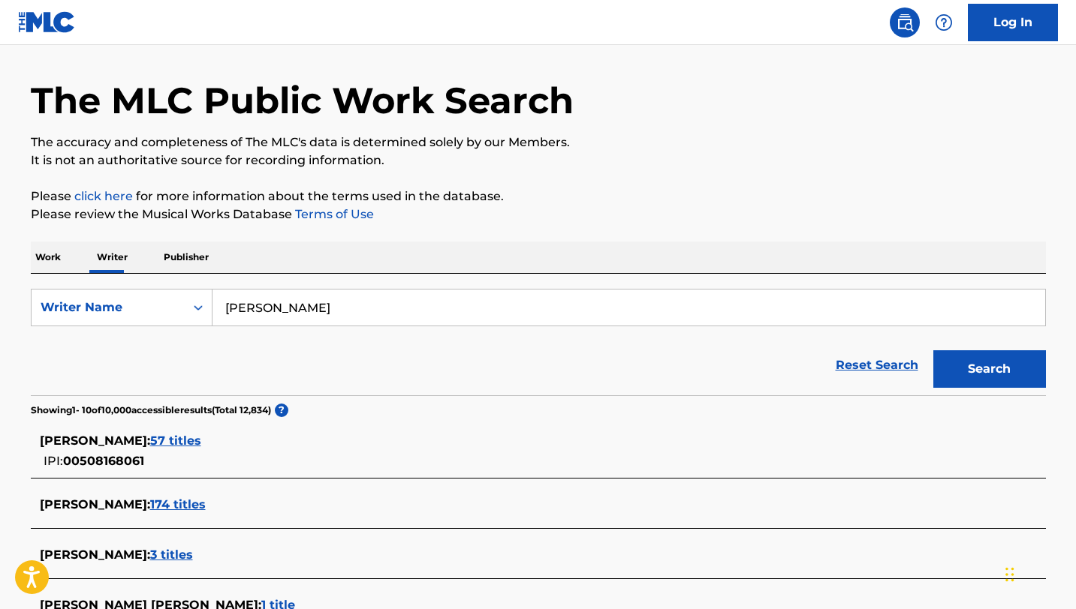
scroll to position [53, 0]
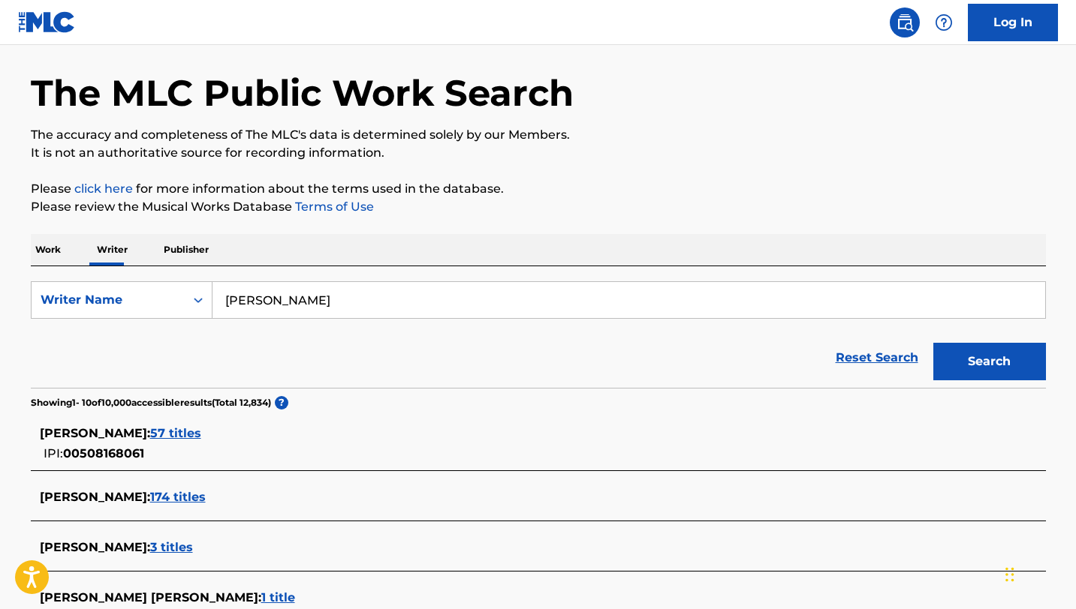
click at [124, 431] on span "[PERSON_NAME] :" at bounding box center [95, 433] width 110 height 14
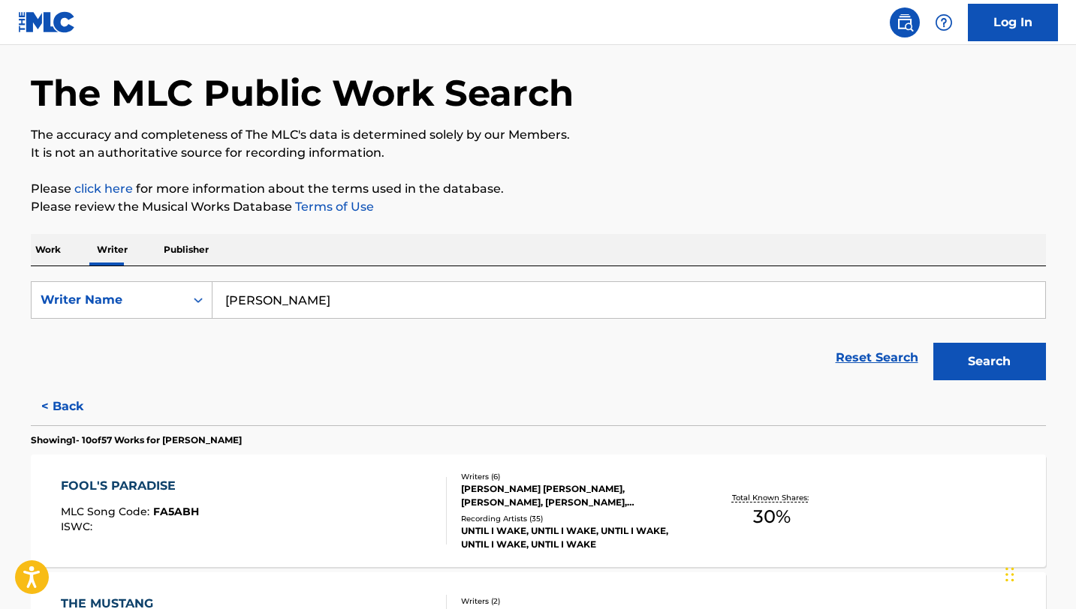
click at [317, 303] on input "[PERSON_NAME]" at bounding box center [628, 300] width 832 height 36
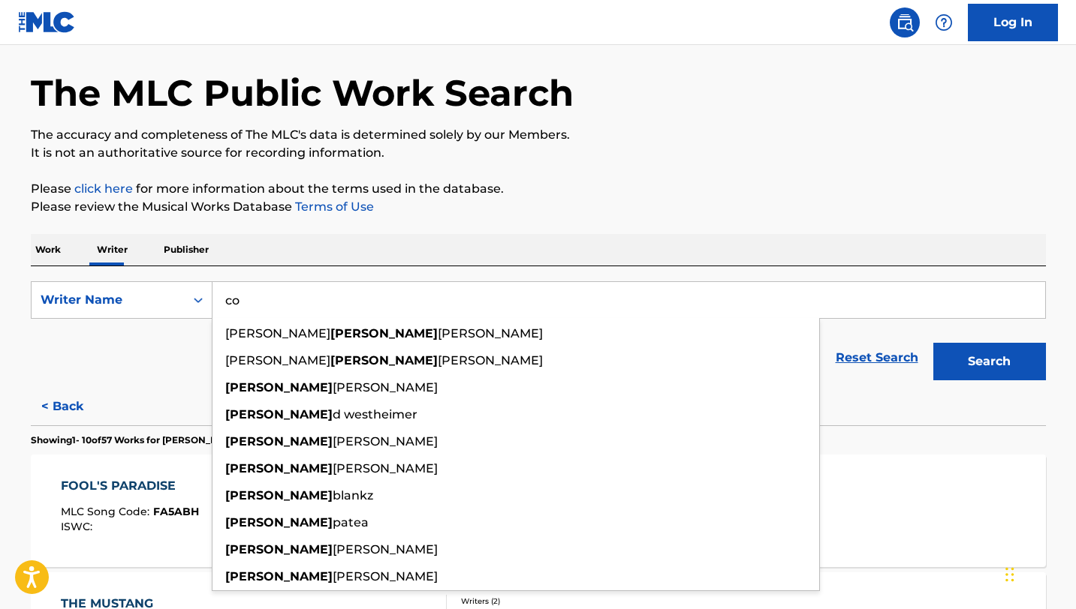
type input "c"
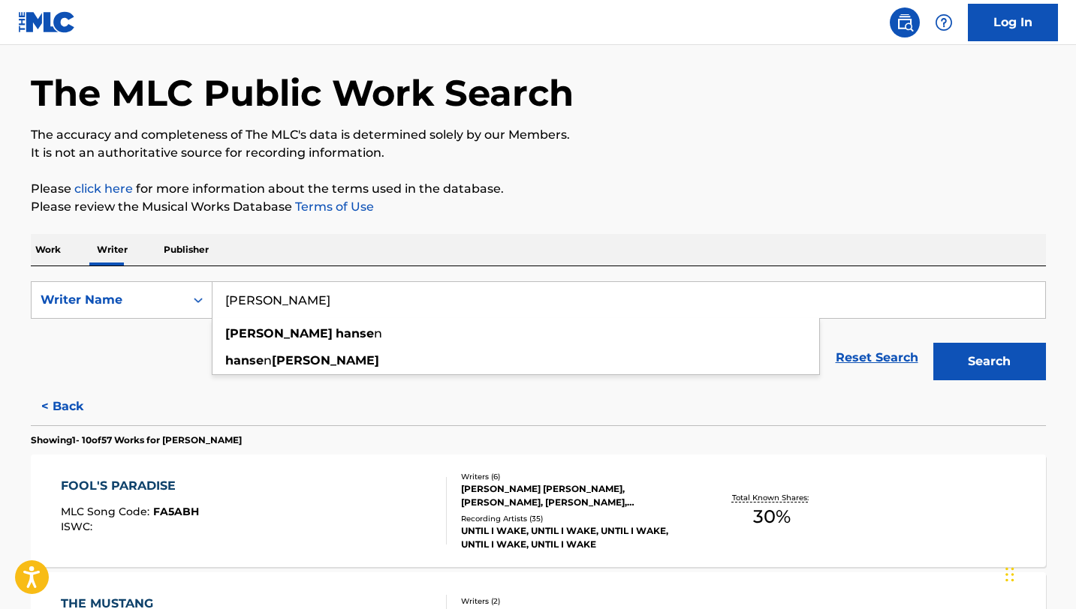
click at [688, 308] on input "[PERSON_NAME]" at bounding box center [628, 300] width 832 height 36
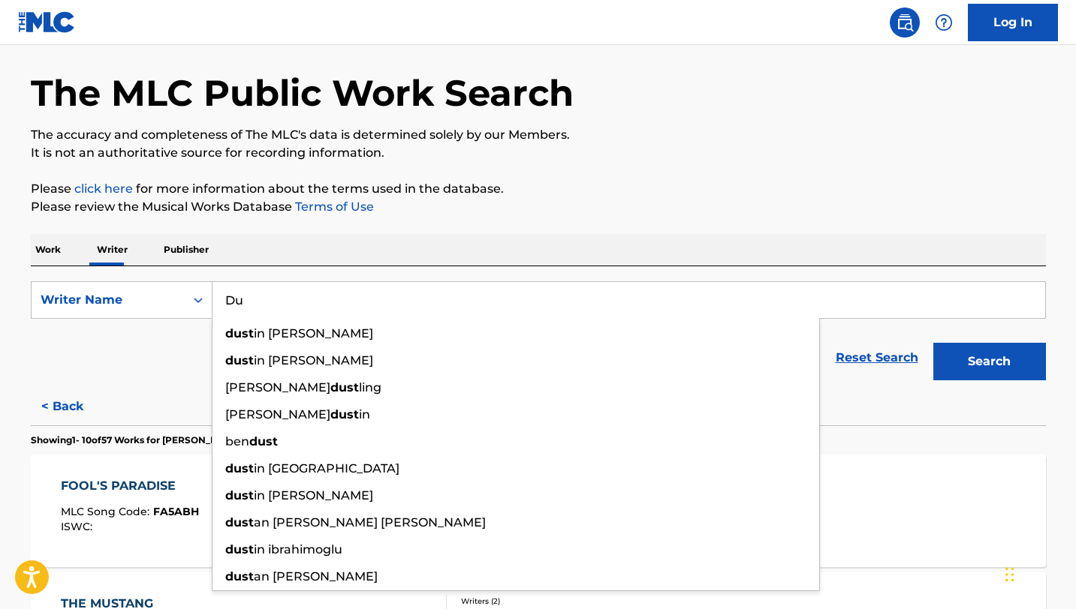
type input "D"
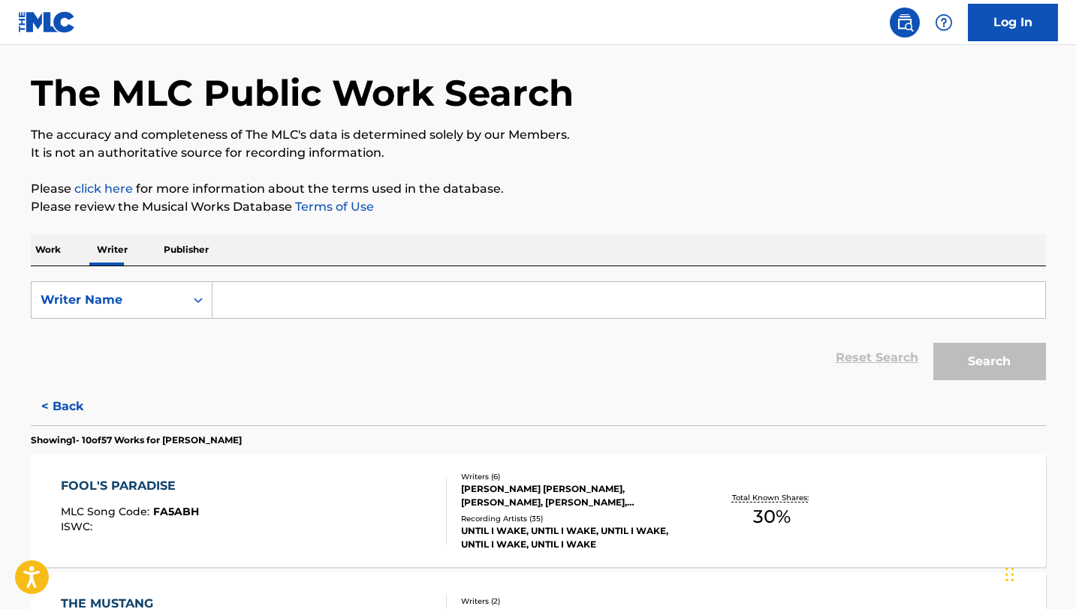
click at [826, 201] on p "Please review the Musical Works Database Terms of Use" at bounding box center [538, 207] width 1015 height 18
click at [410, 295] on input "Search Form" at bounding box center [628, 300] width 832 height 36
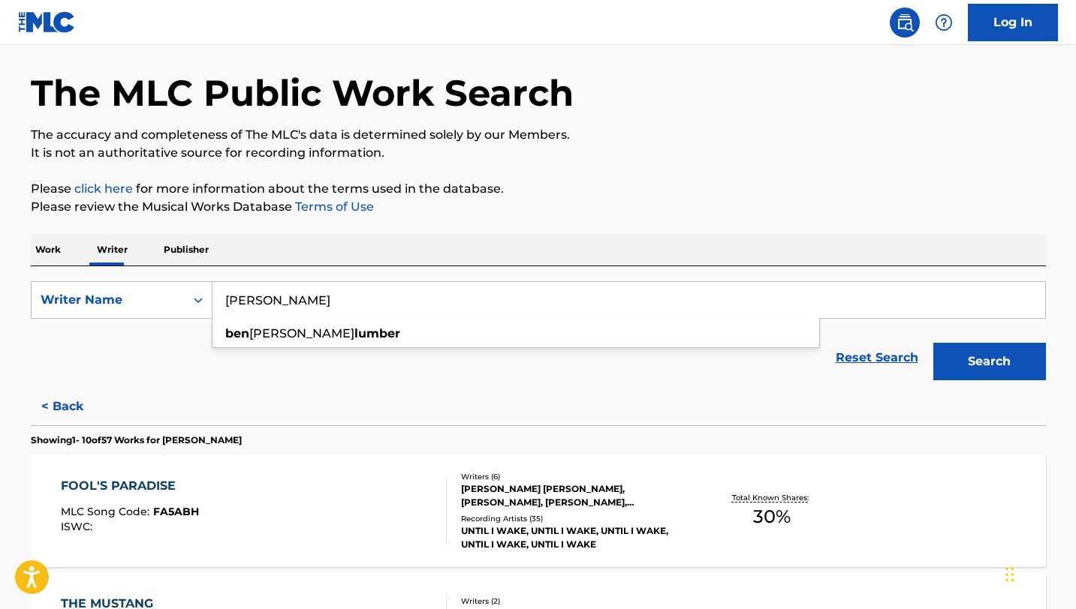
click at [933, 343] on button "Search" at bounding box center [989, 362] width 113 height 38
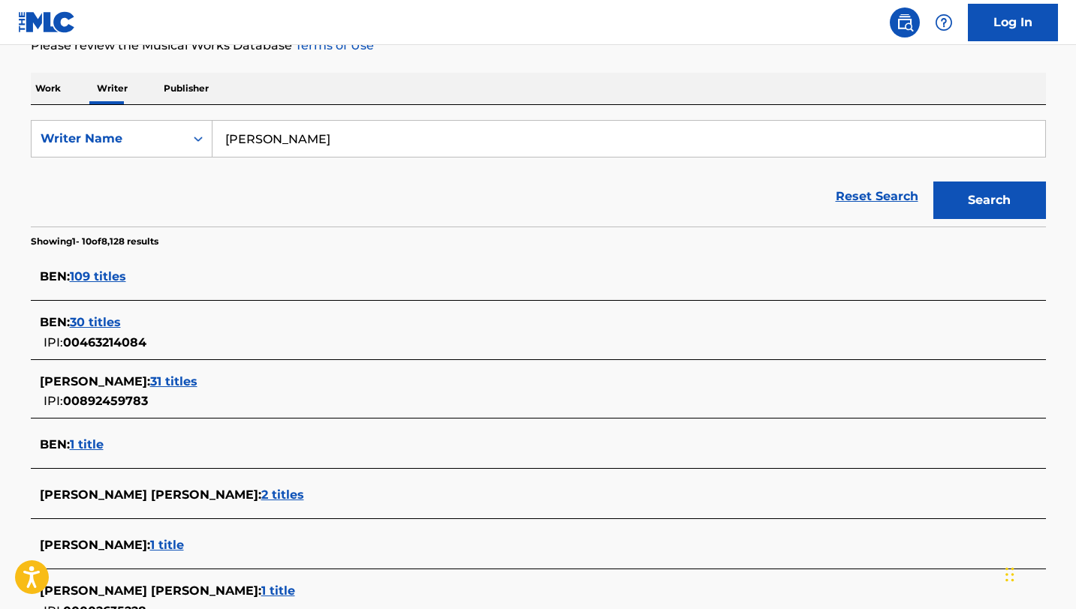
scroll to position [215, 0]
click at [135, 376] on span "[PERSON_NAME] :" at bounding box center [95, 381] width 110 height 14
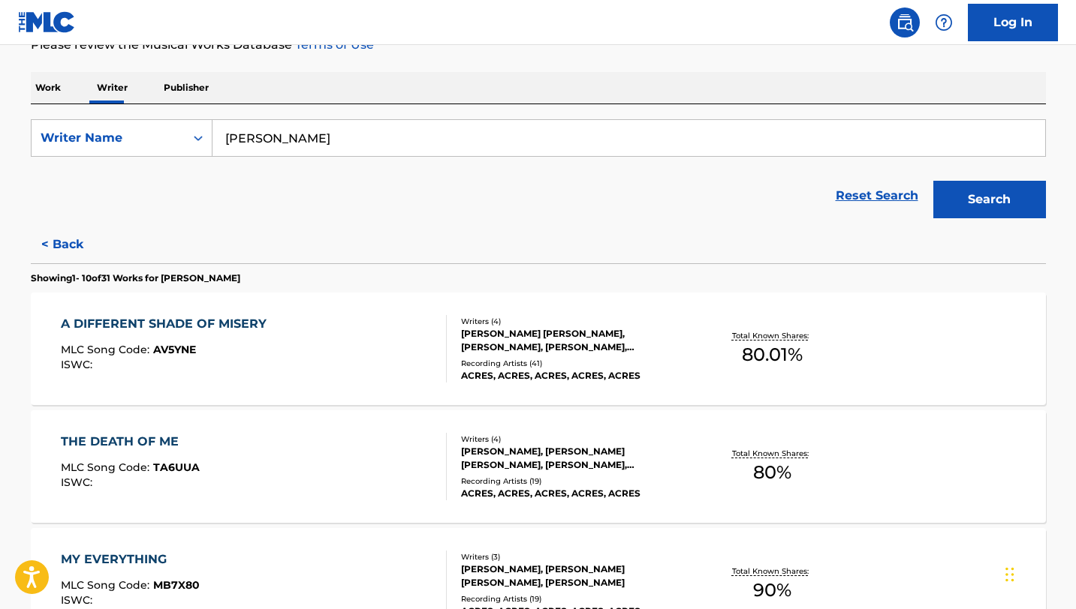
click at [333, 138] on input "[PERSON_NAME]" at bounding box center [628, 138] width 832 height 36
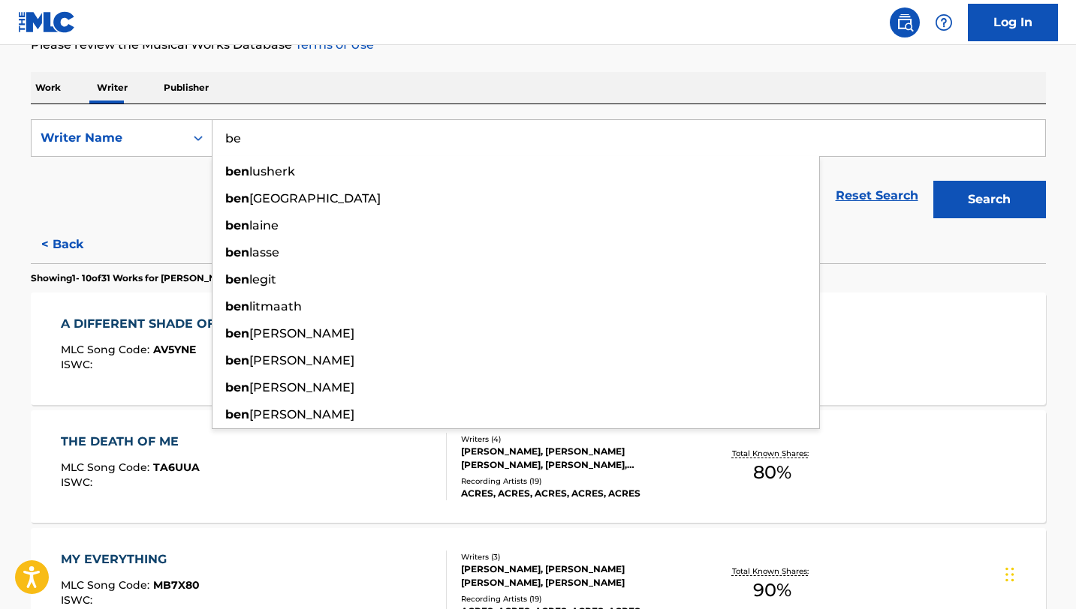
type input "b"
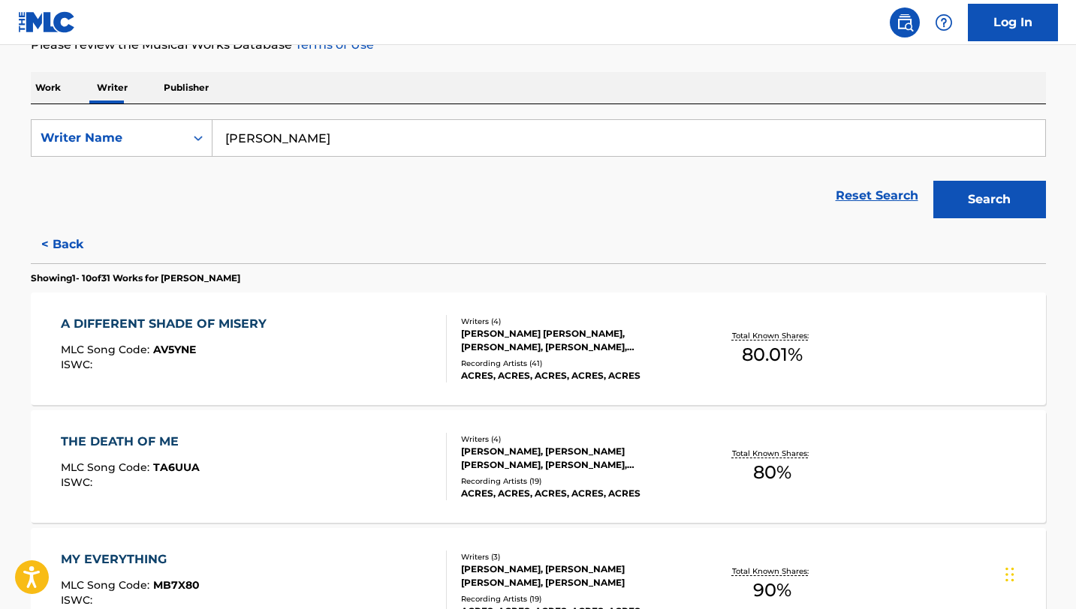
click at [933, 181] on button "Search" at bounding box center [989, 200] width 113 height 38
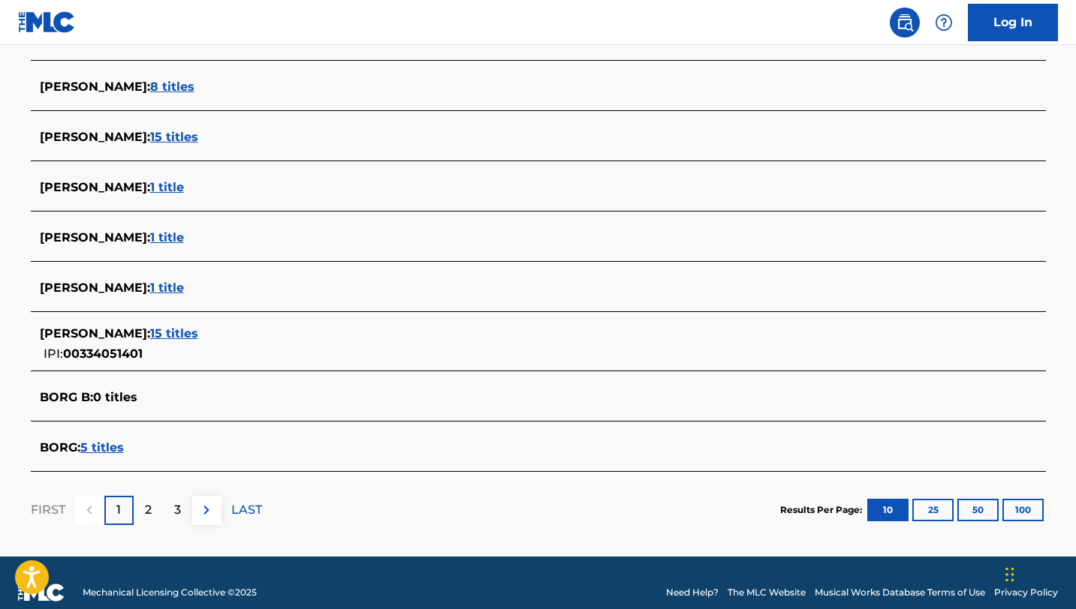
scroll to position [511, 0]
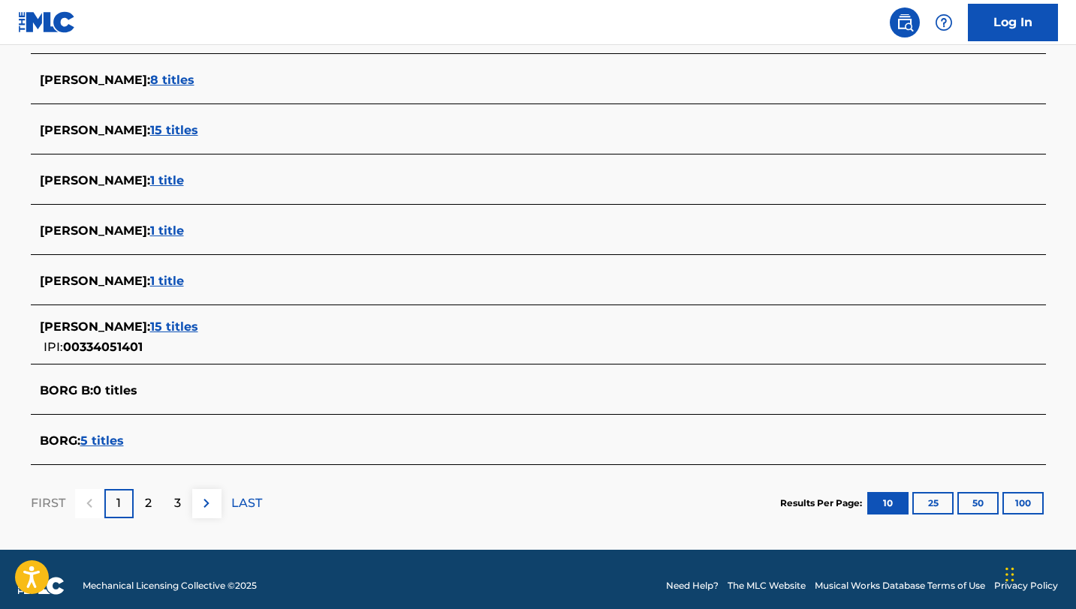
click at [145, 504] on p "2" at bounding box center [148, 504] width 7 height 18
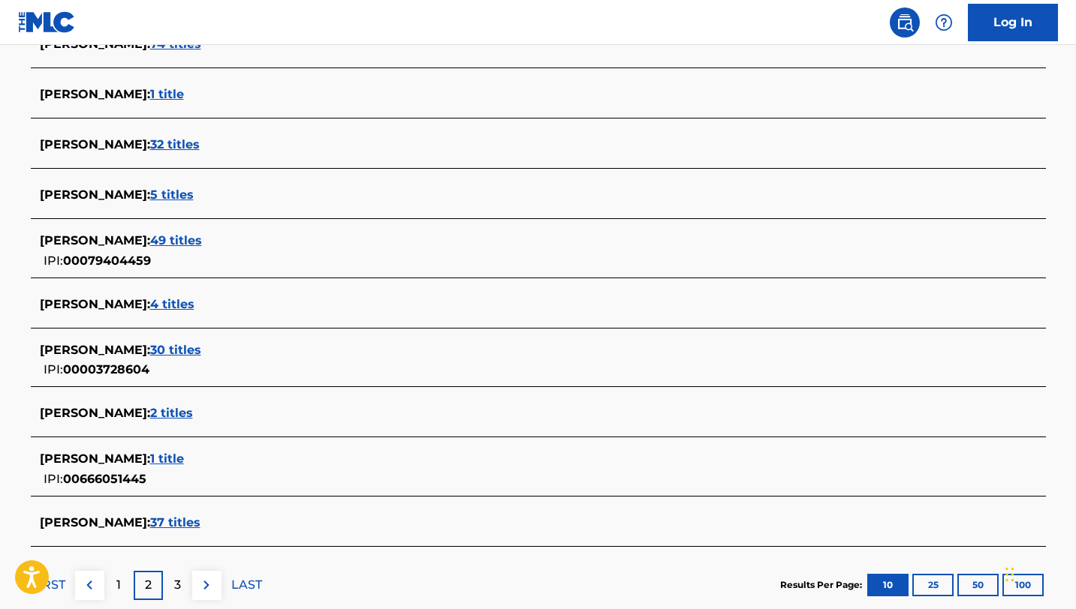
scroll to position [453, 0]
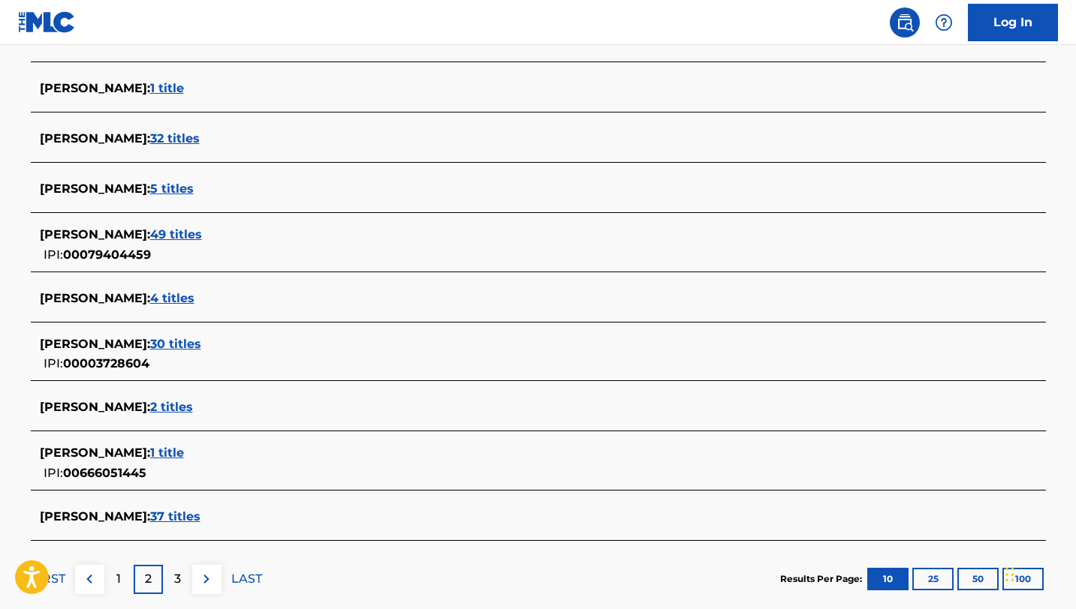
click at [172, 579] on div "3" at bounding box center [177, 579] width 29 height 29
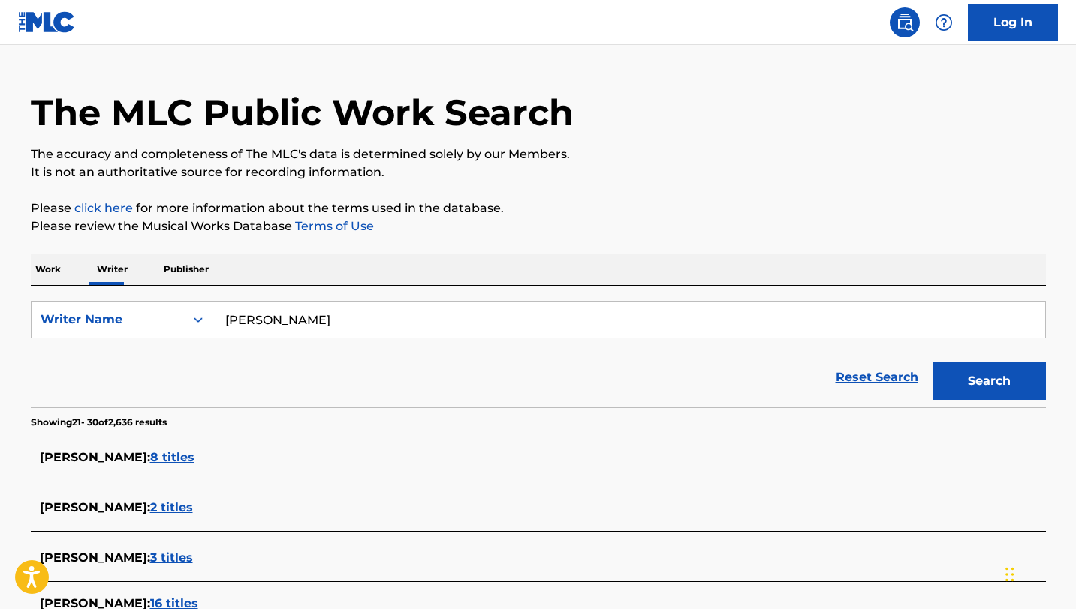
scroll to position [17, 0]
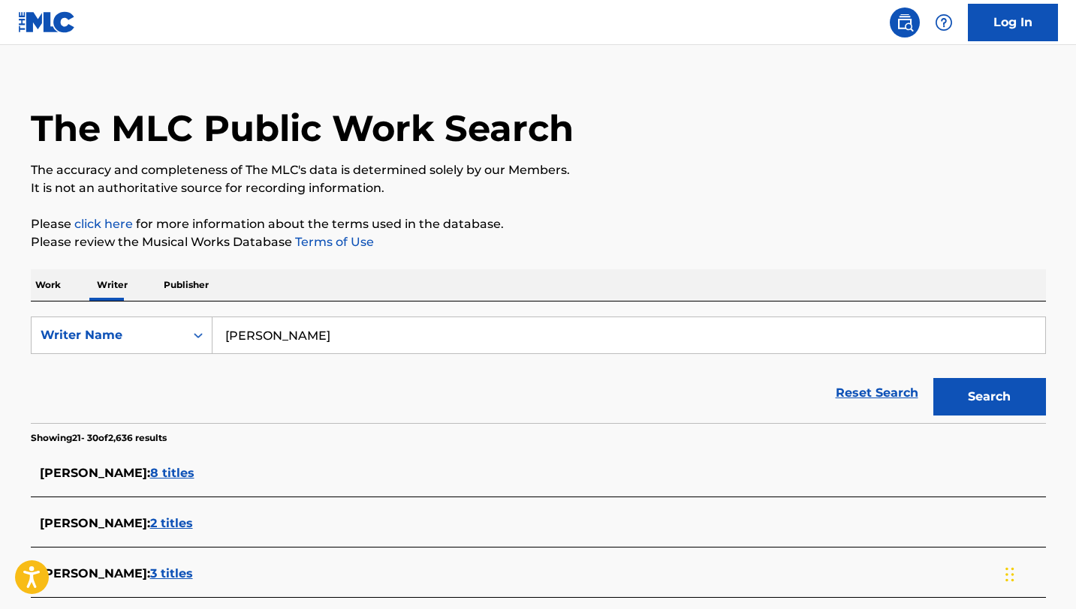
click at [337, 345] on input "[PERSON_NAME]" at bounding box center [628, 335] width 832 height 36
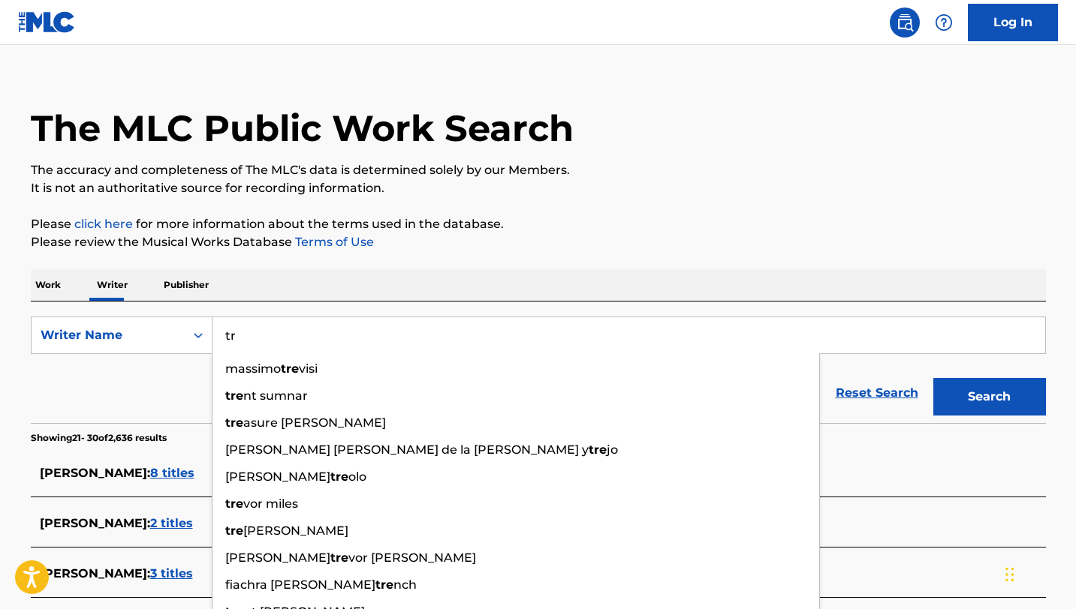
type input "t"
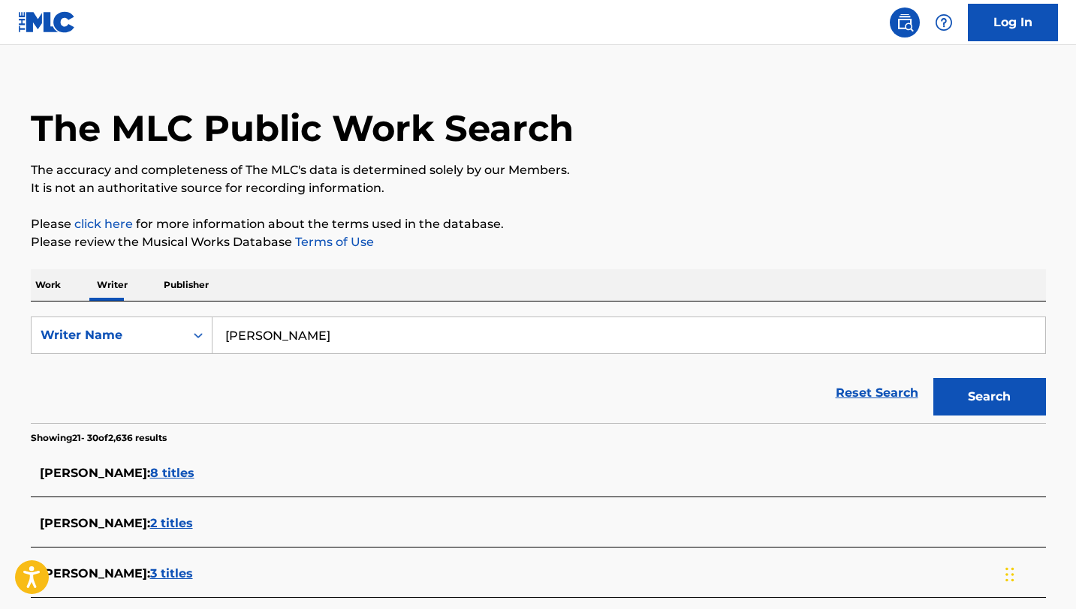
click at [933, 378] on button "Search" at bounding box center [989, 397] width 113 height 38
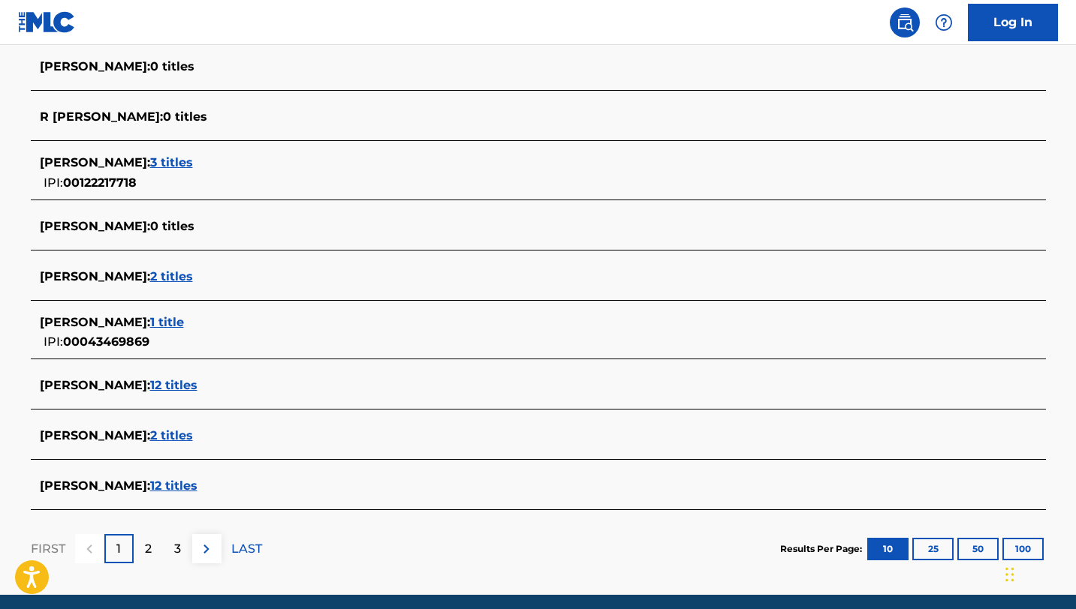
click at [145, 563] on div "2" at bounding box center [148, 548] width 29 height 29
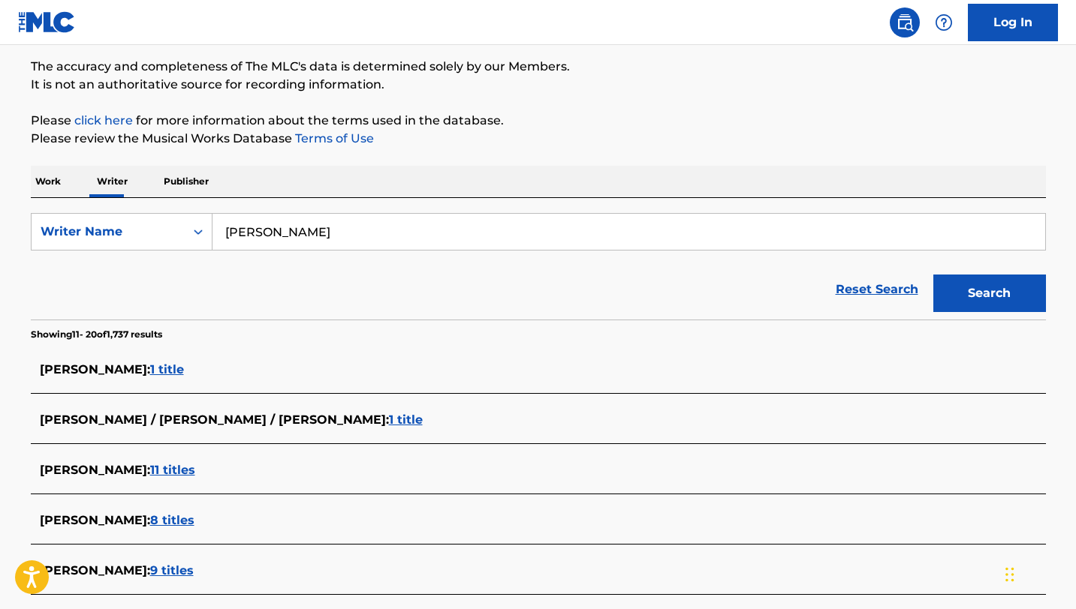
scroll to position [66, 0]
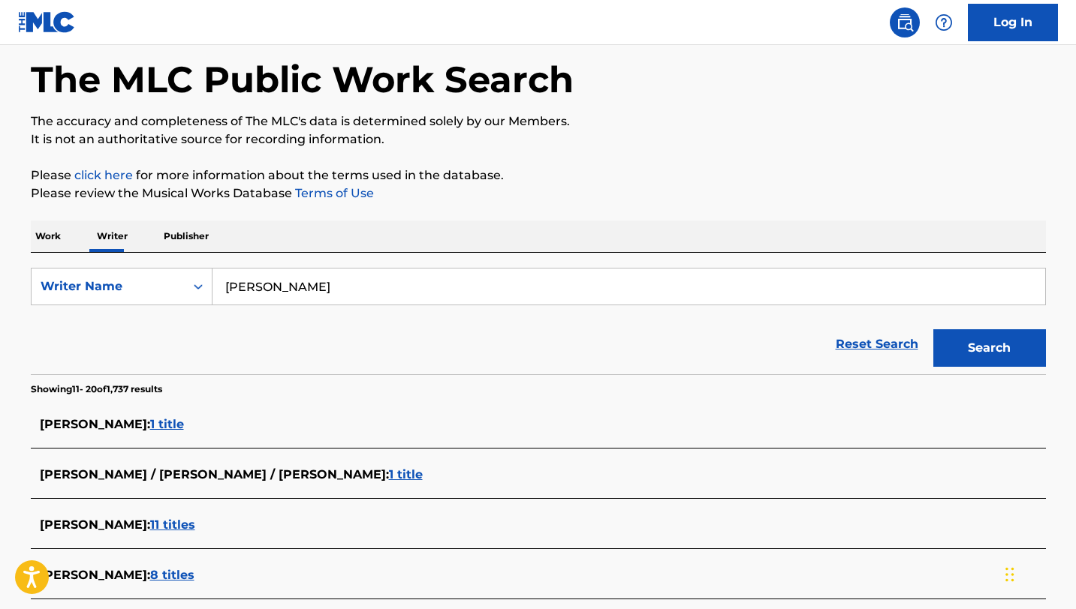
click at [367, 282] on input "[PERSON_NAME]" at bounding box center [628, 287] width 832 height 36
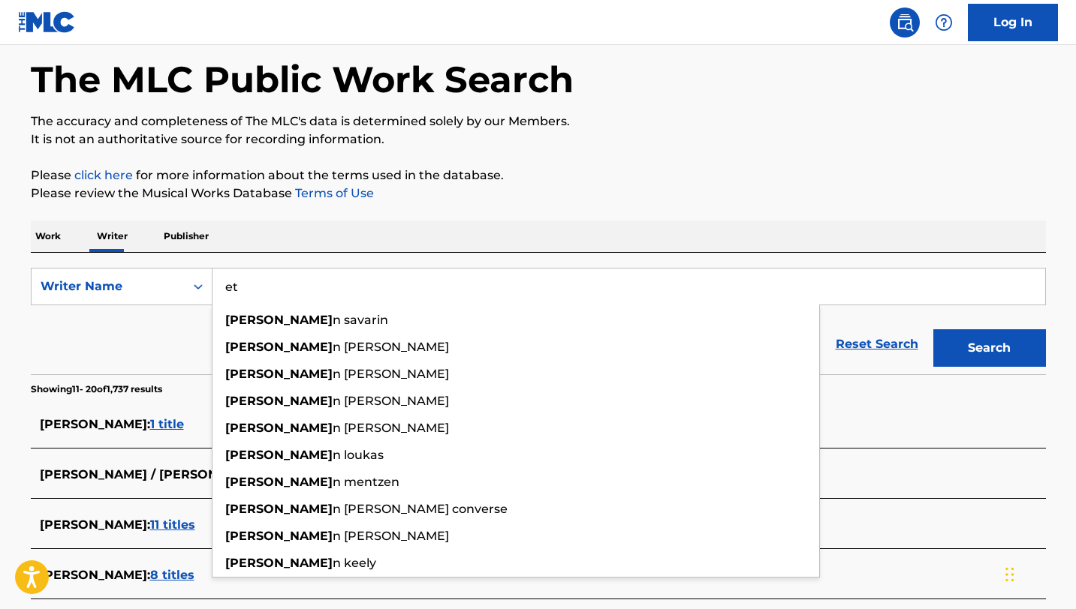
type input "e"
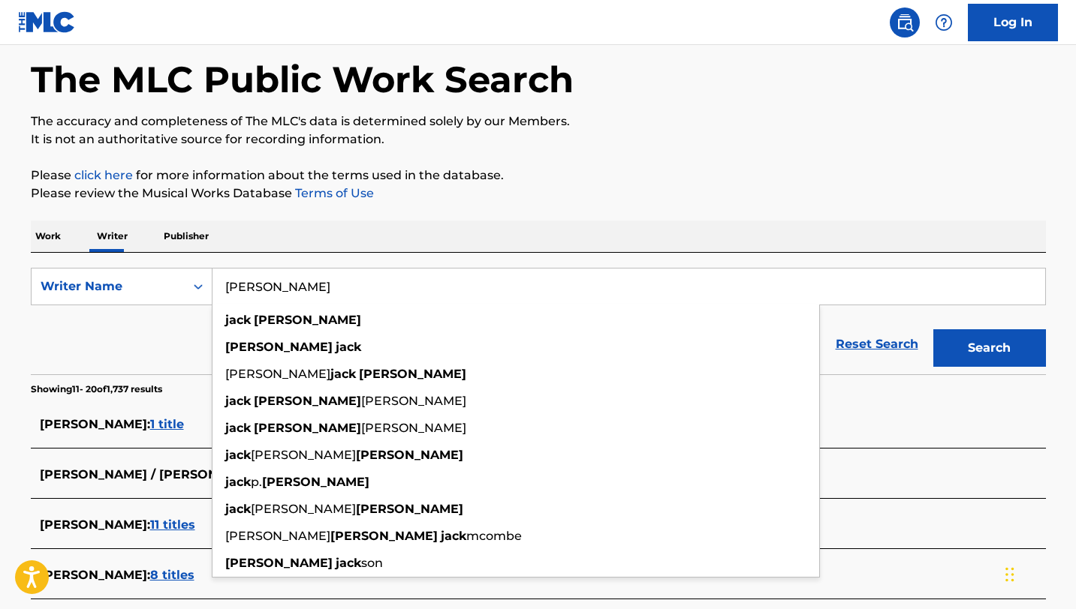
click at [933, 329] on button "Search" at bounding box center [989, 348] width 113 height 38
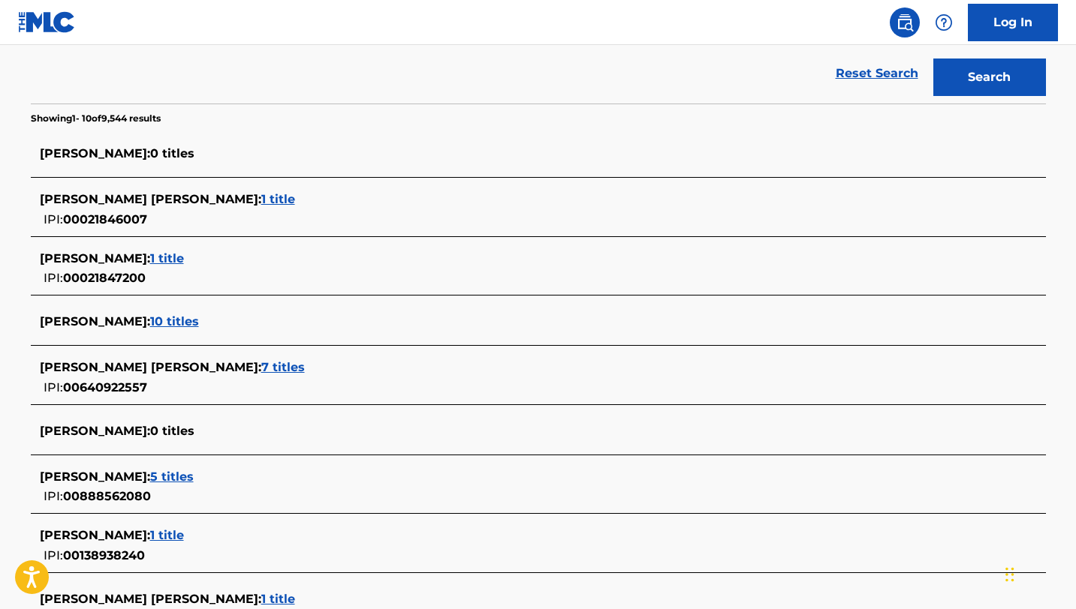
scroll to position [346, 0]
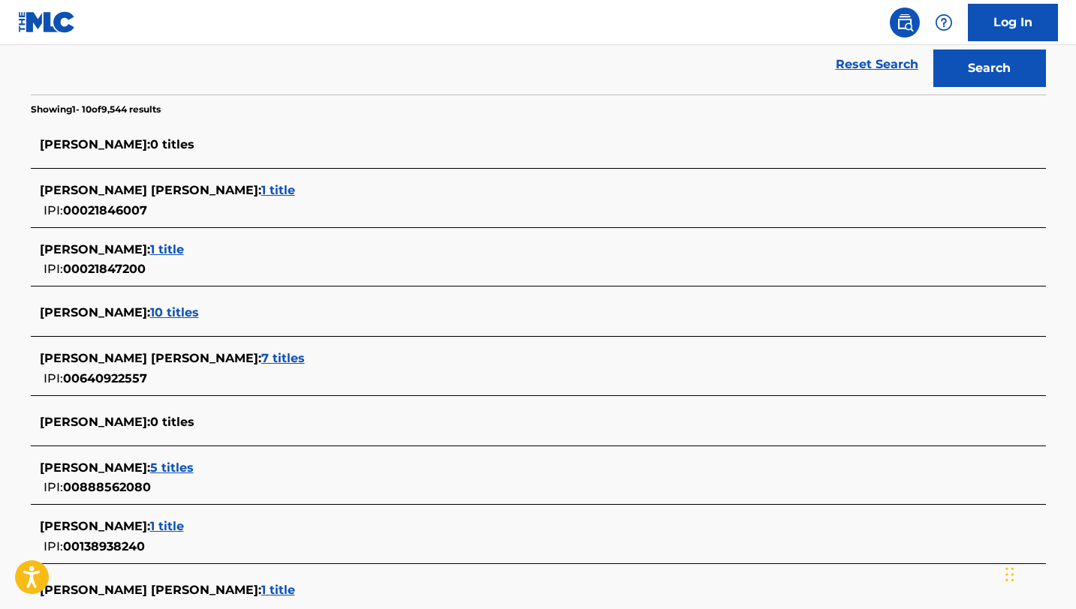
click at [150, 467] on span "[PERSON_NAME] :" at bounding box center [95, 468] width 110 height 14
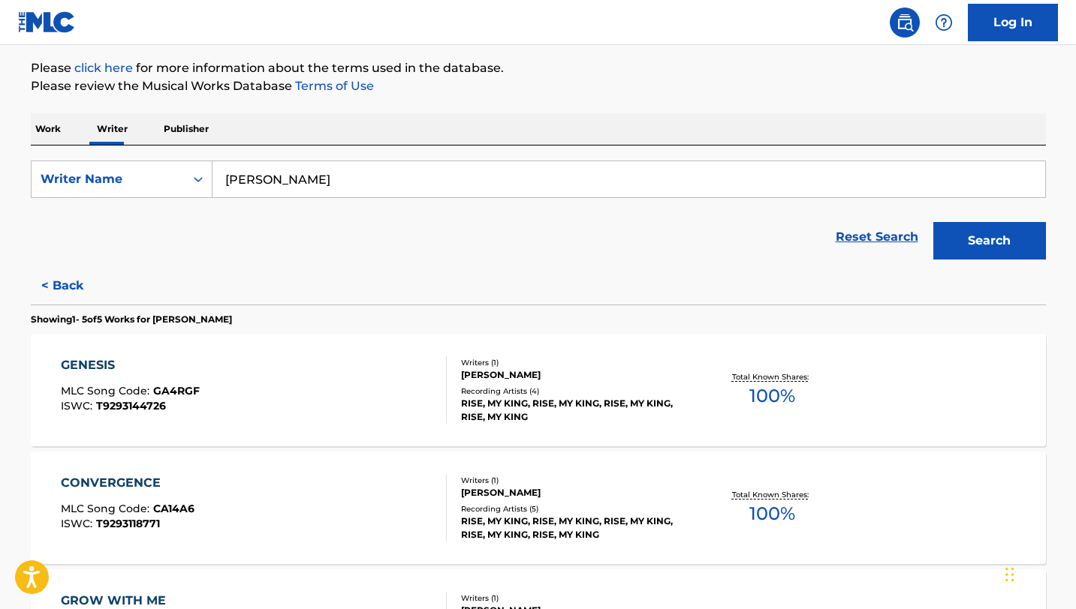
scroll to position [0, 0]
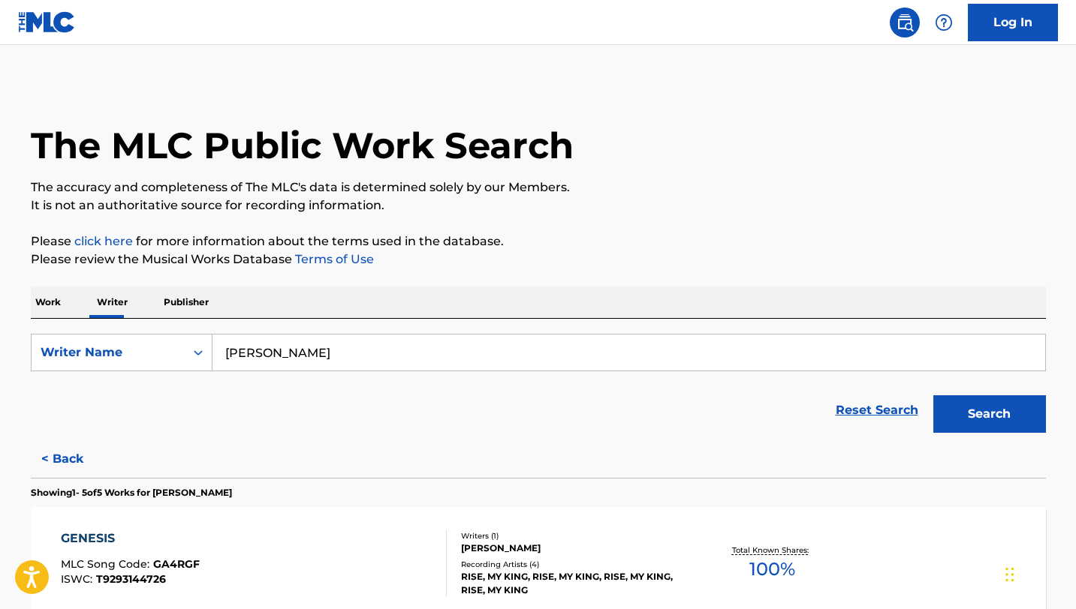
click at [329, 351] on input "[PERSON_NAME]" at bounding box center [628, 353] width 832 height 36
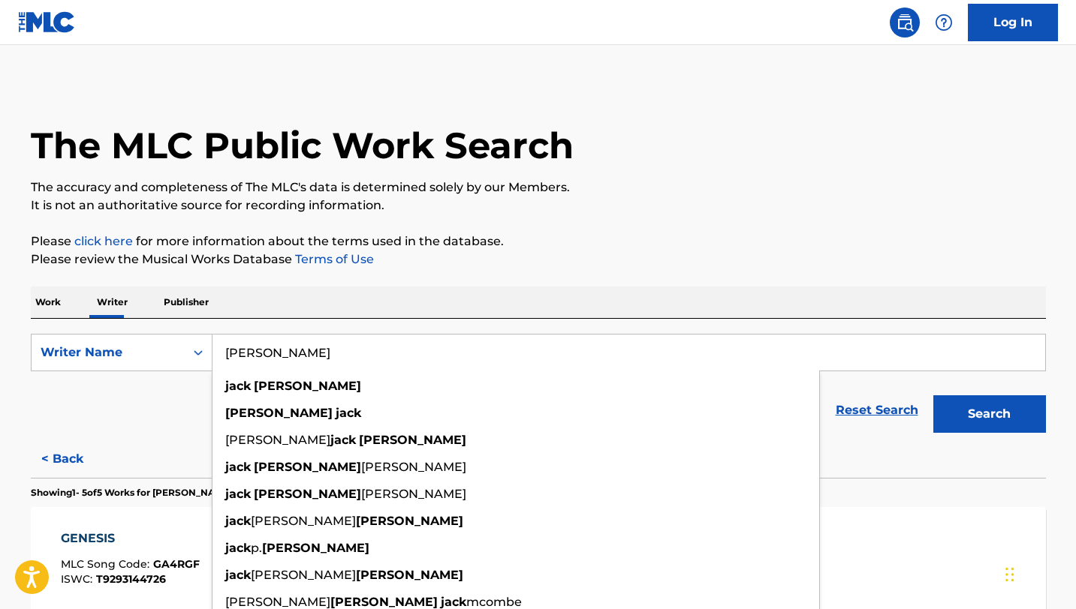
click at [933, 396] on button "Search" at bounding box center [989, 415] width 113 height 38
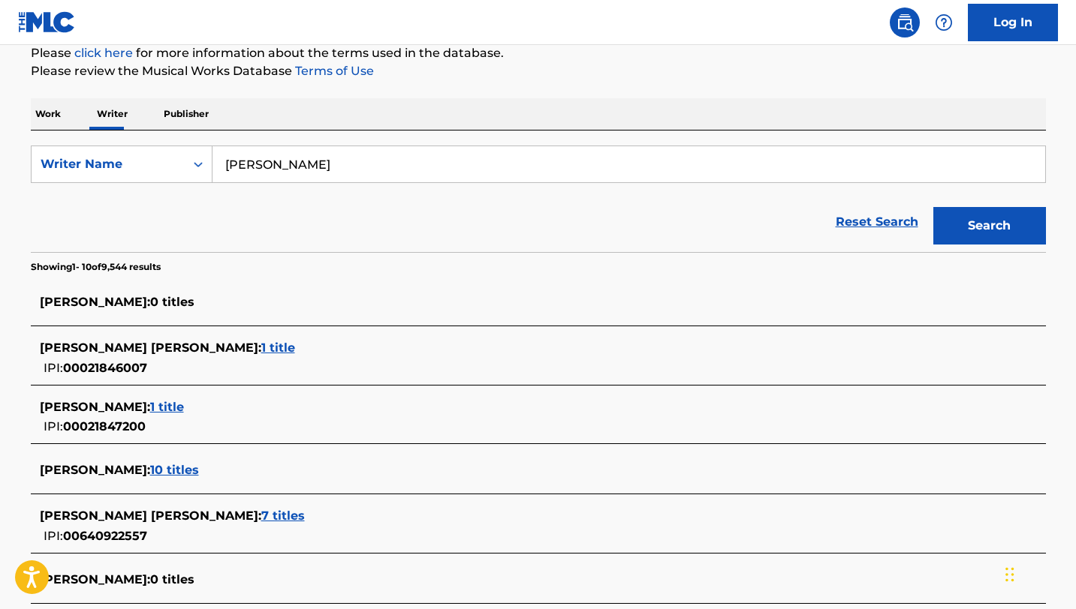
scroll to position [199, 0]
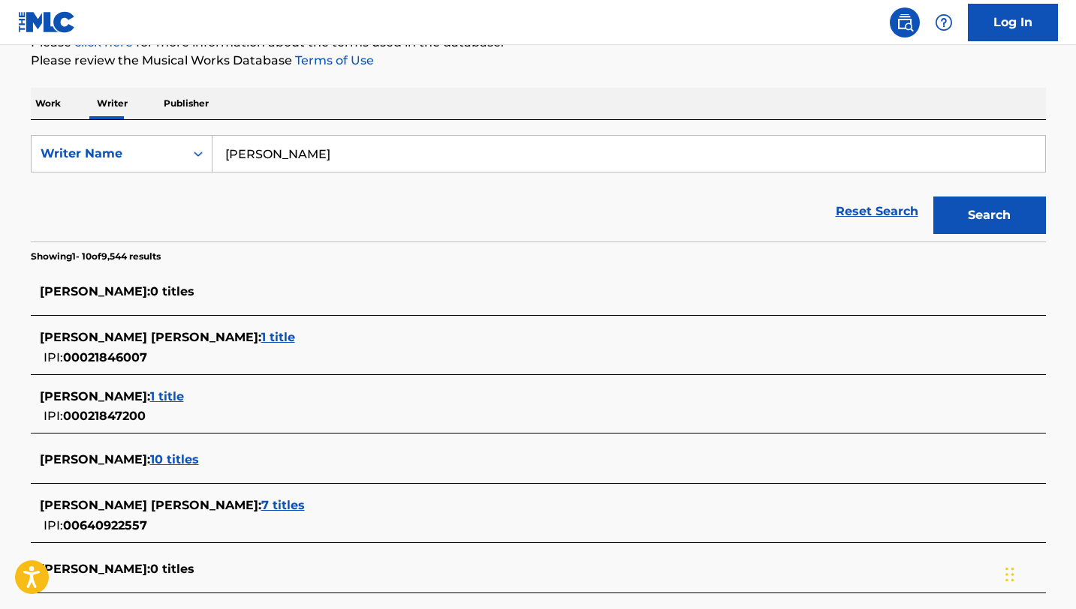
click at [119, 340] on span "[PERSON_NAME] [PERSON_NAME] :" at bounding box center [150, 337] width 221 height 14
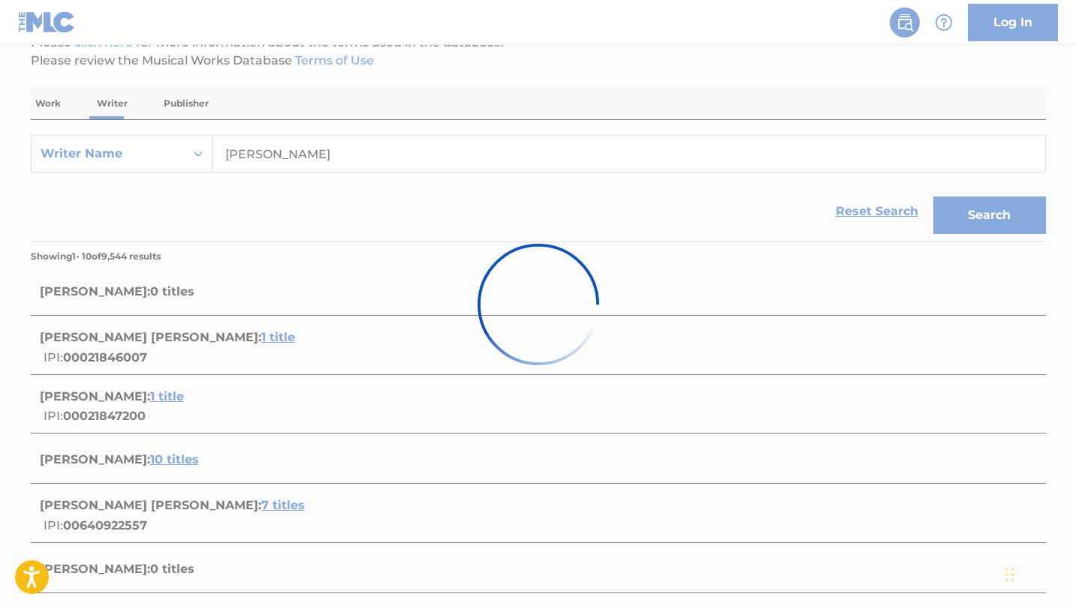
scroll to position [161, 0]
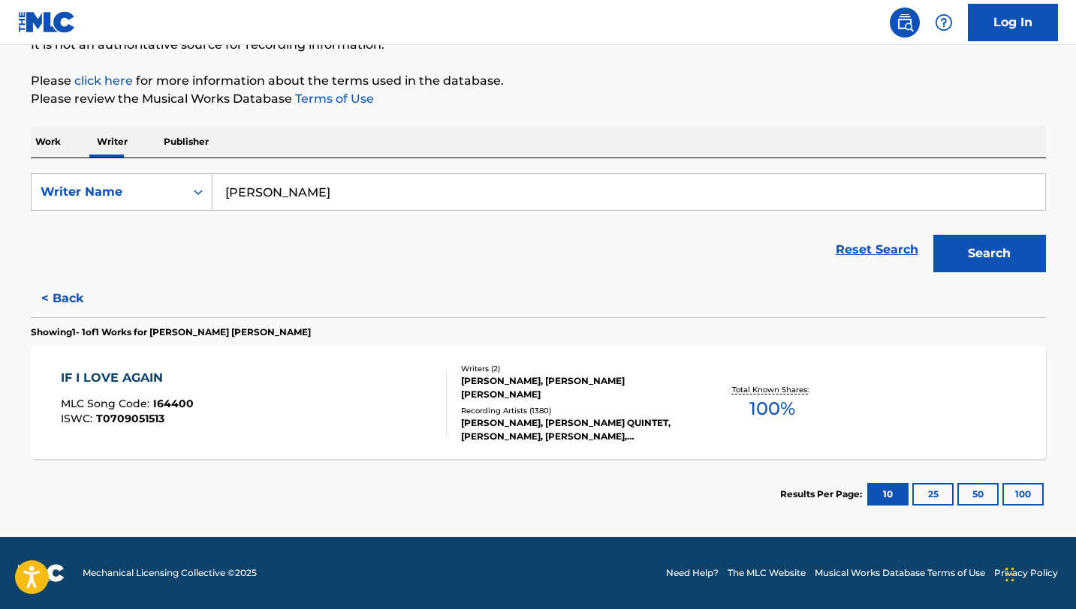
click at [362, 188] on input "[PERSON_NAME]" at bounding box center [628, 192] width 832 height 36
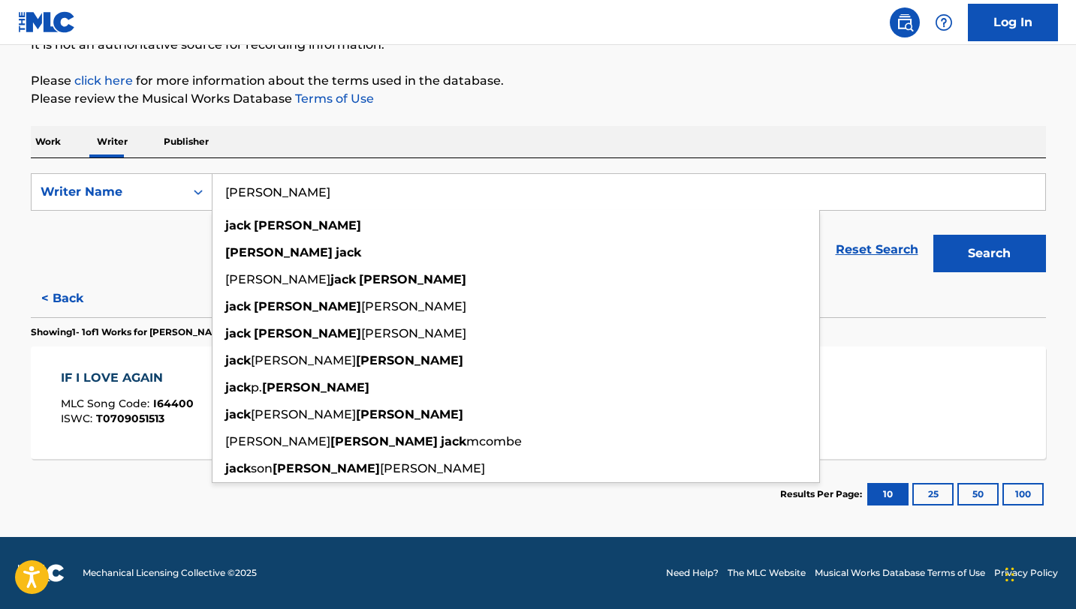
click at [933, 235] on button "Search" at bounding box center [989, 254] width 113 height 38
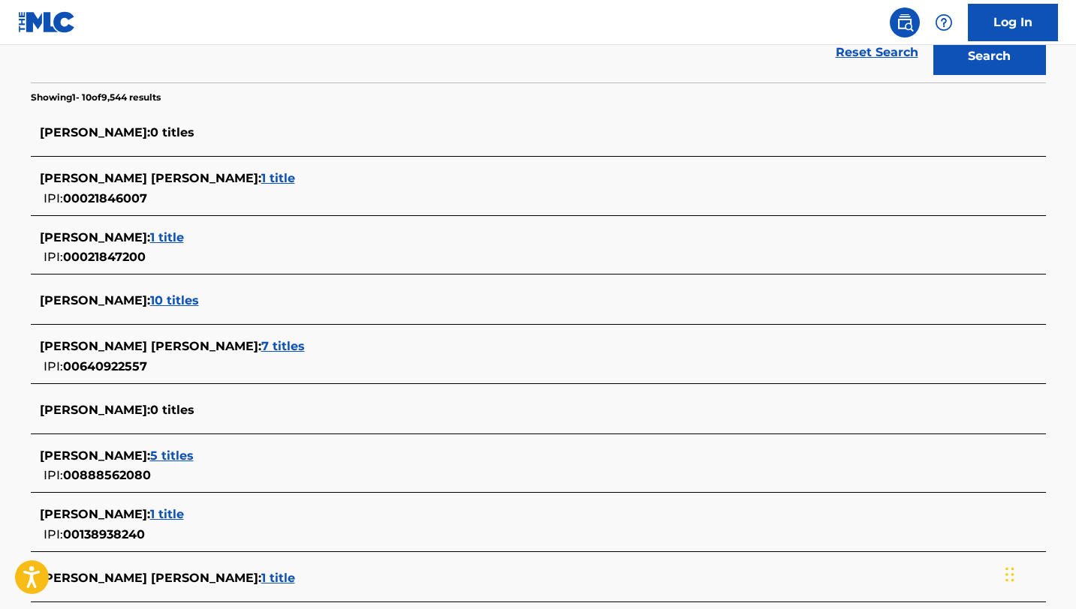
scroll to position [386, 0]
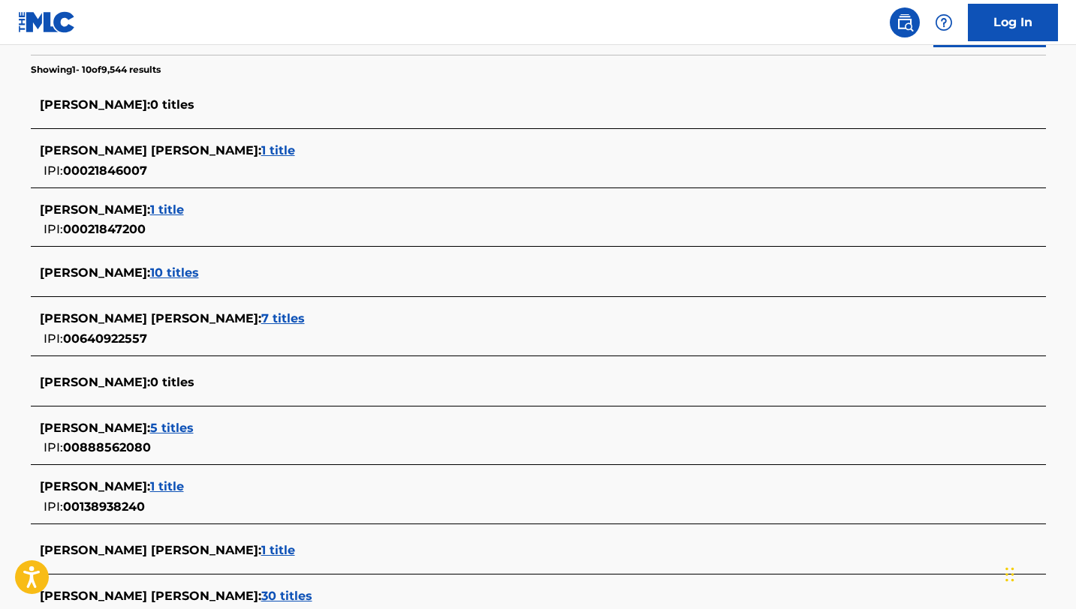
click at [107, 319] on span "[PERSON_NAME] [PERSON_NAME] :" at bounding box center [150, 318] width 221 height 14
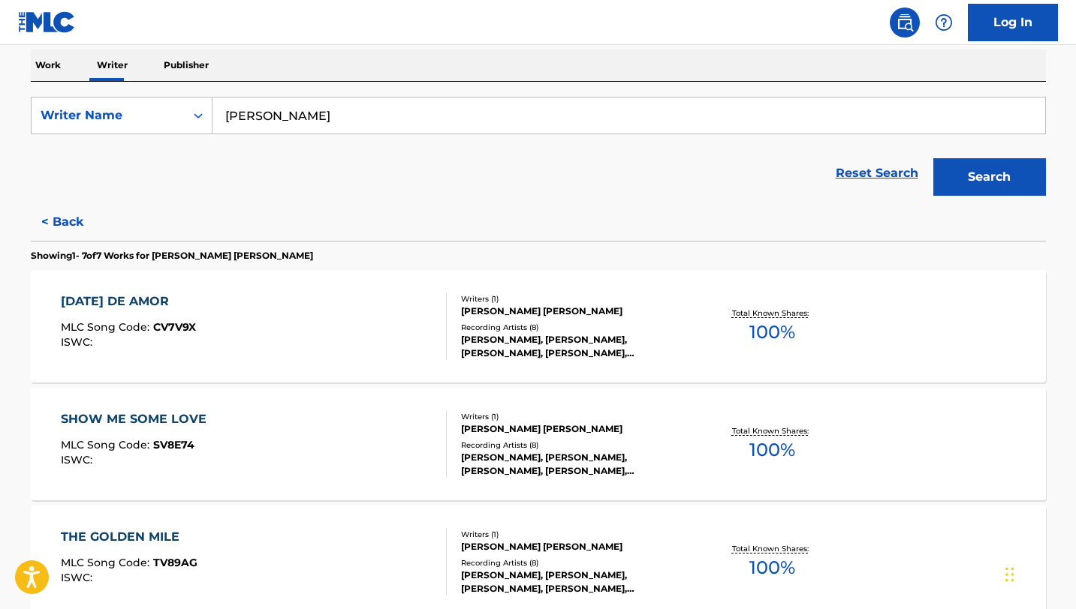
scroll to position [231, 0]
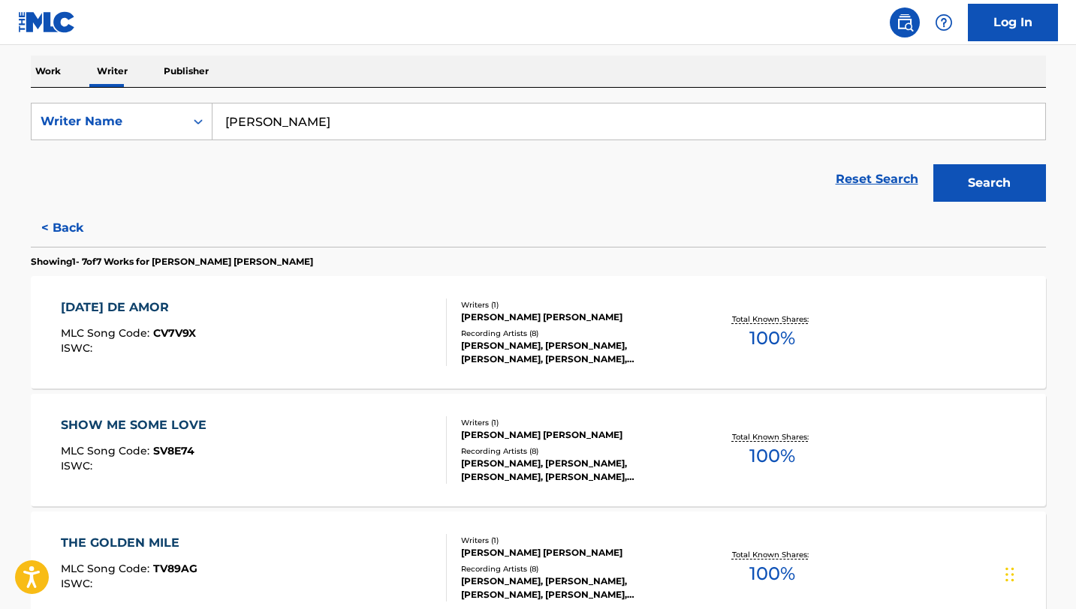
click at [392, 124] on input "[PERSON_NAME]" at bounding box center [628, 122] width 832 height 36
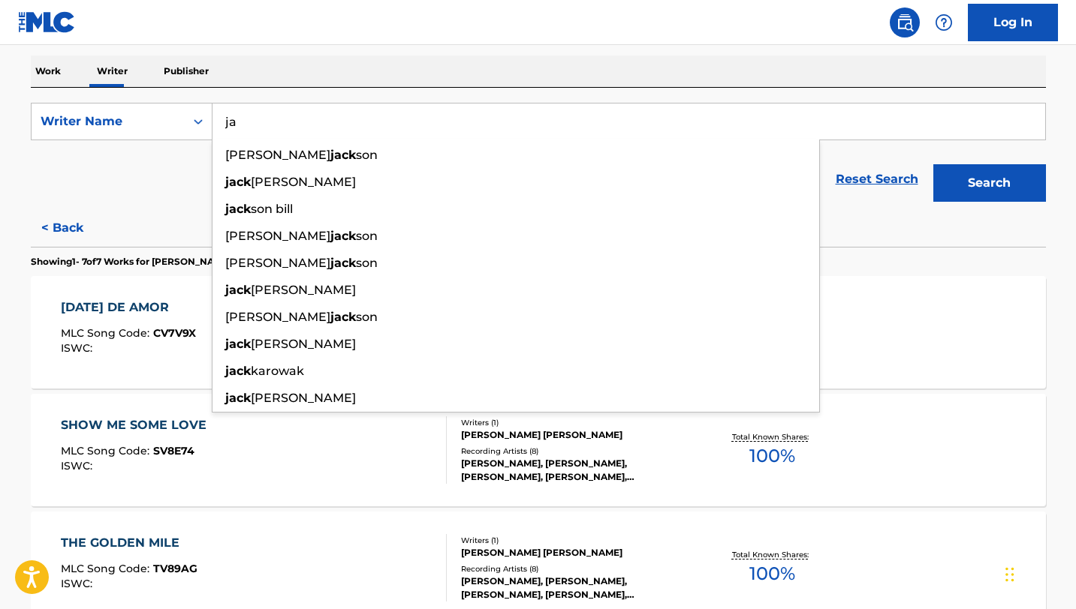
type input "j"
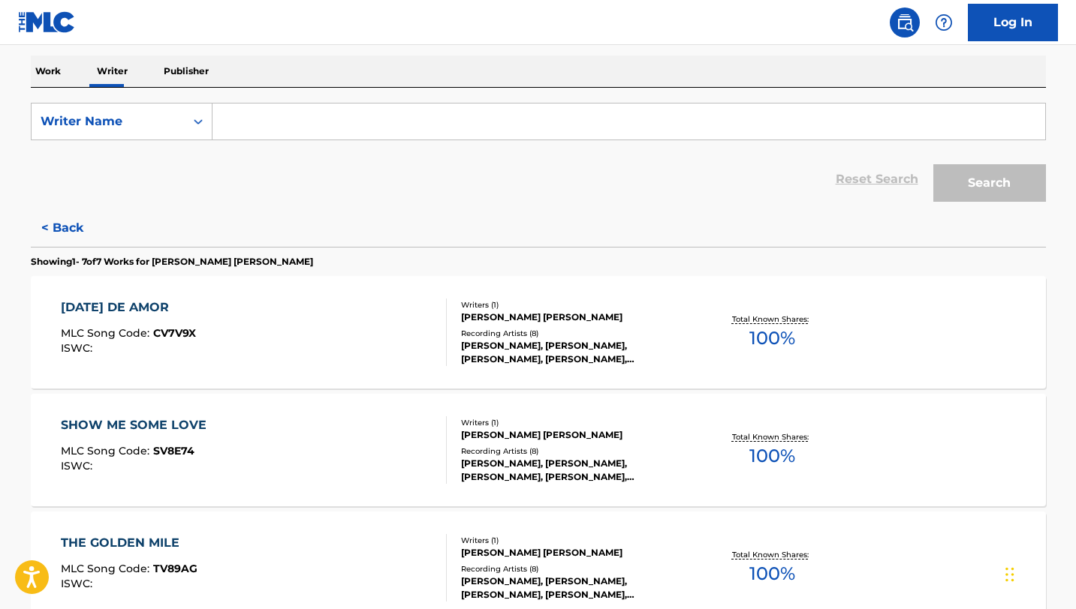
type input "r"
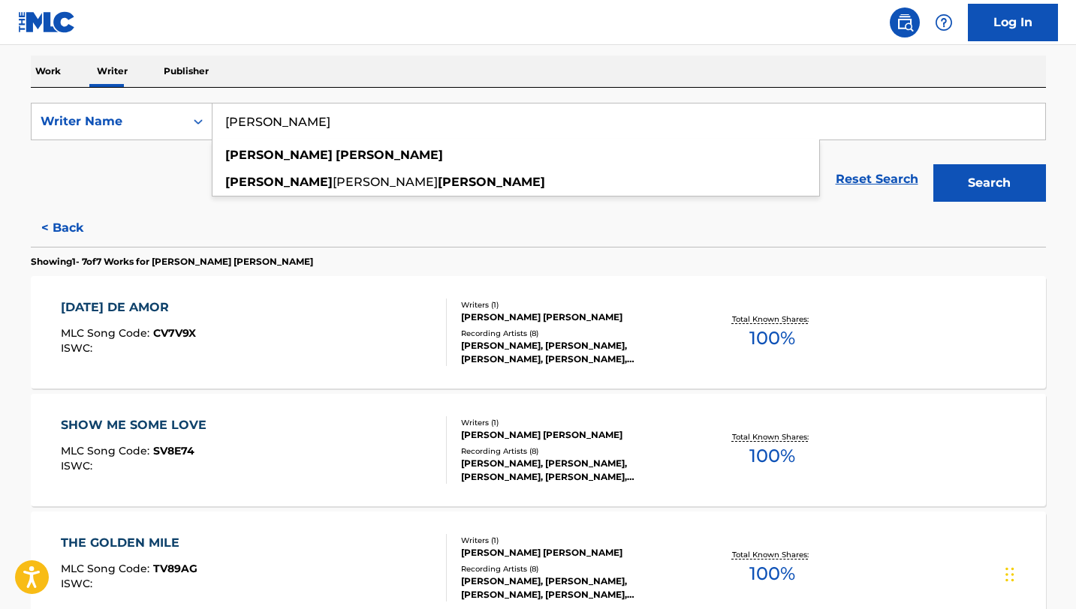
click at [933, 164] on button "Search" at bounding box center [989, 183] width 113 height 38
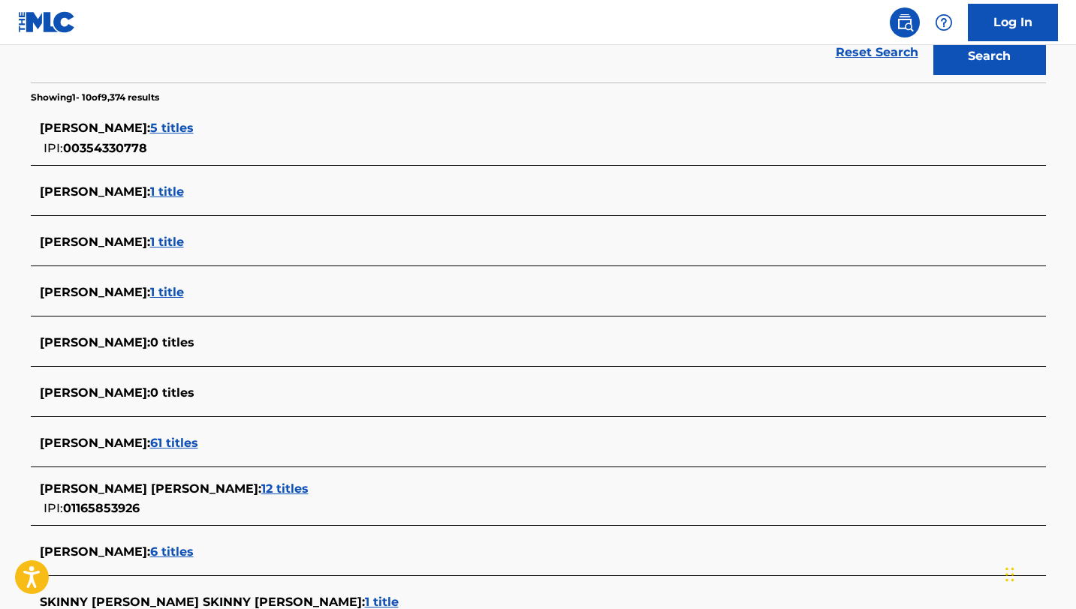
scroll to position [370, 0]
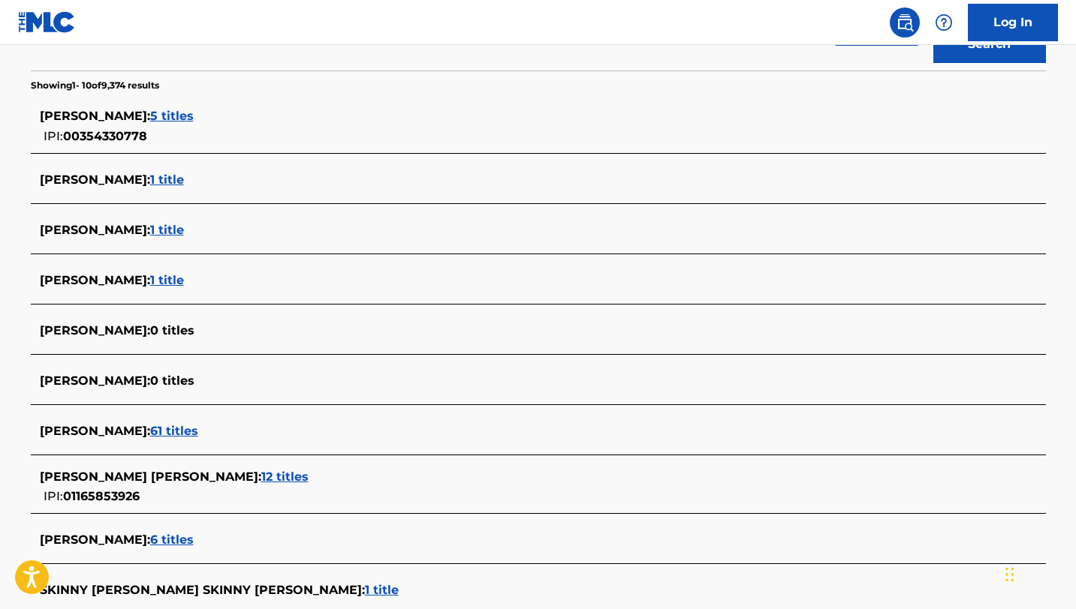
click at [168, 477] on span "[PERSON_NAME] [PERSON_NAME] :" at bounding box center [150, 477] width 221 height 14
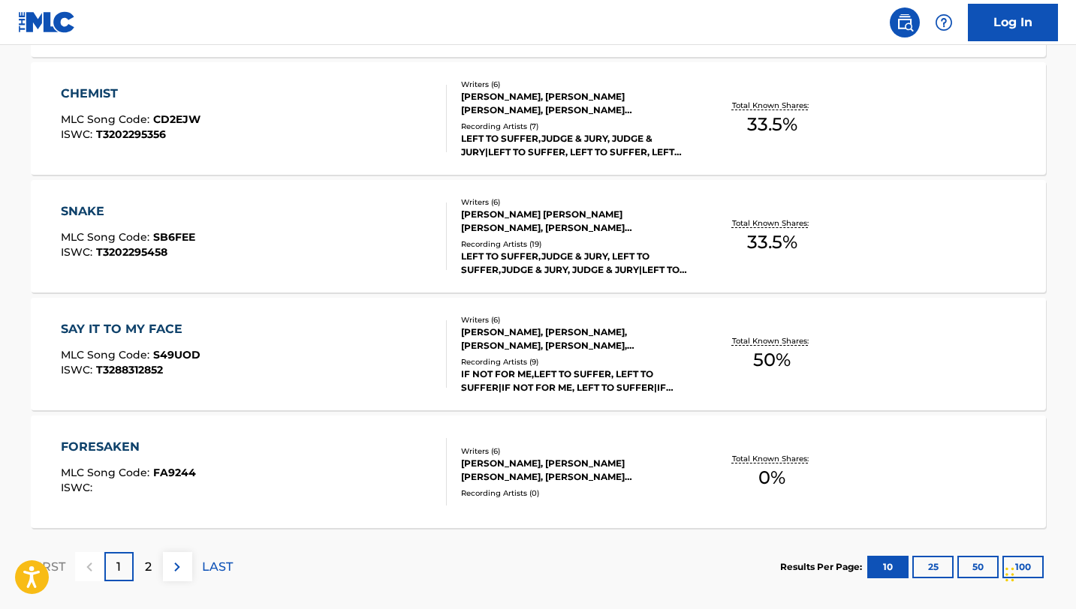
scroll to position [1182, 0]
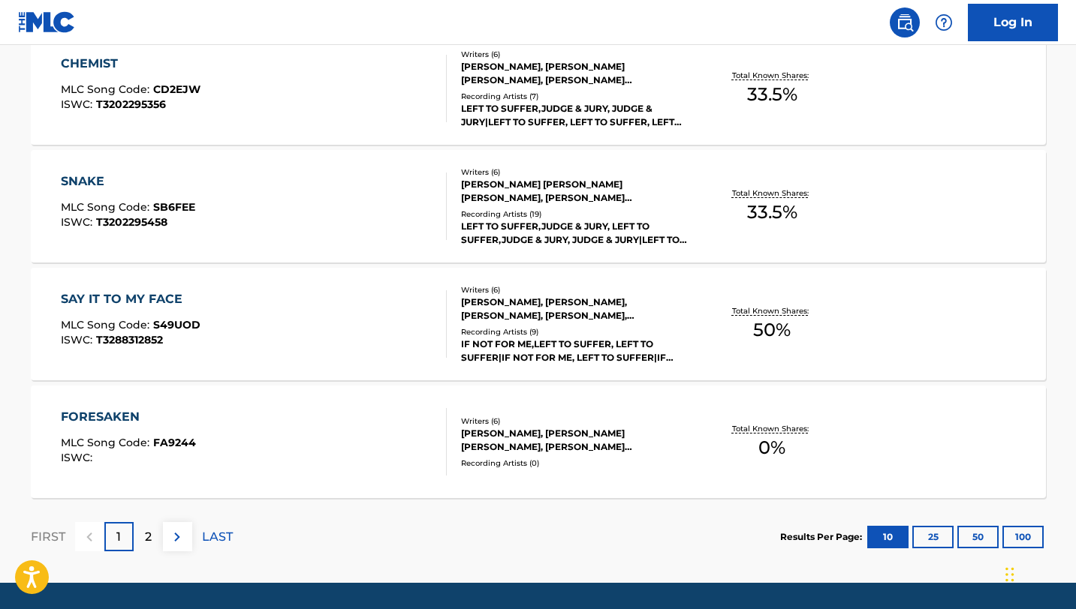
click at [145, 539] on p "2" at bounding box center [148, 537] width 7 height 18
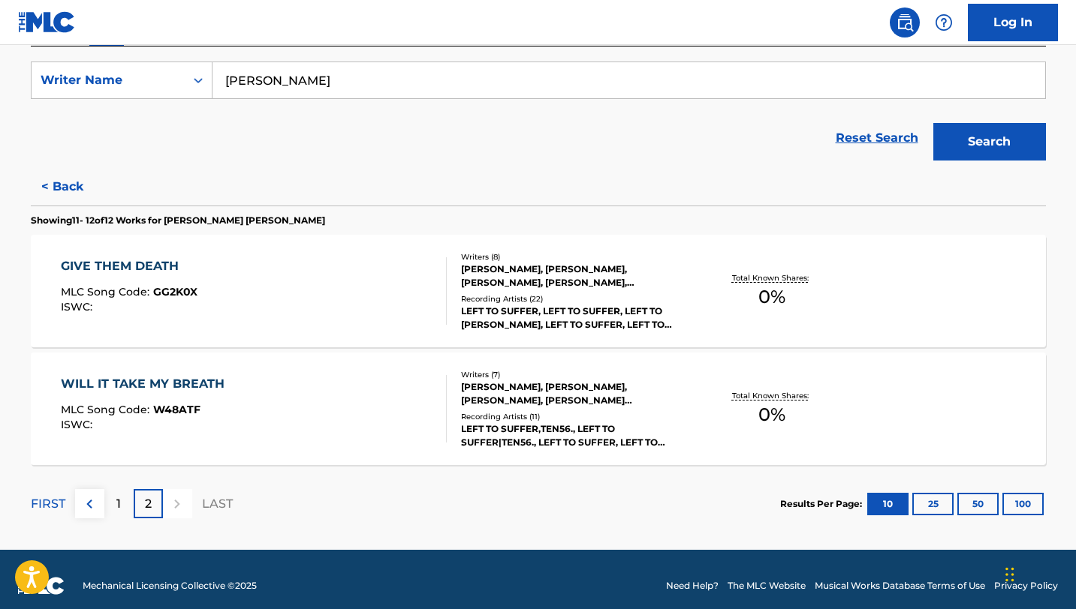
scroll to position [285, 0]
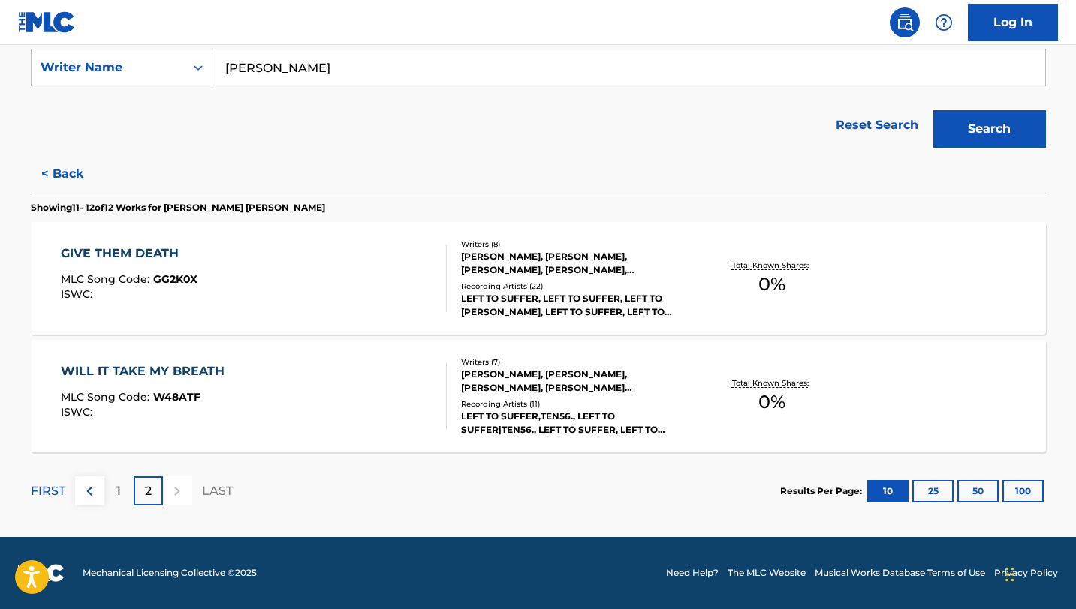
click at [113, 491] on div "1" at bounding box center [118, 491] width 29 height 29
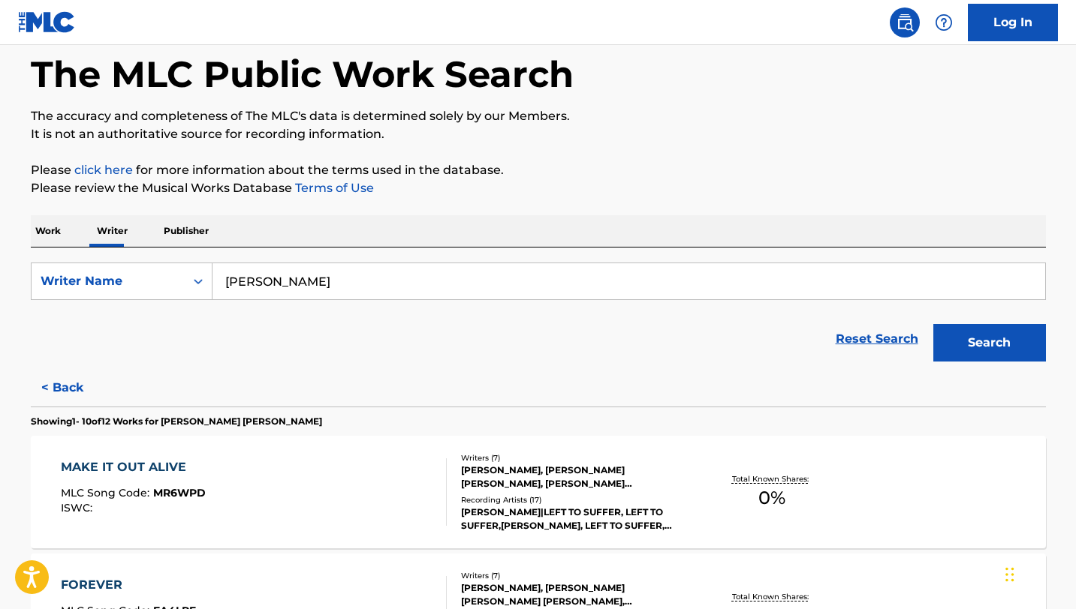
scroll to position [0, 0]
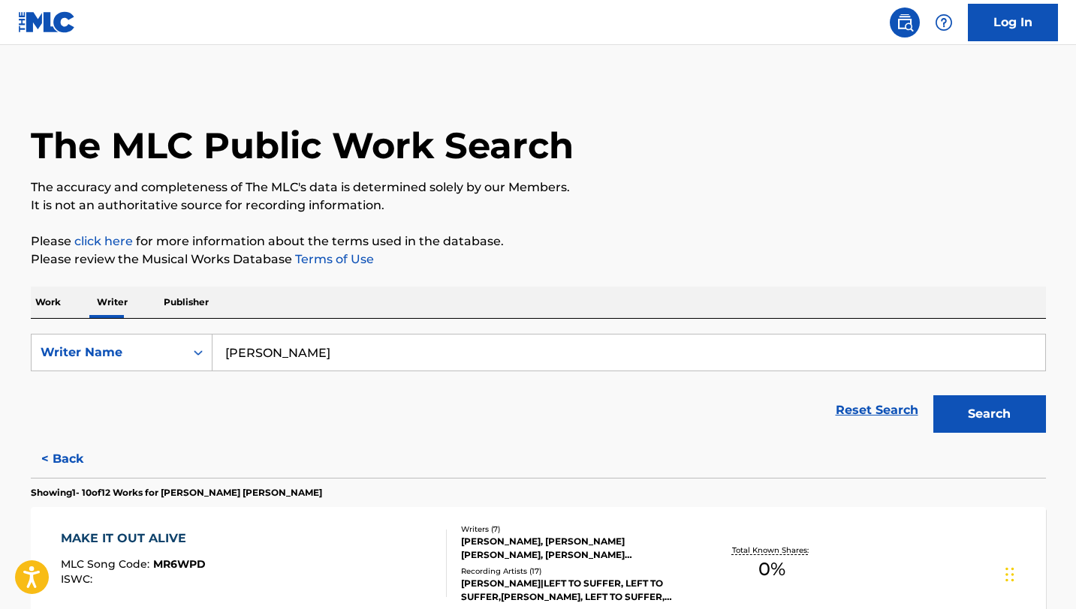
click at [331, 356] on input "[PERSON_NAME]" at bounding box center [628, 353] width 832 height 36
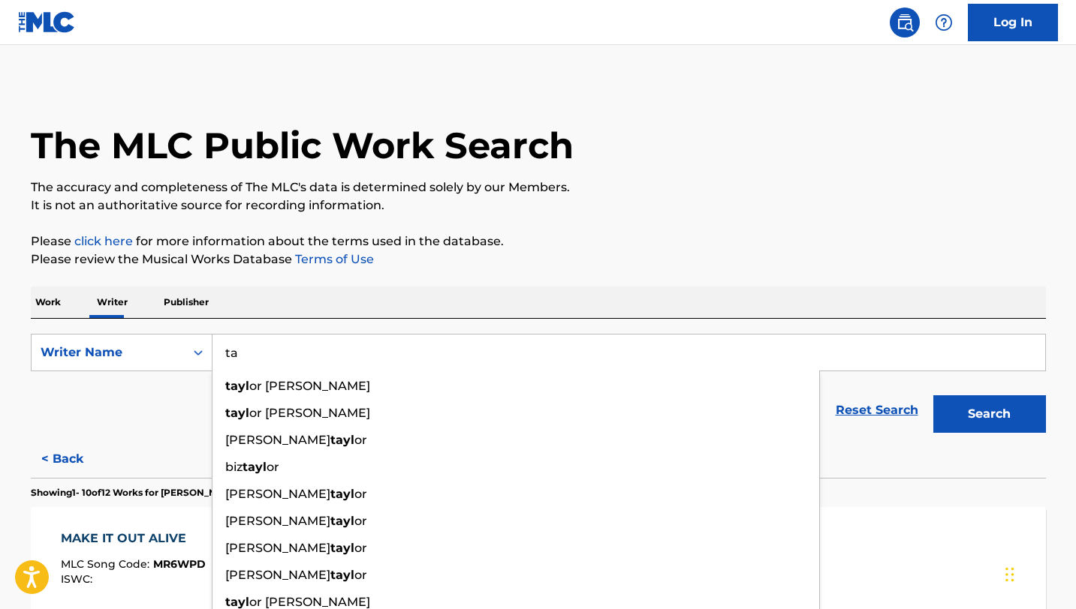
type input "t"
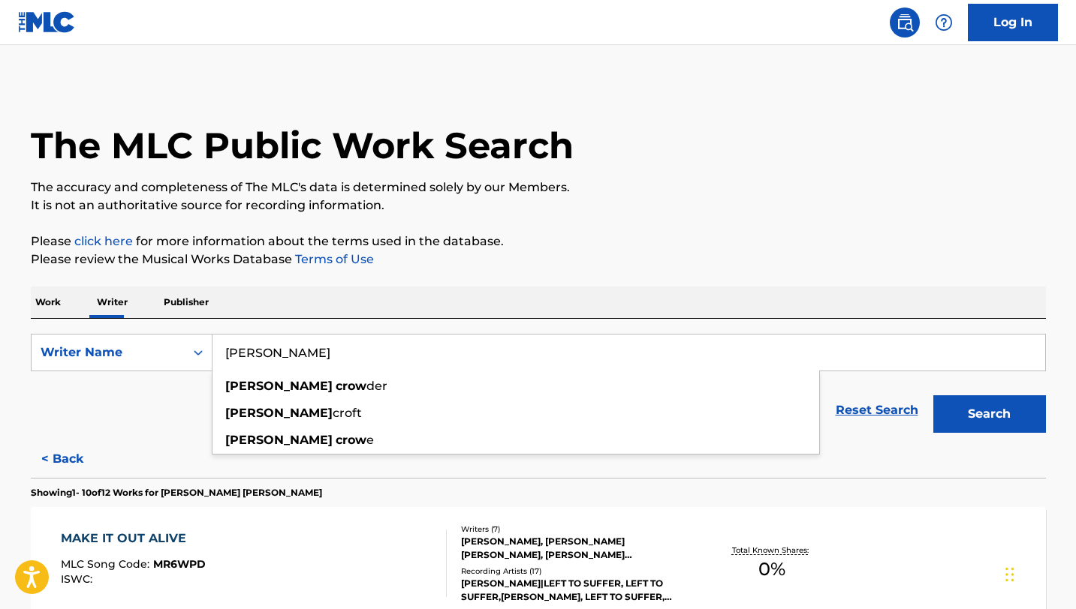
click at [933, 396] on button "Search" at bounding box center [989, 415] width 113 height 38
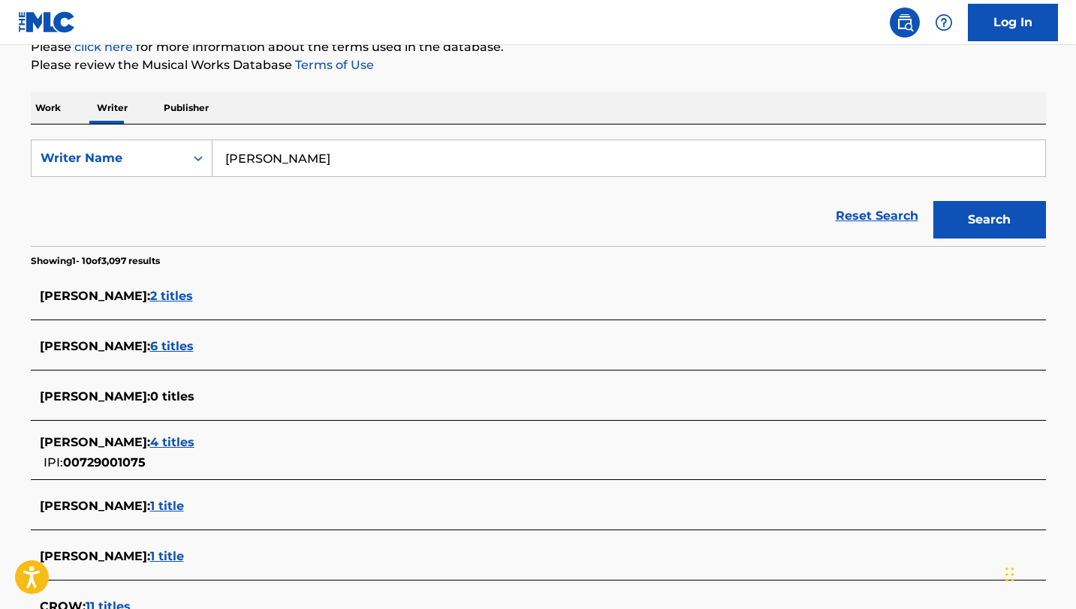
scroll to position [24, 0]
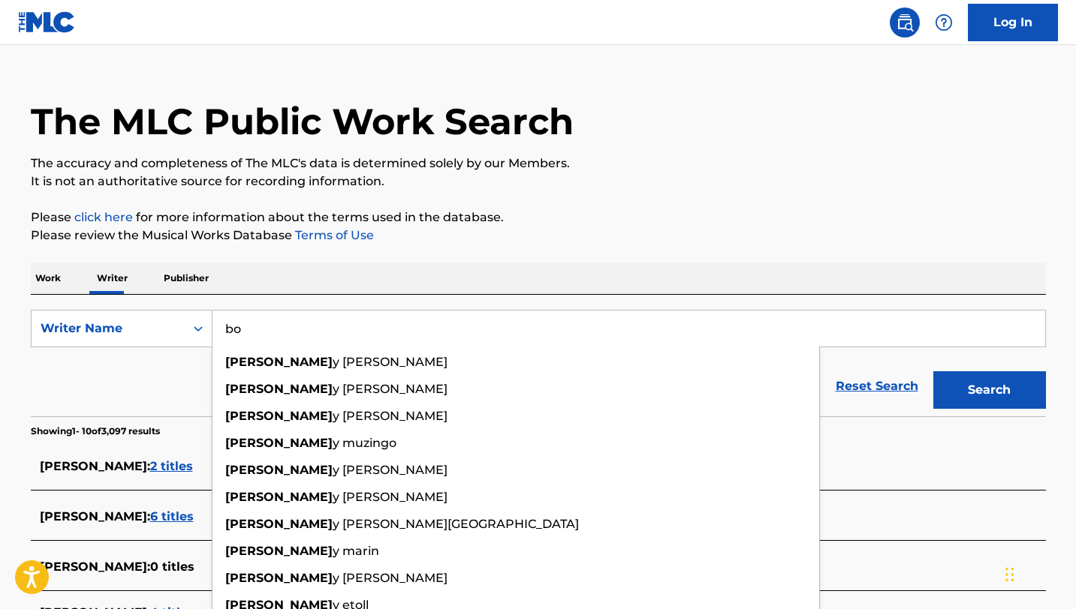
type input "b"
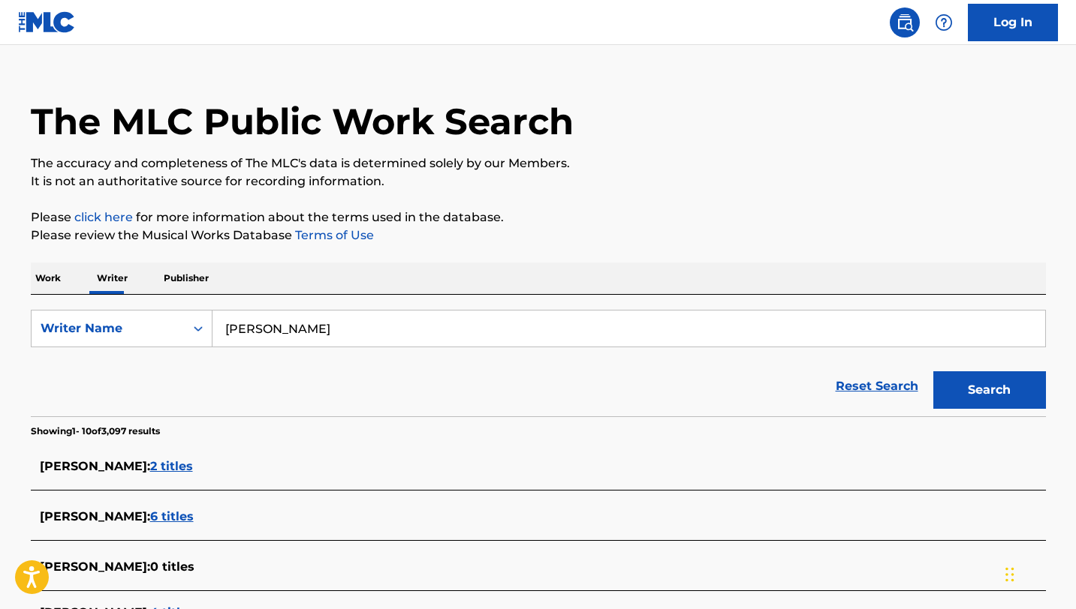
click at [933, 372] on button "Search" at bounding box center [989, 391] width 113 height 38
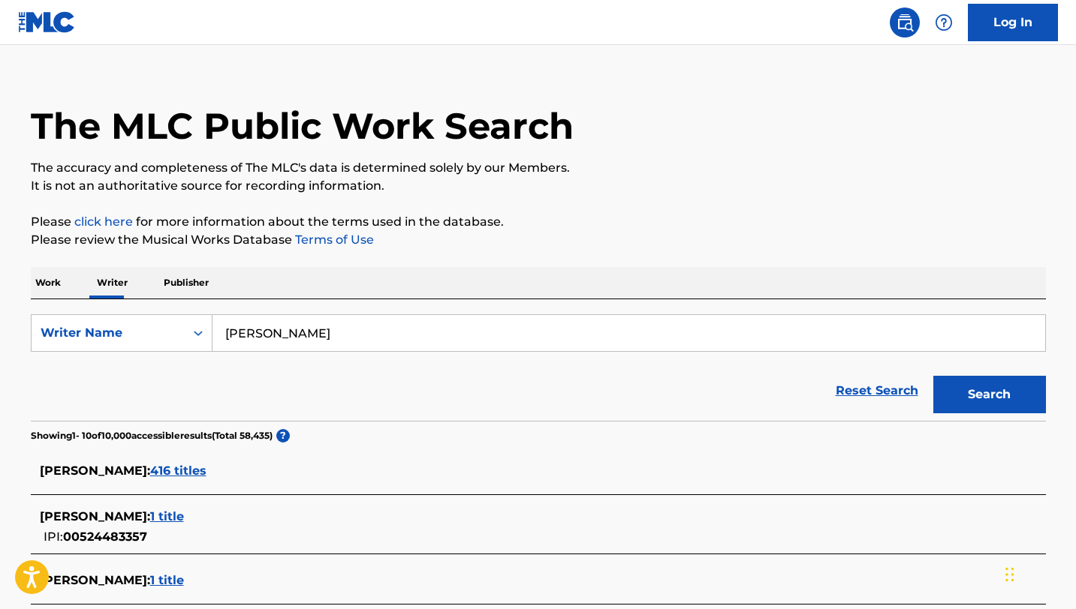
scroll to position [0, 0]
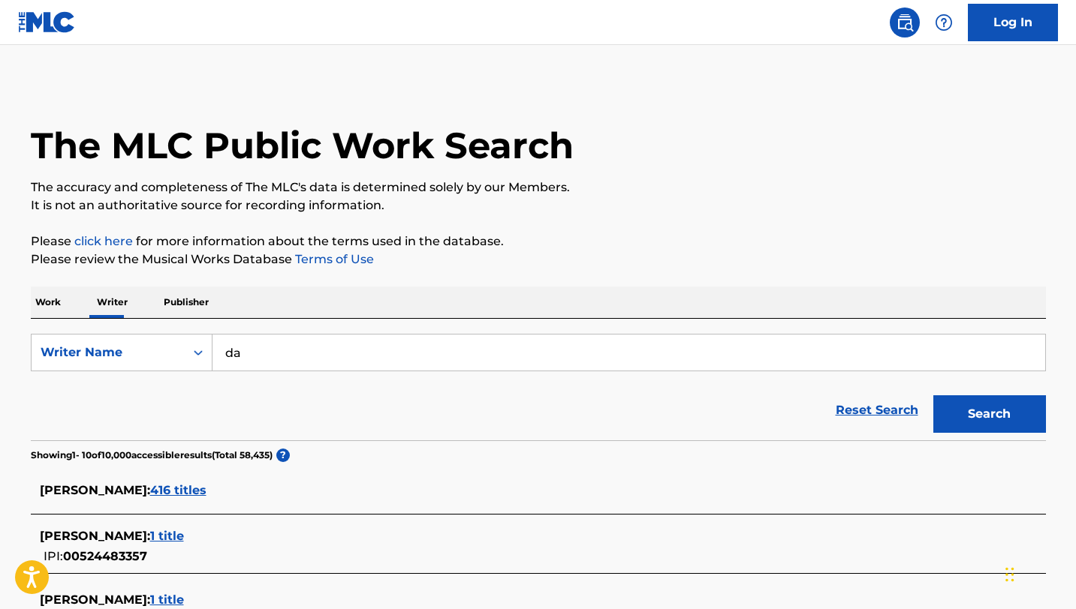
type input "d"
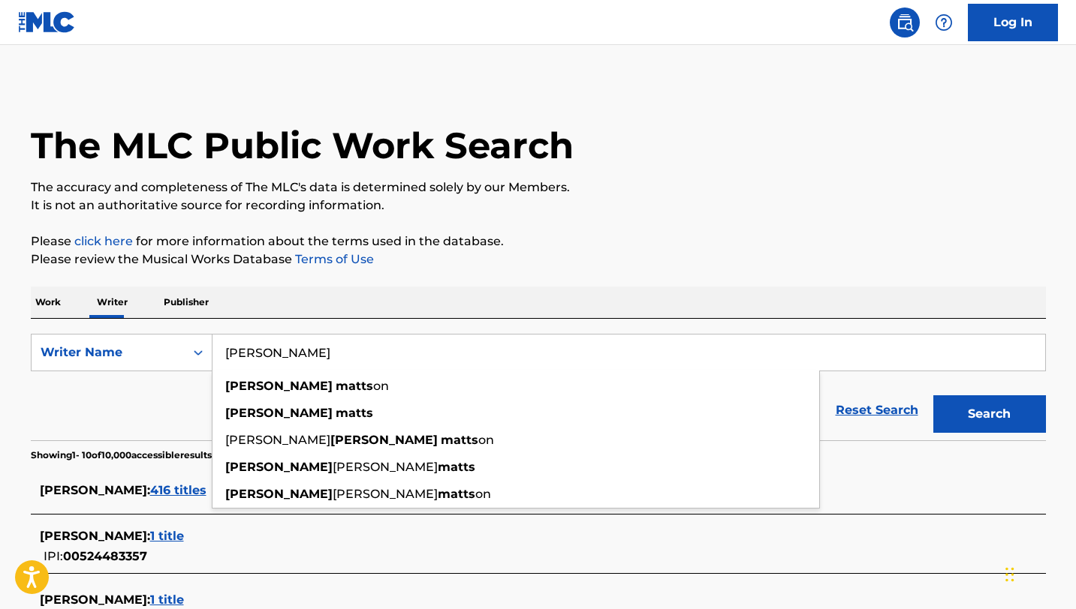
click at [933, 396] on button "Search" at bounding box center [989, 415] width 113 height 38
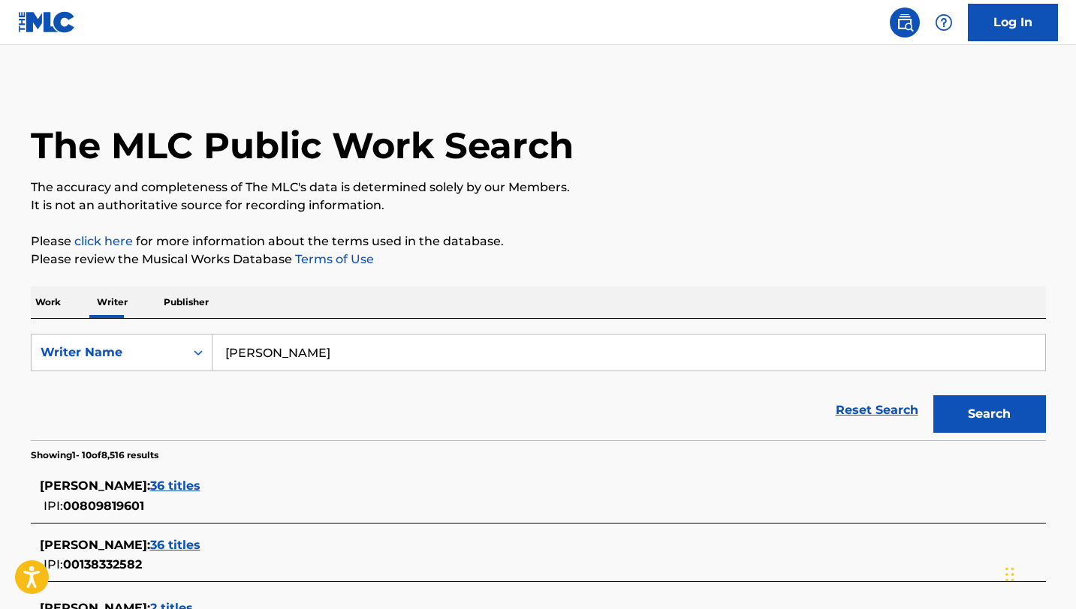
click at [110, 486] on span "[PERSON_NAME] :" at bounding box center [95, 486] width 110 height 14
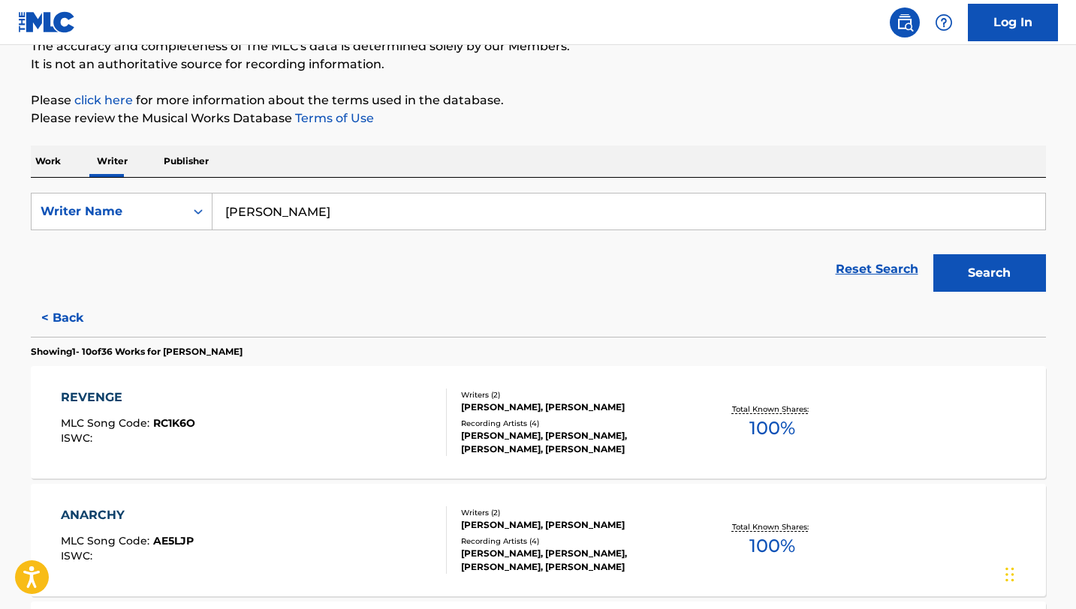
scroll to position [139, 0]
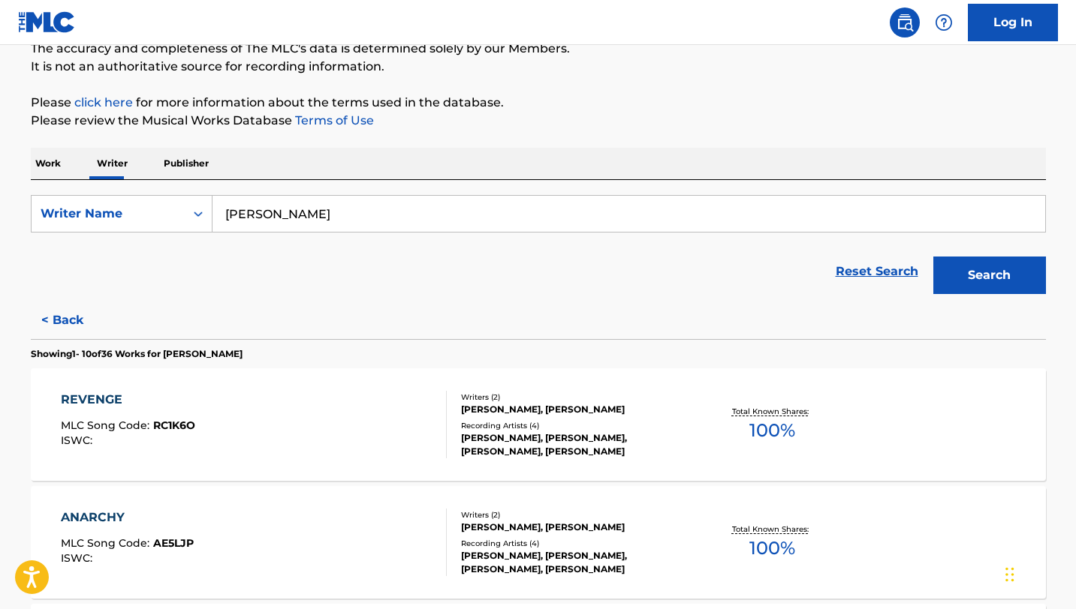
click at [397, 236] on form "SearchWithCriteria41b04b77-6ed6-42f7-91e4-646c945d1135 Writer Name [PERSON_NAME…" at bounding box center [538, 248] width 1015 height 107
click at [397, 221] on input "[PERSON_NAME]" at bounding box center [628, 214] width 832 height 36
type input "a"
click at [933, 257] on button "Search" at bounding box center [989, 276] width 113 height 38
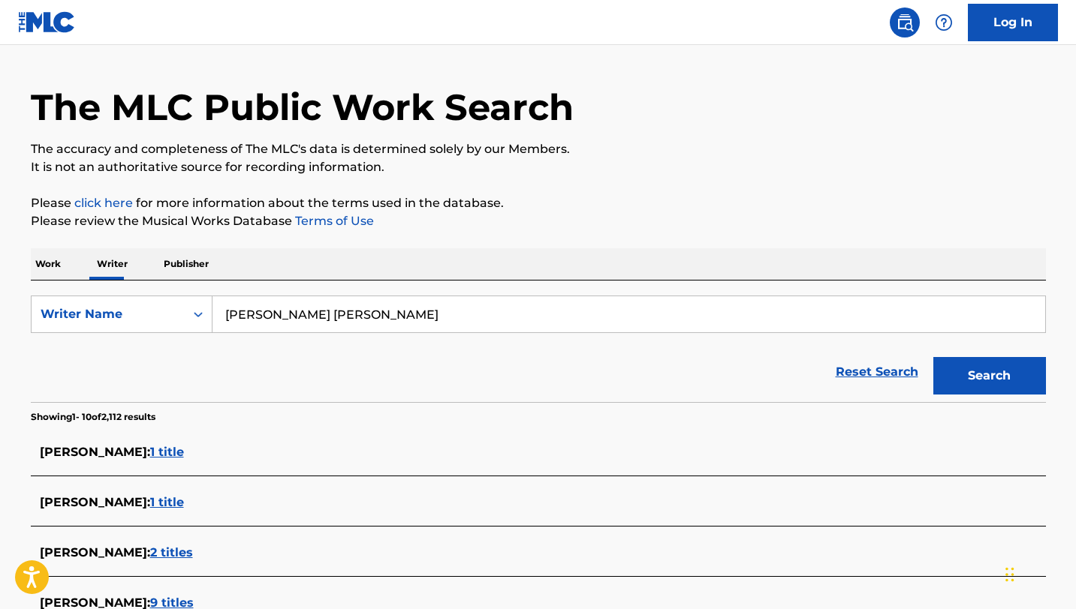
scroll to position [0, 0]
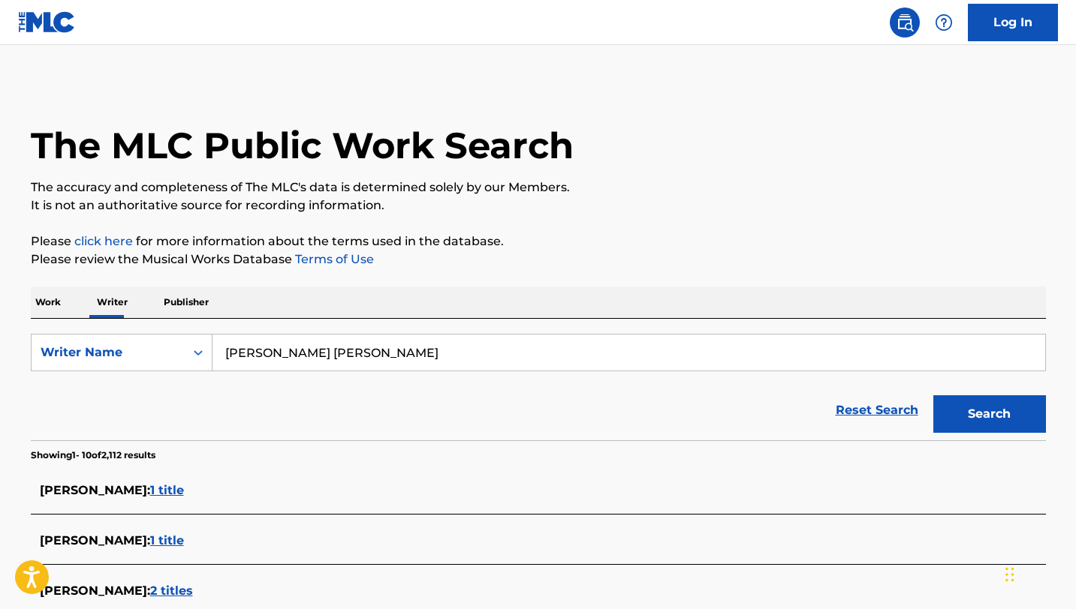
click at [405, 348] on input "[PERSON_NAME] [PERSON_NAME]" at bounding box center [628, 353] width 832 height 36
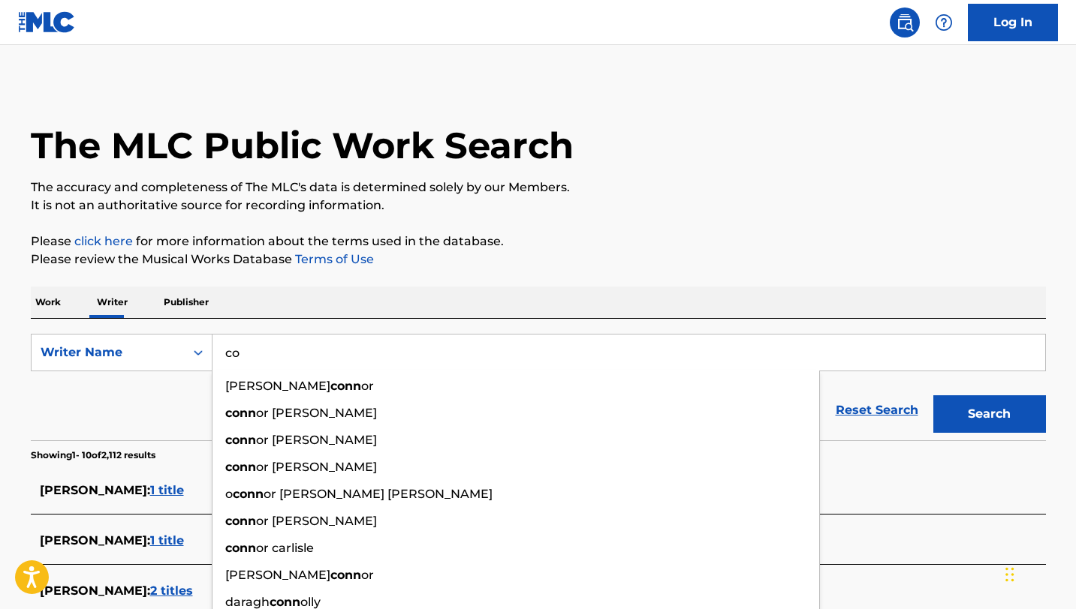
type input "c"
